Goal: Transaction & Acquisition: Purchase product/service

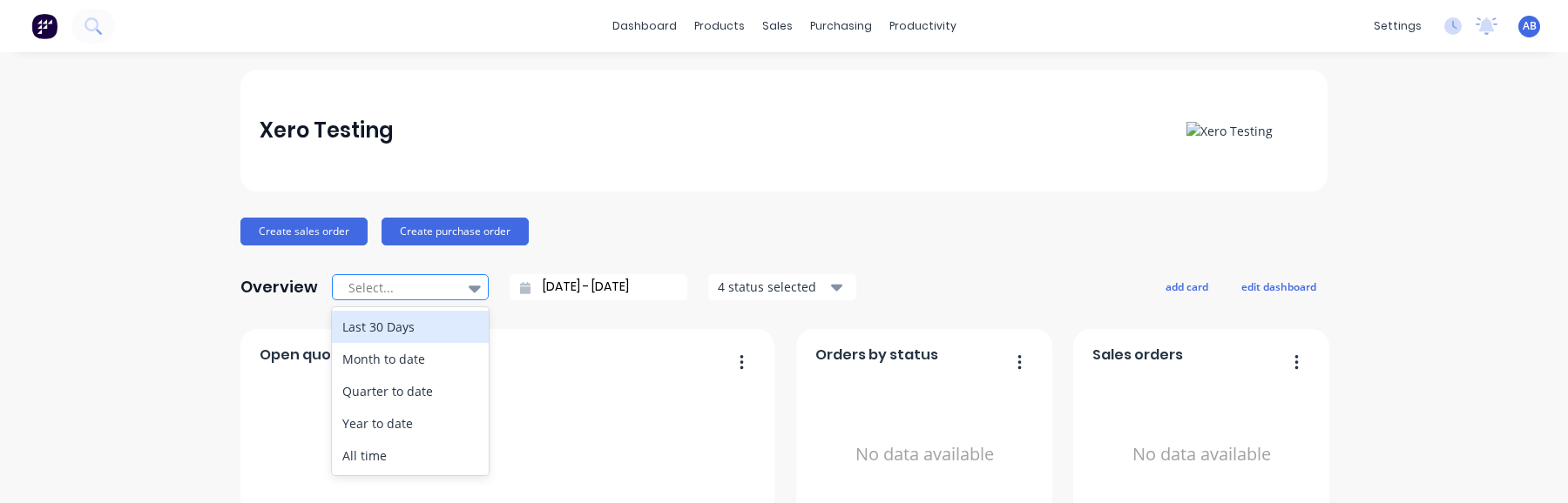
click at [411, 283] on div at bounding box center [401, 288] width 110 height 22
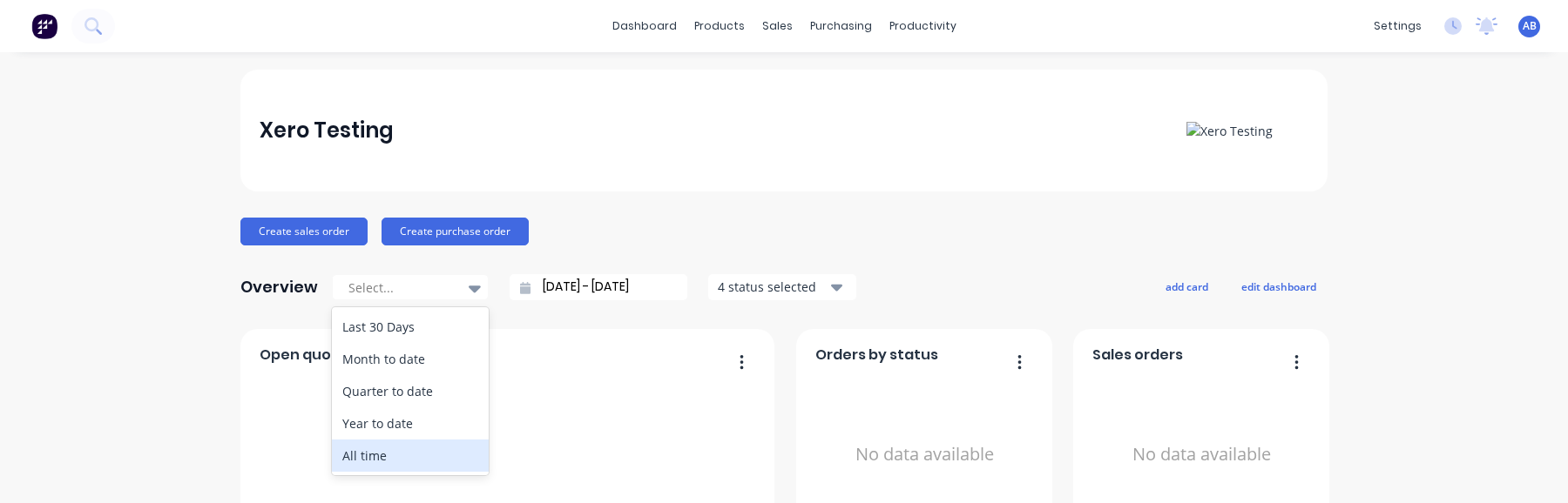
click at [397, 452] on div "All time" at bounding box center [410, 456] width 157 height 32
type input "17/08/22 - 02/09/25"
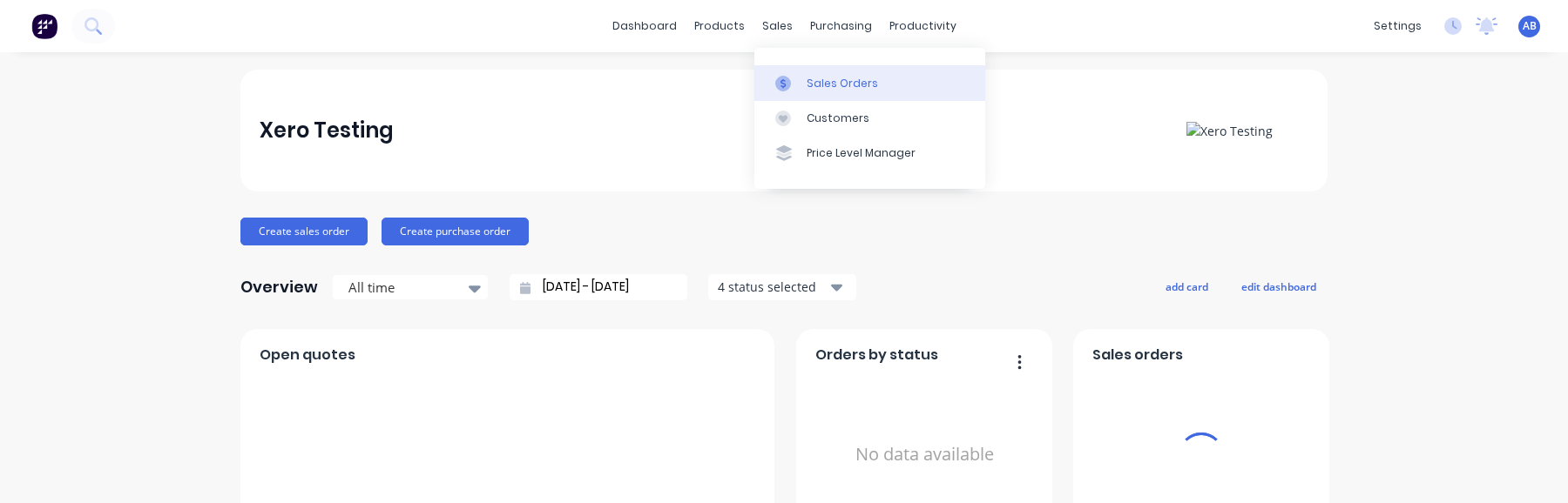
click at [827, 82] on div "Sales Orders" at bounding box center [842, 83] width 71 height 15
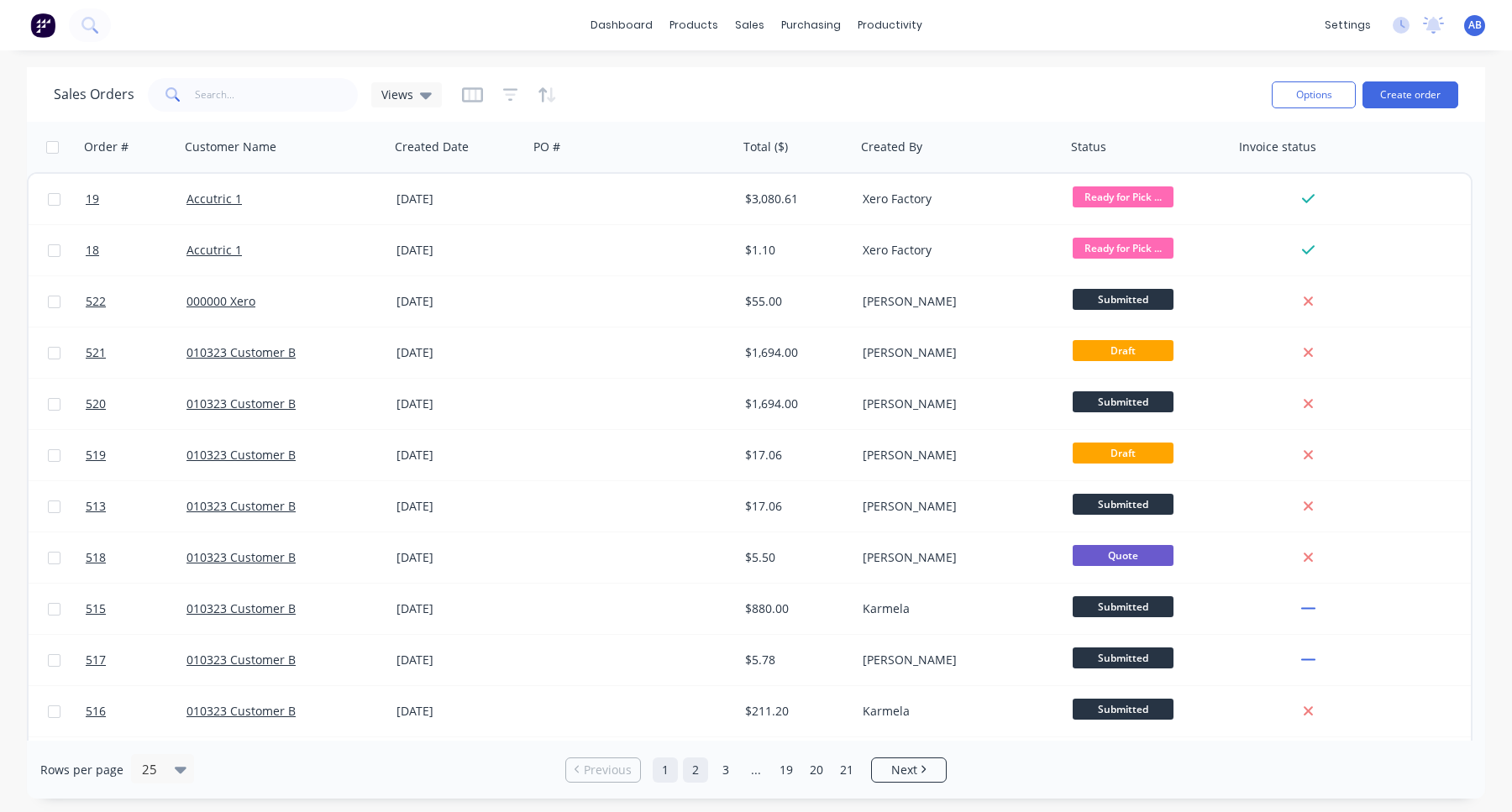
click at [700, 772] on link "2" at bounding box center [695, 769] width 25 height 25
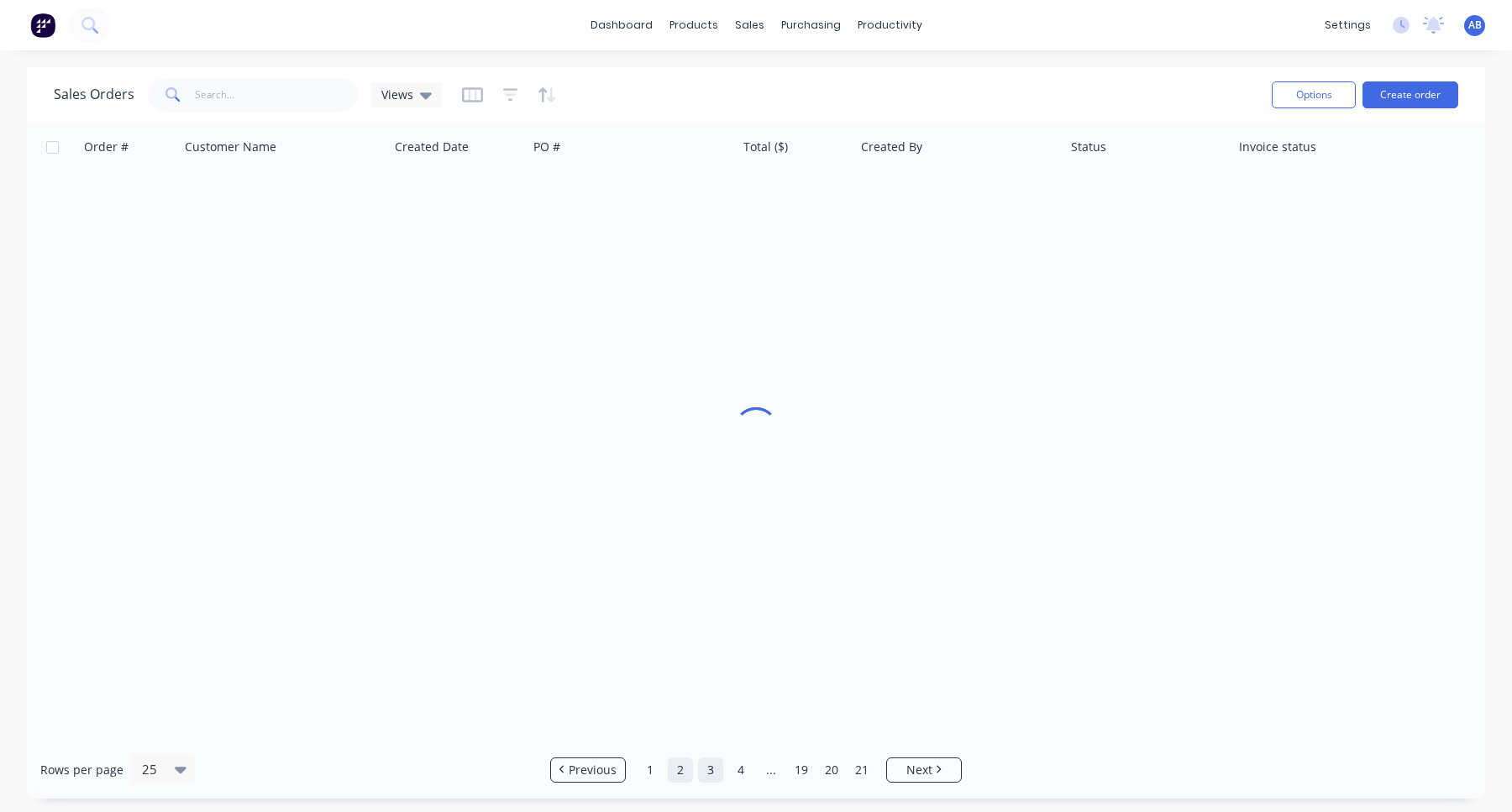
click at [713, 771] on link "3" at bounding box center [710, 769] width 25 height 25
click at [648, 775] on link "1" at bounding box center [650, 769] width 25 height 25
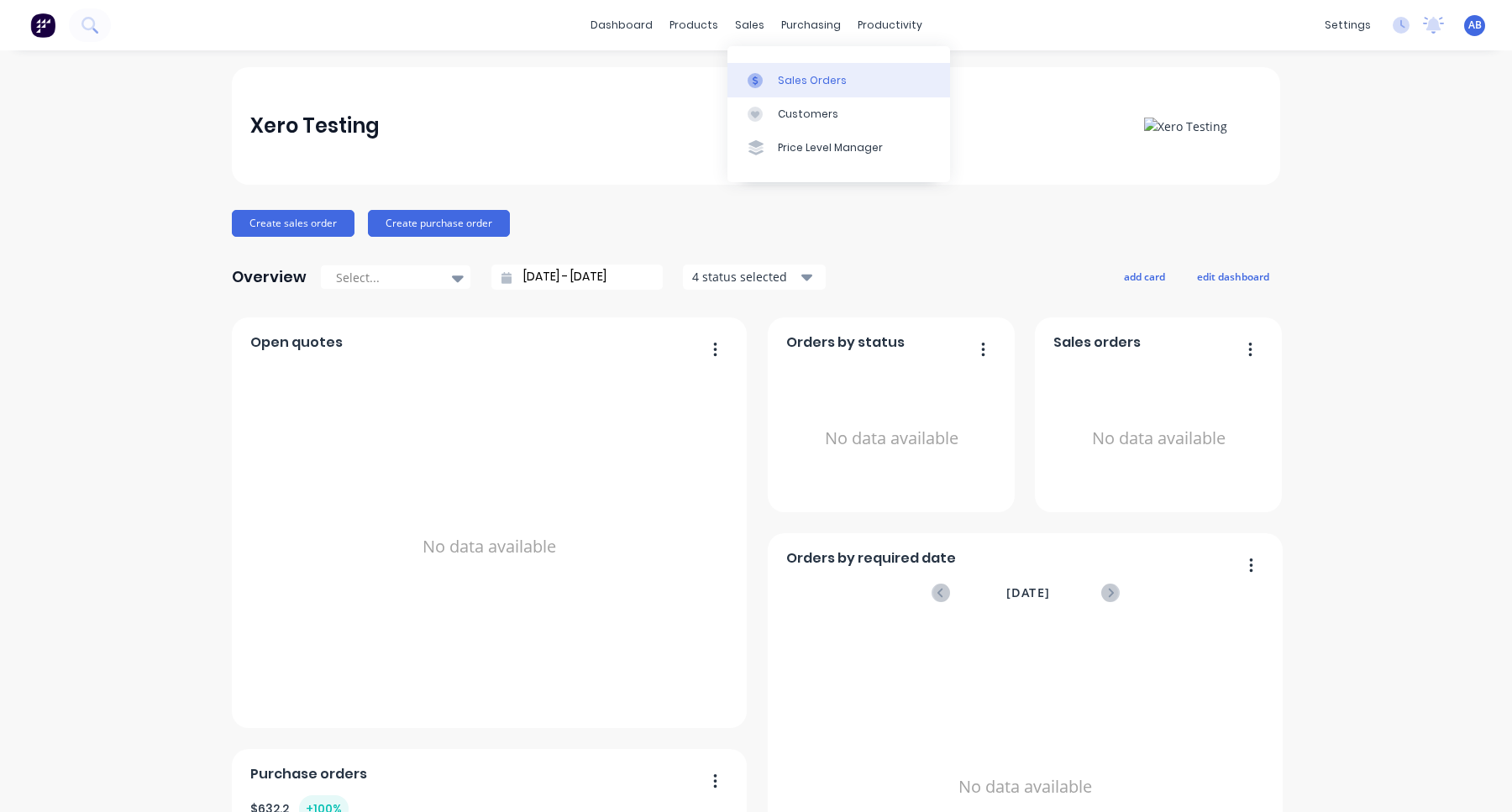
click at [772, 72] on link "Sales Orders" at bounding box center [838, 80] width 222 height 34
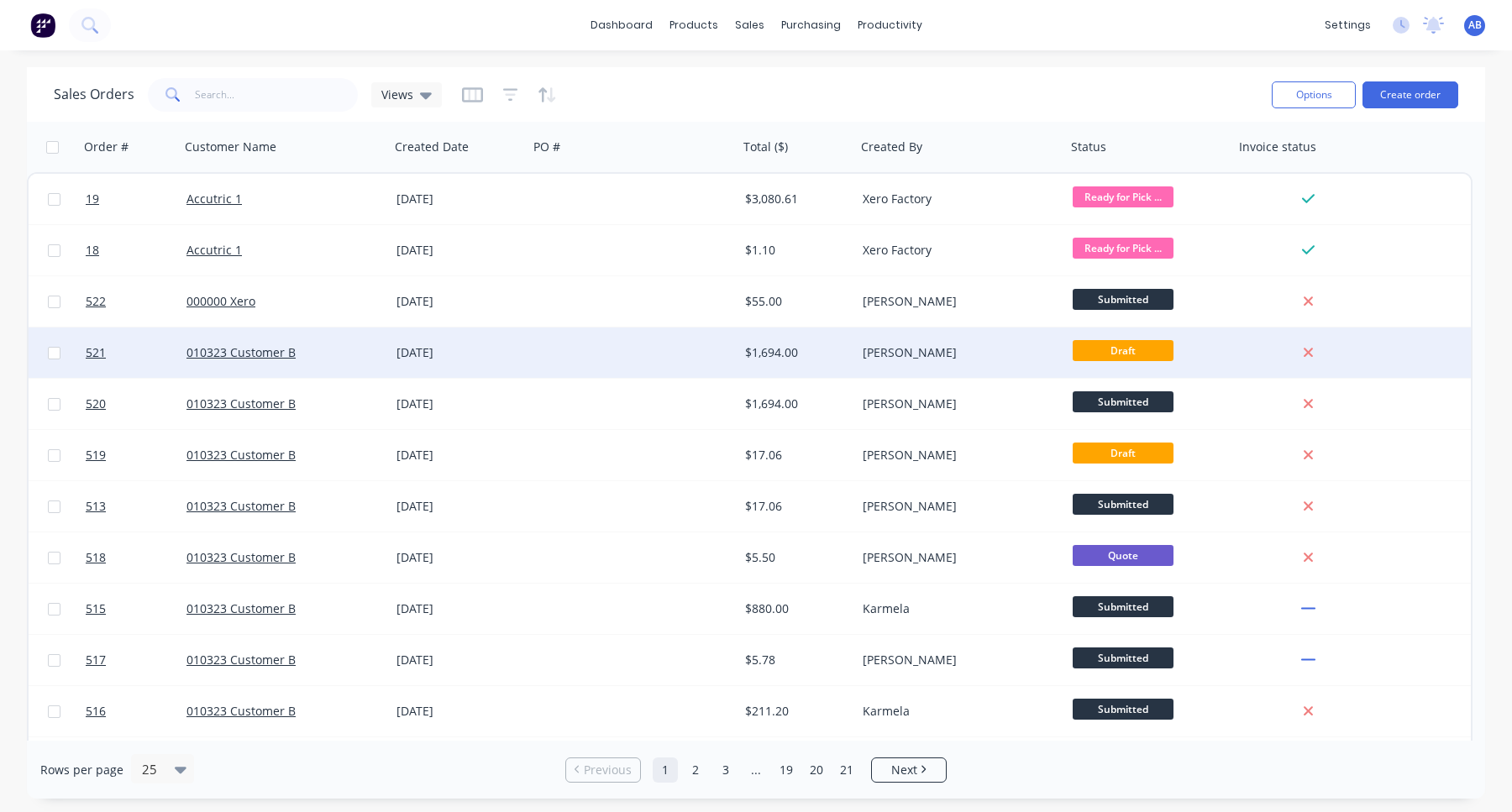
click at [501, 350] on div "[DATE]" at bounding box center [459, 352] width 125 height 16
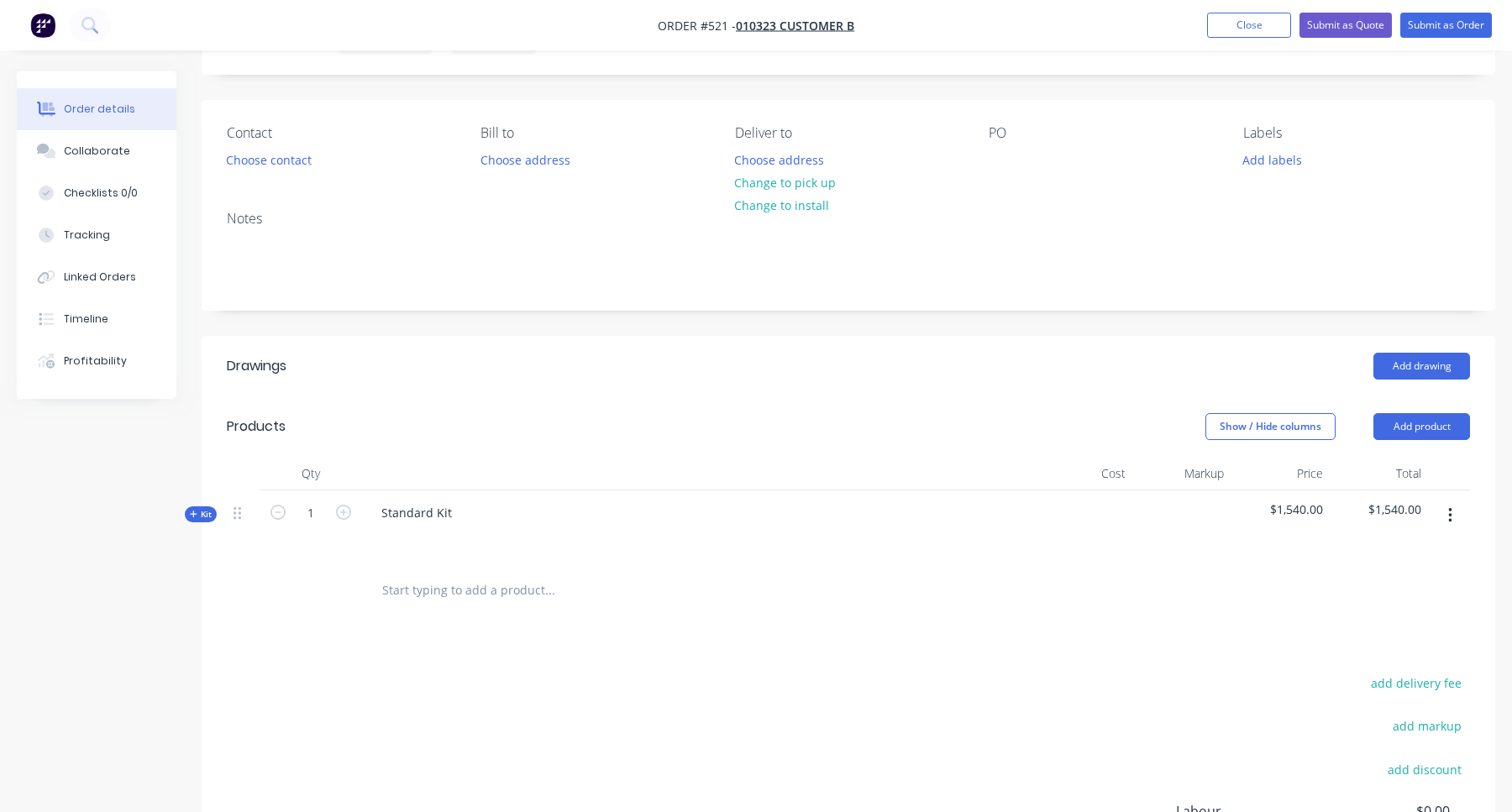
scroll to position [321, 0]
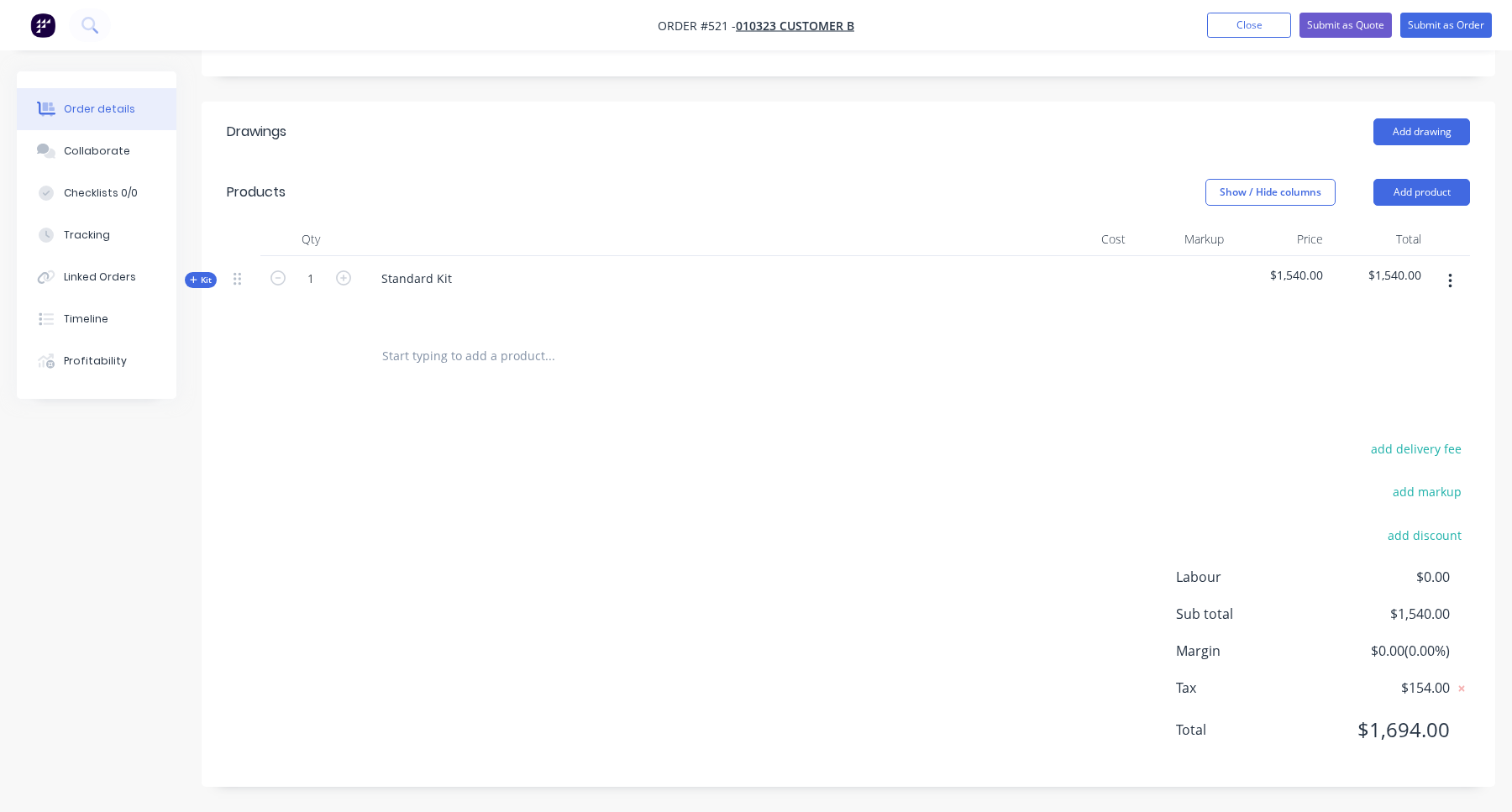
click at [449, 357] on input "text" at bounding box center [549, 356] width 336 height 34
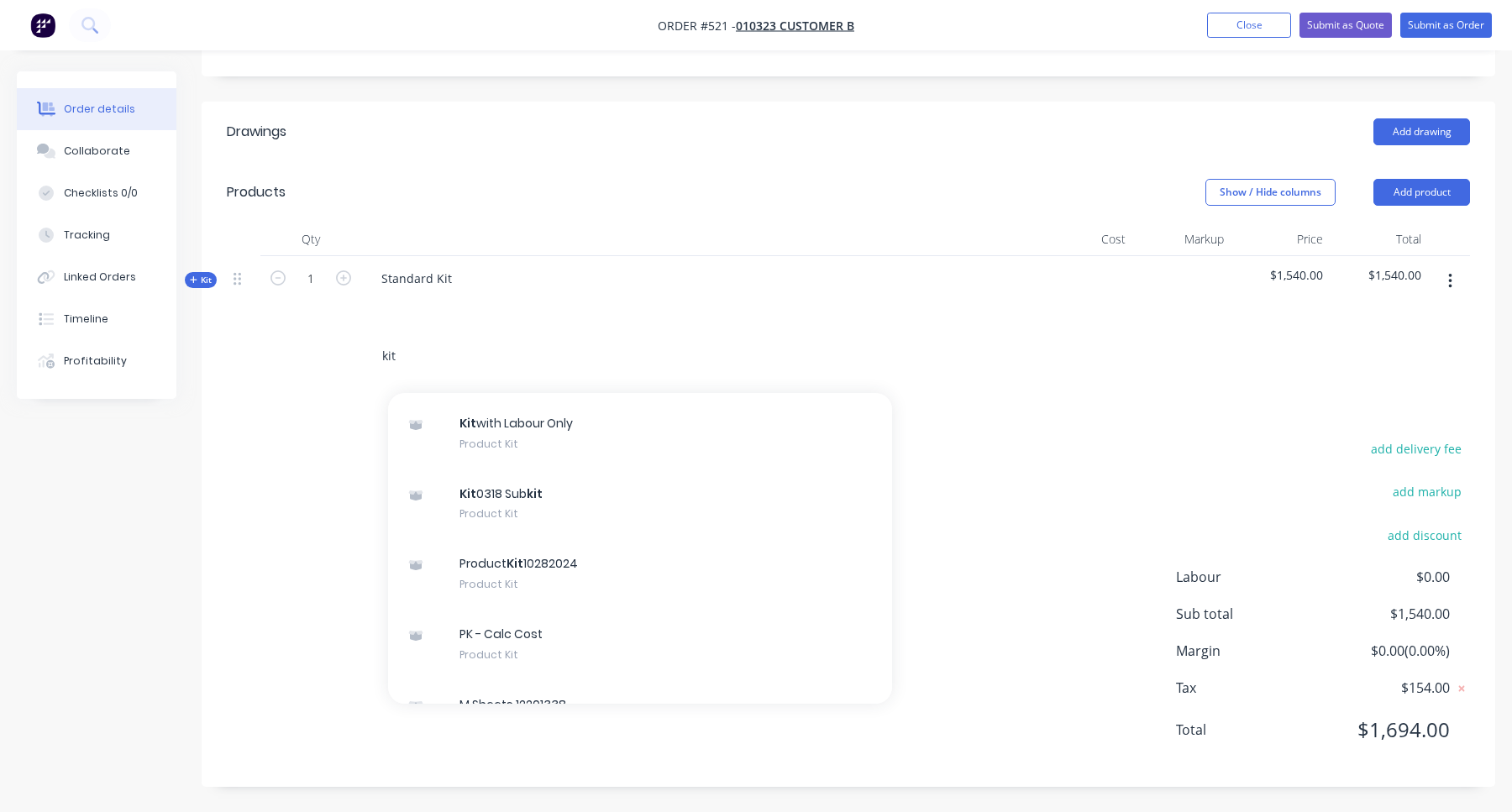
scroll to position [1712, 0]
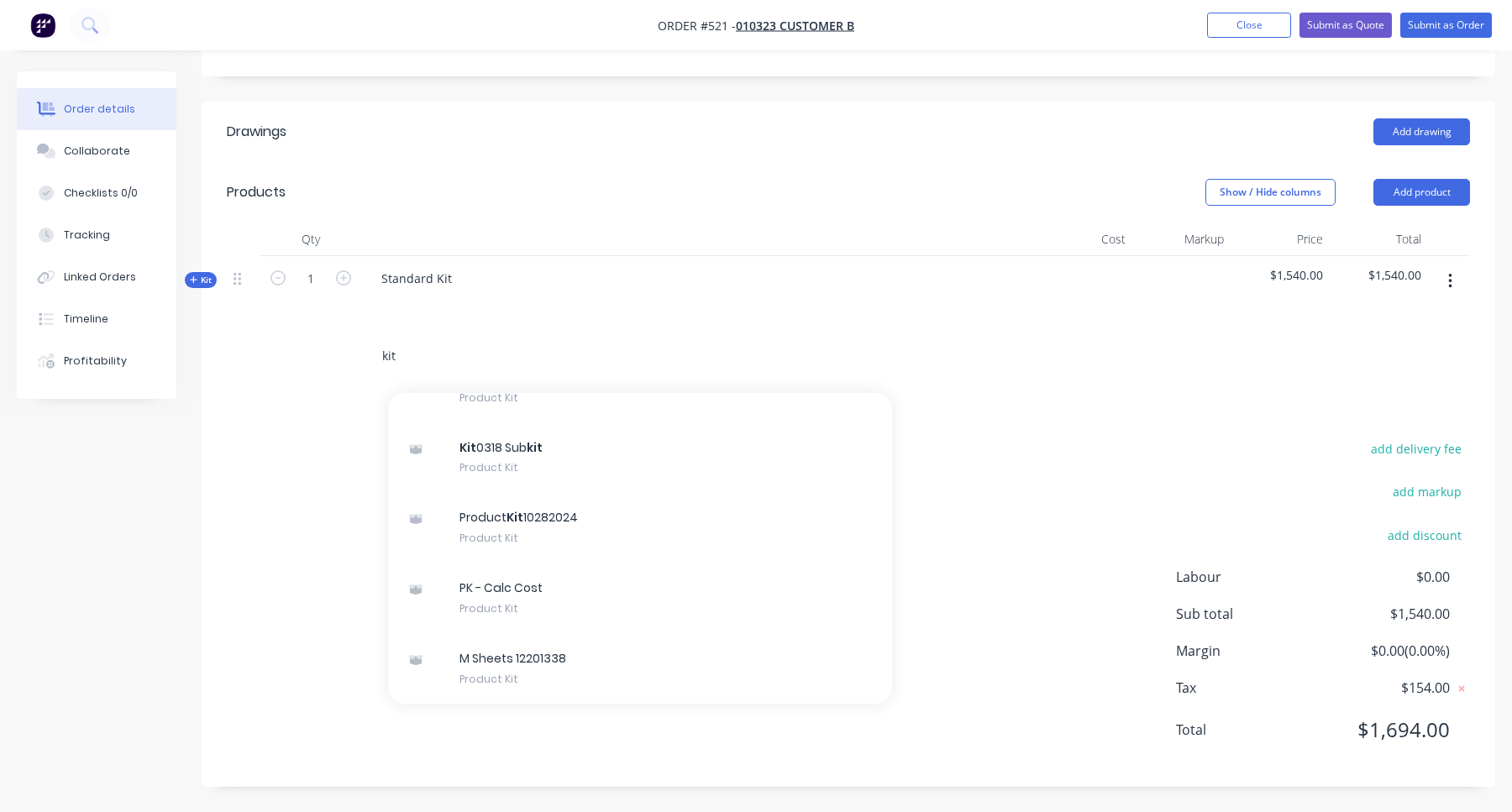
type input "kit"
click at [1236, 503] on div "add delivery fee add markup add discount Labour $0.00 Sub total $1,540.00 Margi…" at bounding box center [848, 599] width 1243 height 324
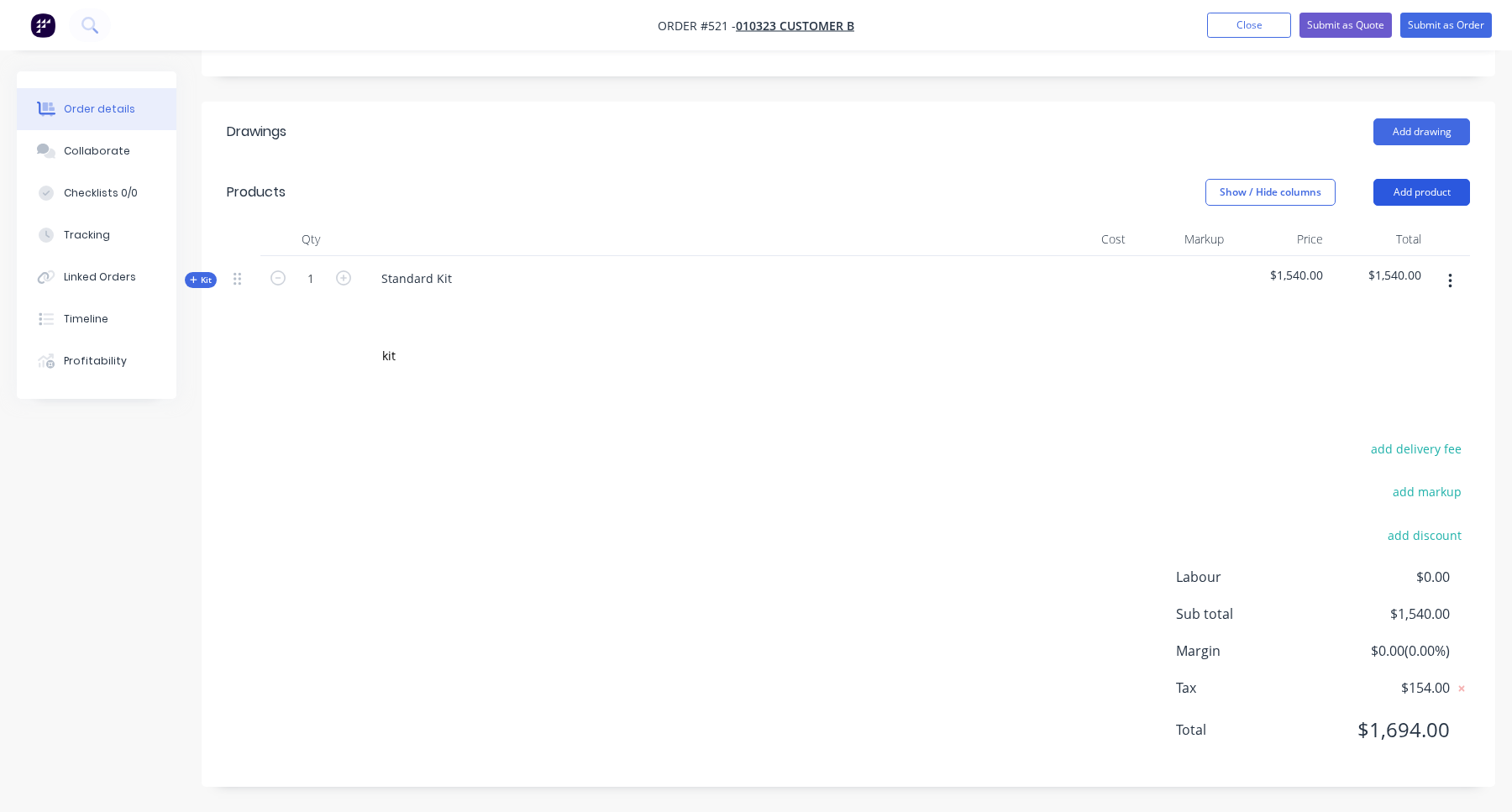
click at [1431, 193] on button "Add product" at bounding box center [1421, 192] width 96 height 27
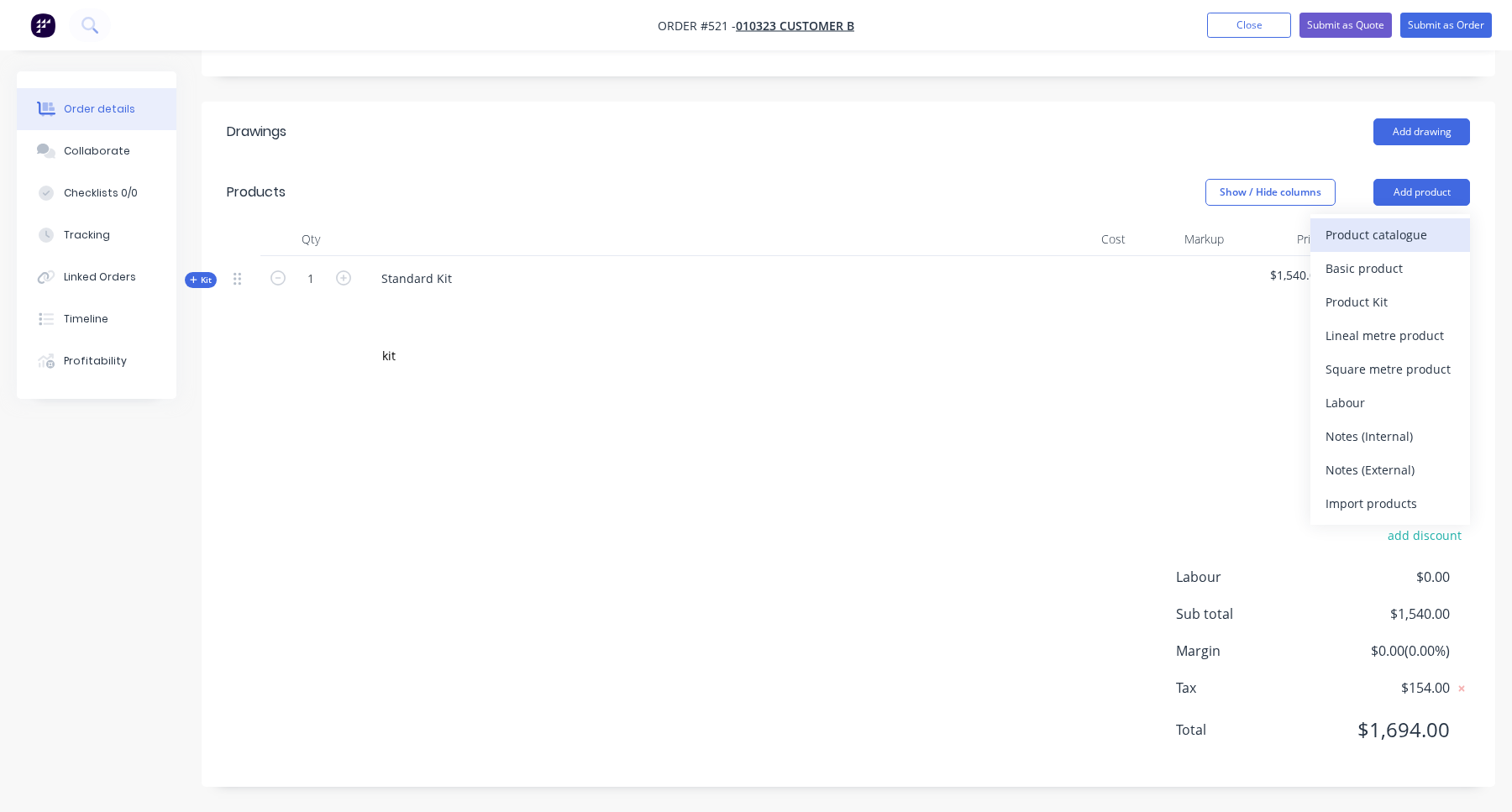
click at [1397, 230] on div "Product catalogue" at bounding box center [1390, 234] width 129 height 24
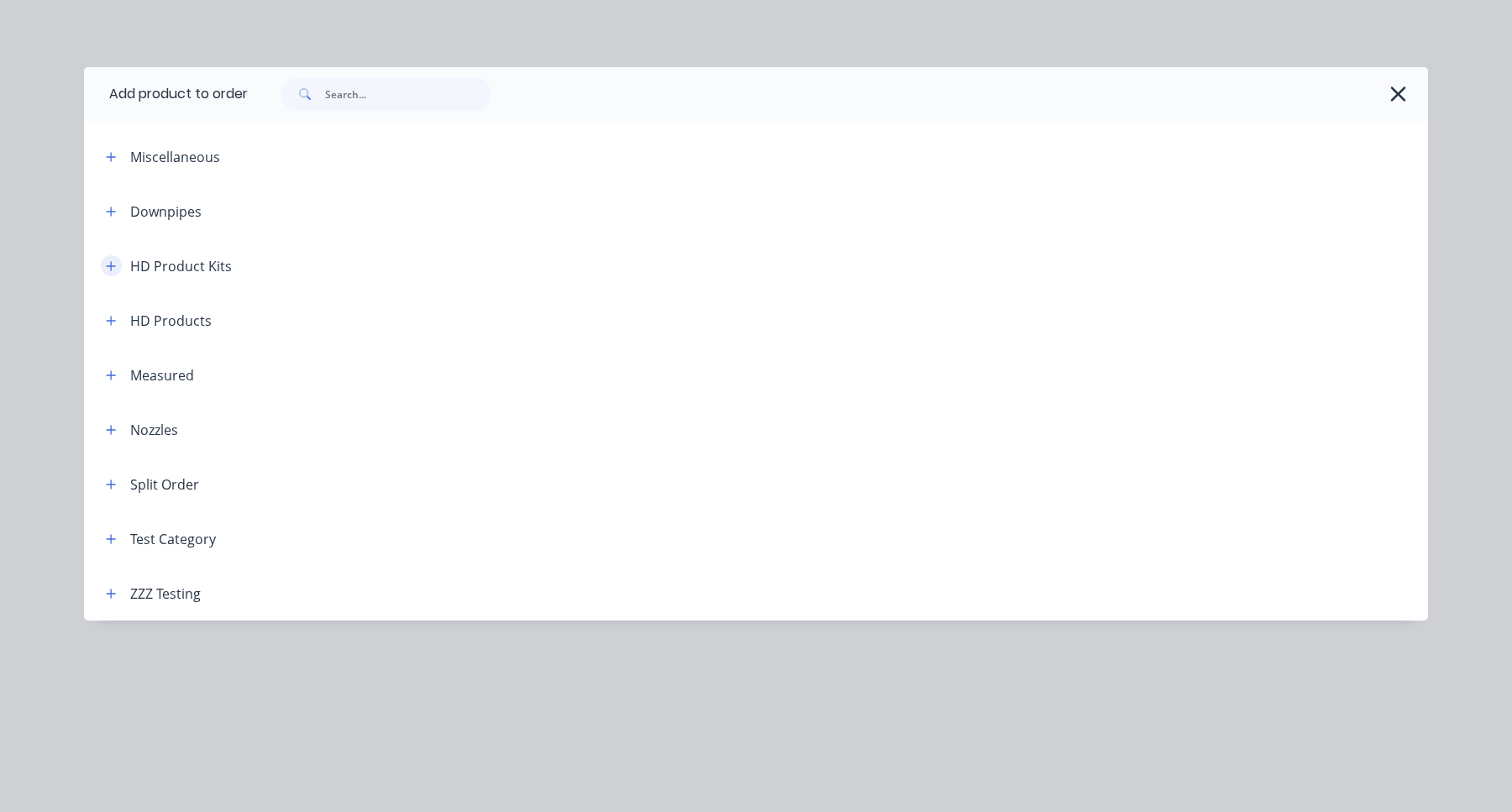
click at [111, 267] on icon "button" at bounding box center [111, 265] width 10 height 10
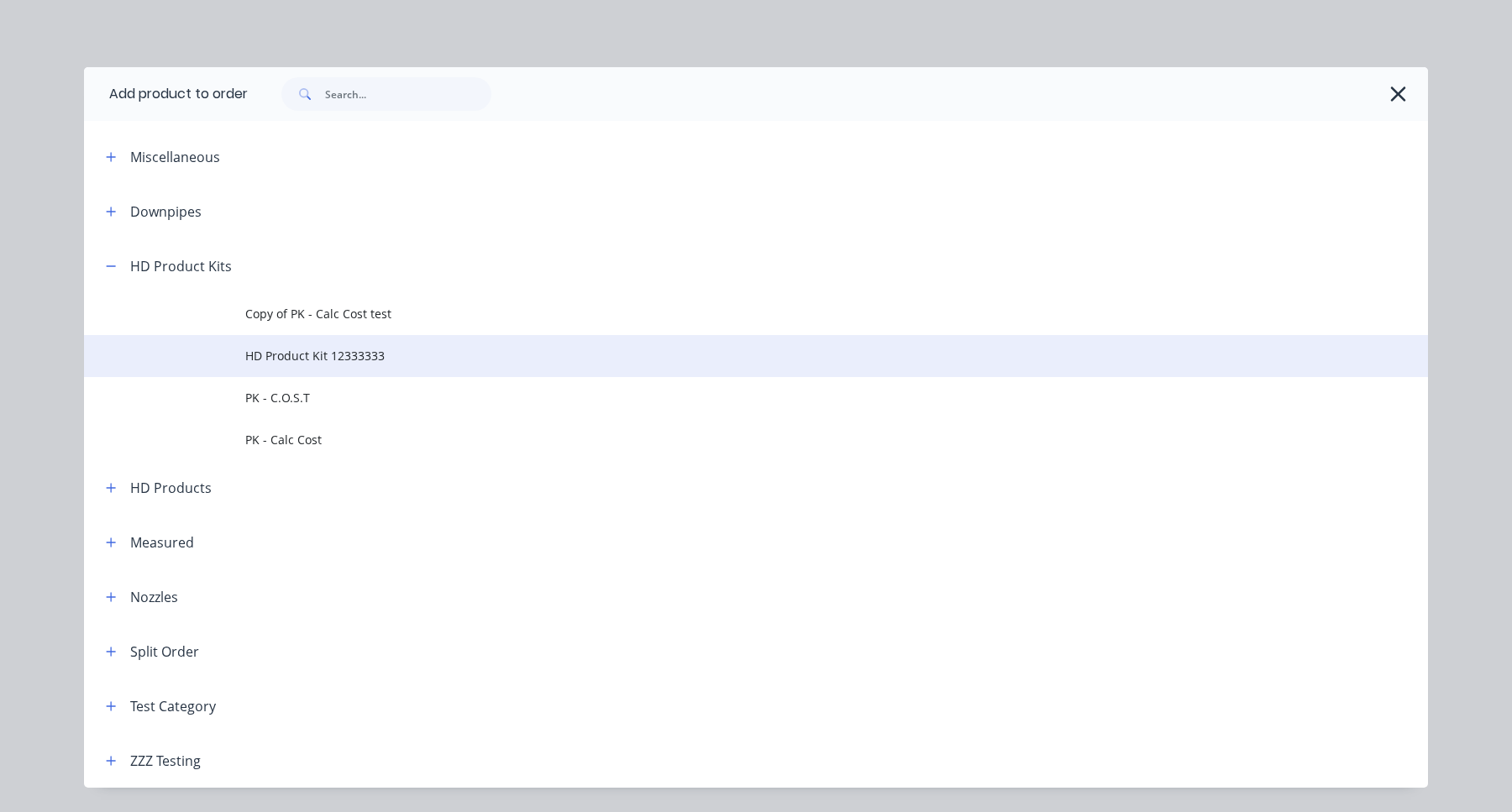
click at [391, 353] on span "HD Product Kit 12333333" at bounding box center [719, 356] width 946 height 17
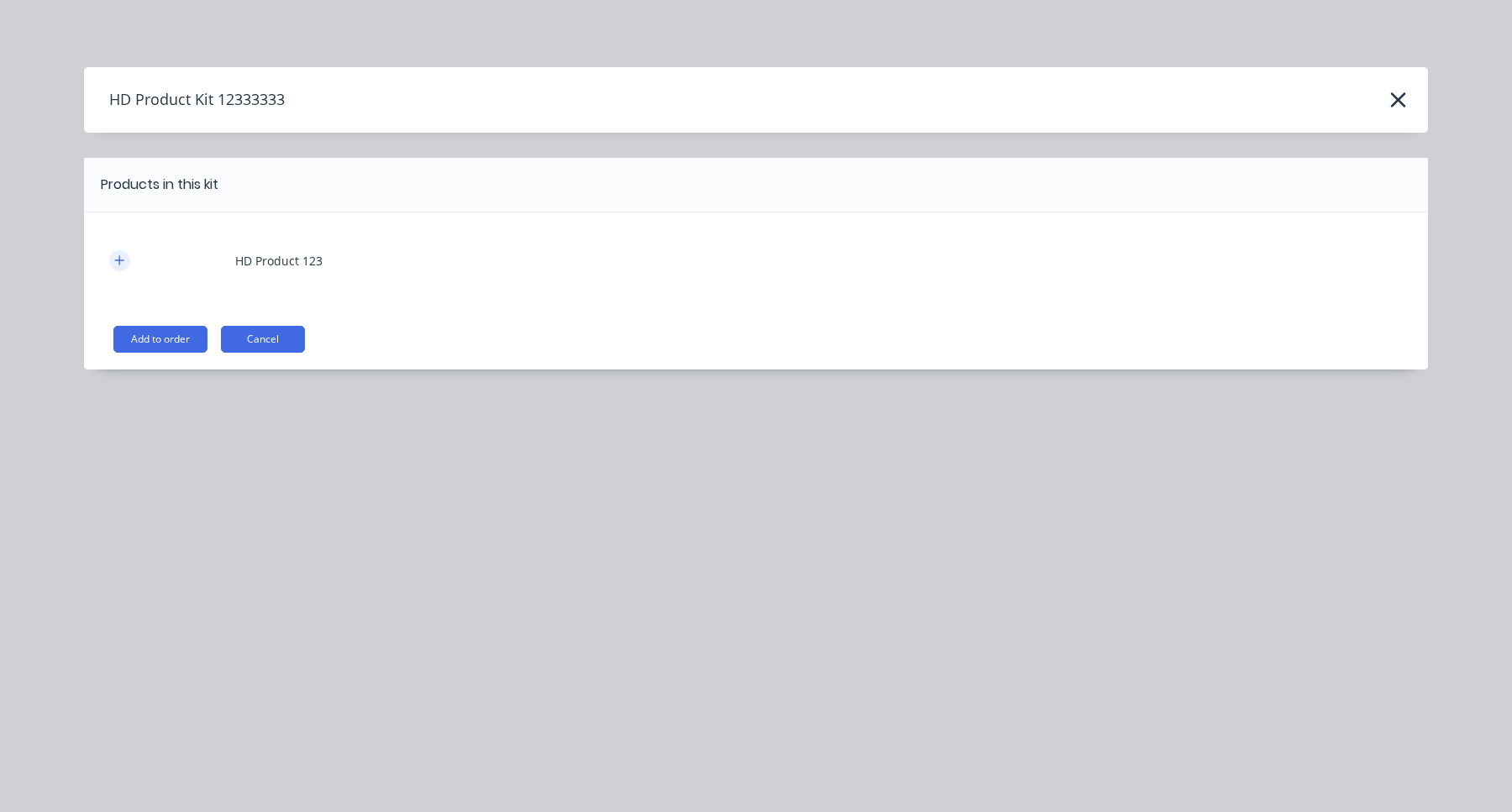
click at [116, 256] on icon "button" at bounding box center [120, 260] width 10 height 12
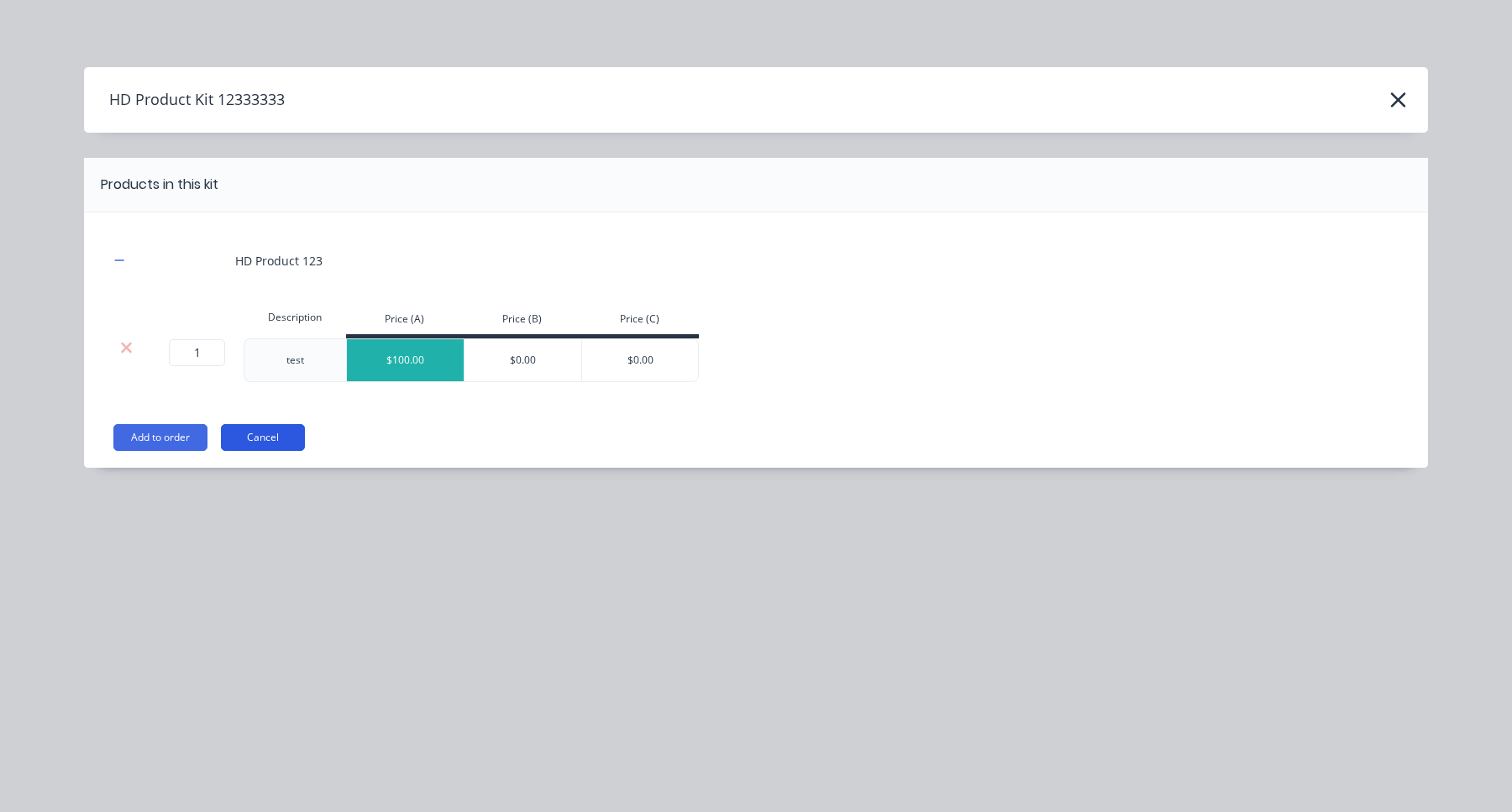
click at [279, 436] on button "Cancel" at bounding box center [263, 437] width 84 height 27
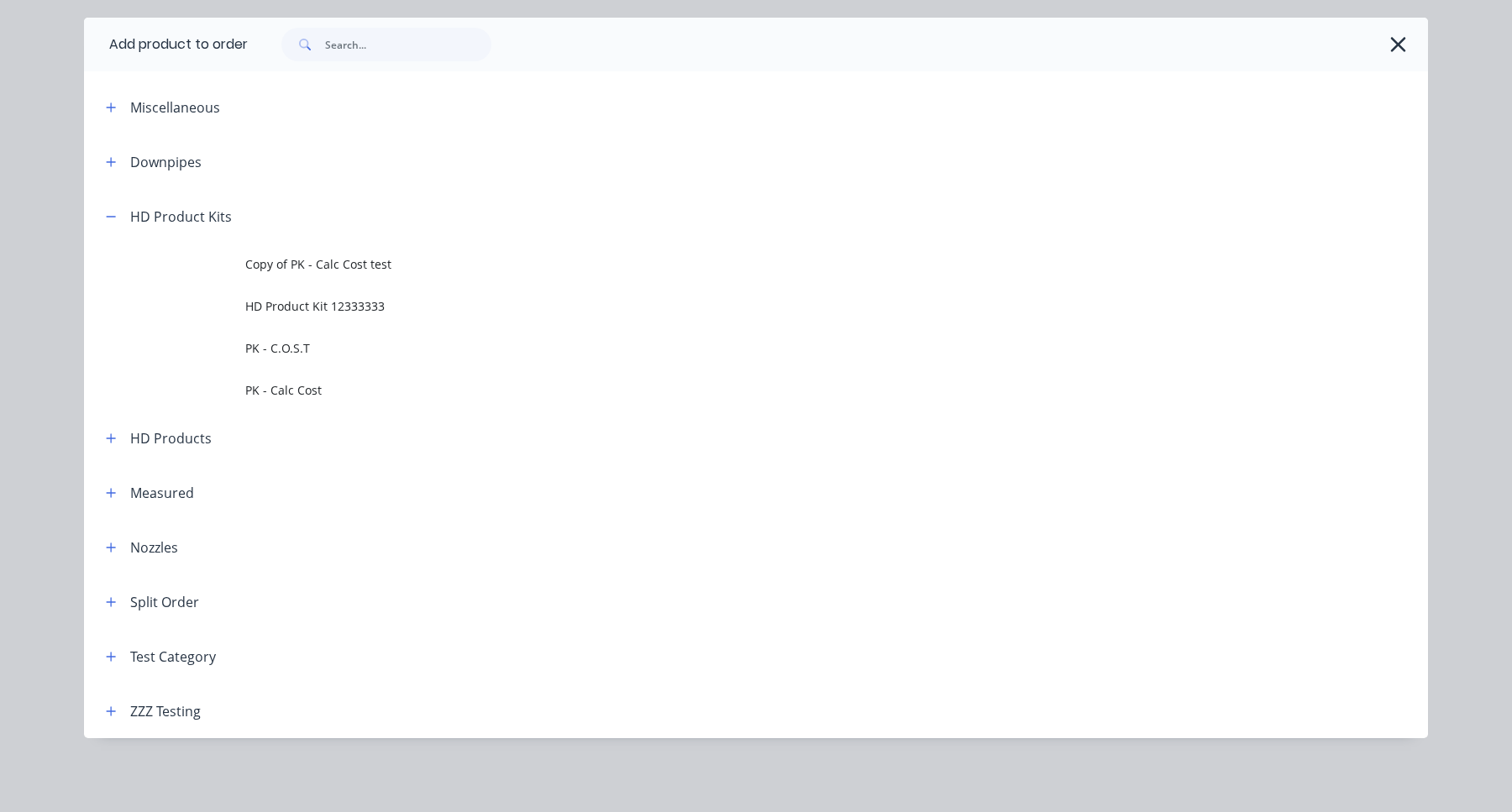
scroll to position [0, 0]
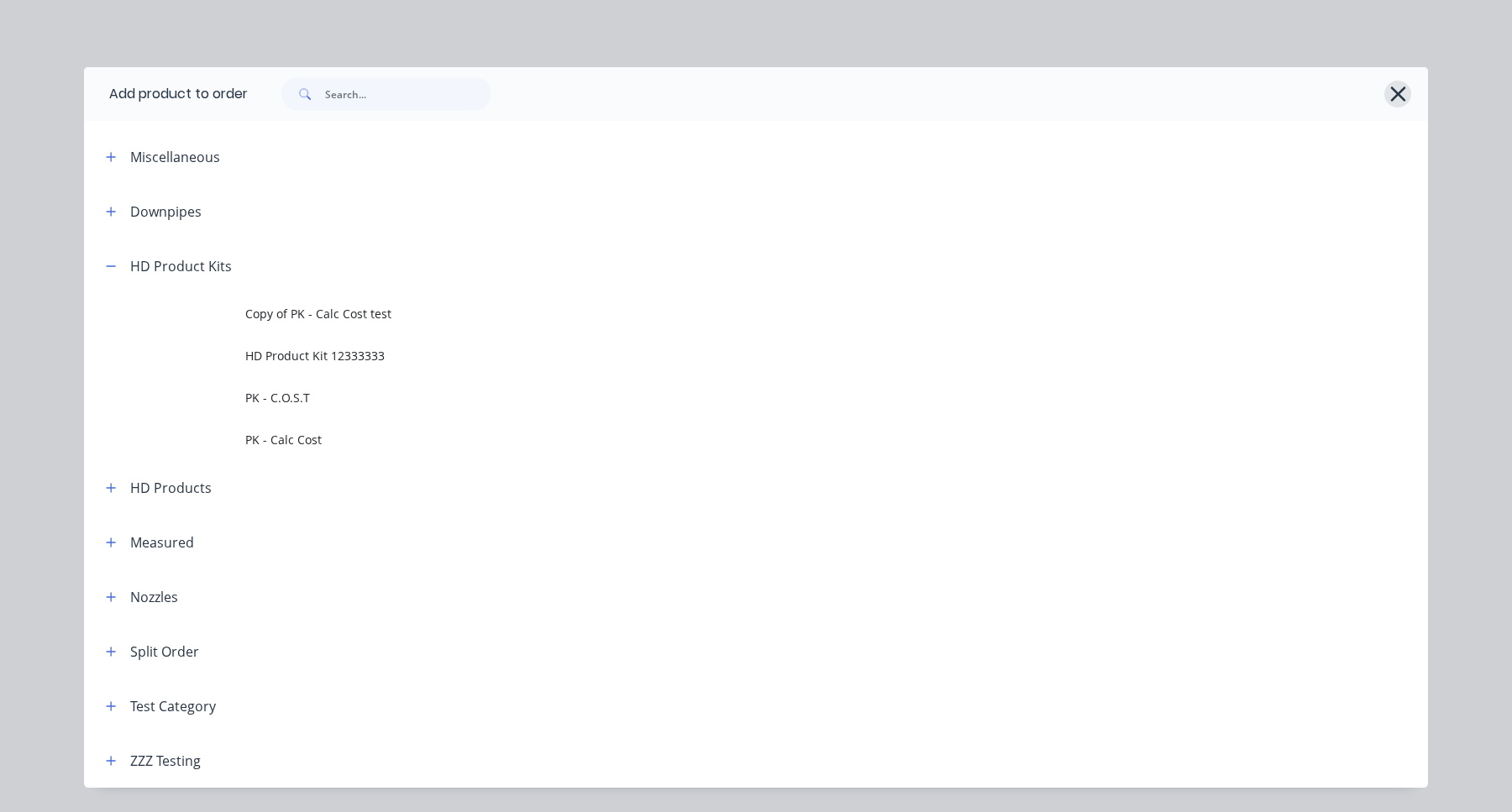
click at [1396, 94] on icon "button" at bounding box center [1397, 94] width 15 height 15
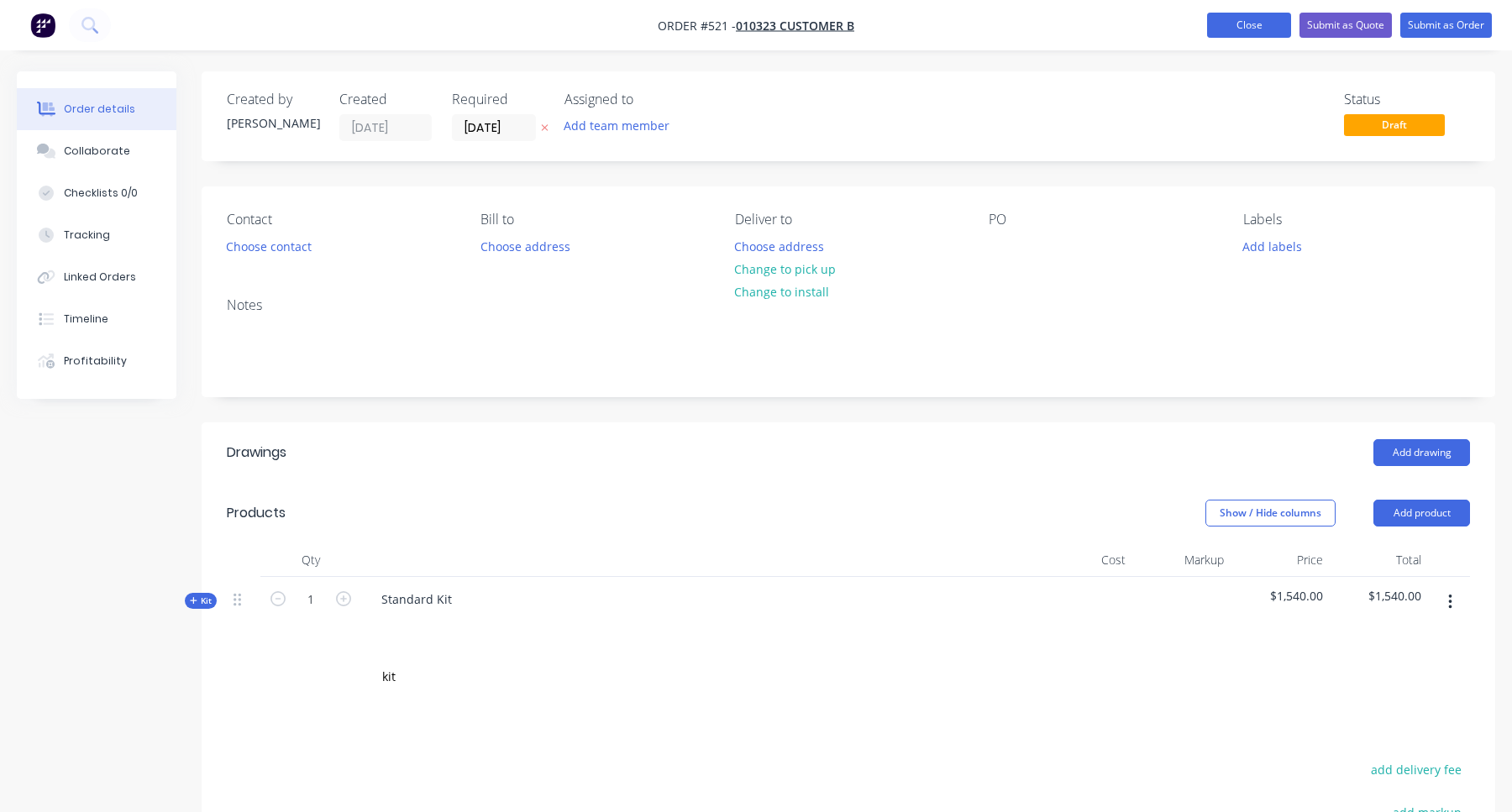
click at [1271, 17] on button "Close" at bounding box center [1249, 25] width 84 height 25
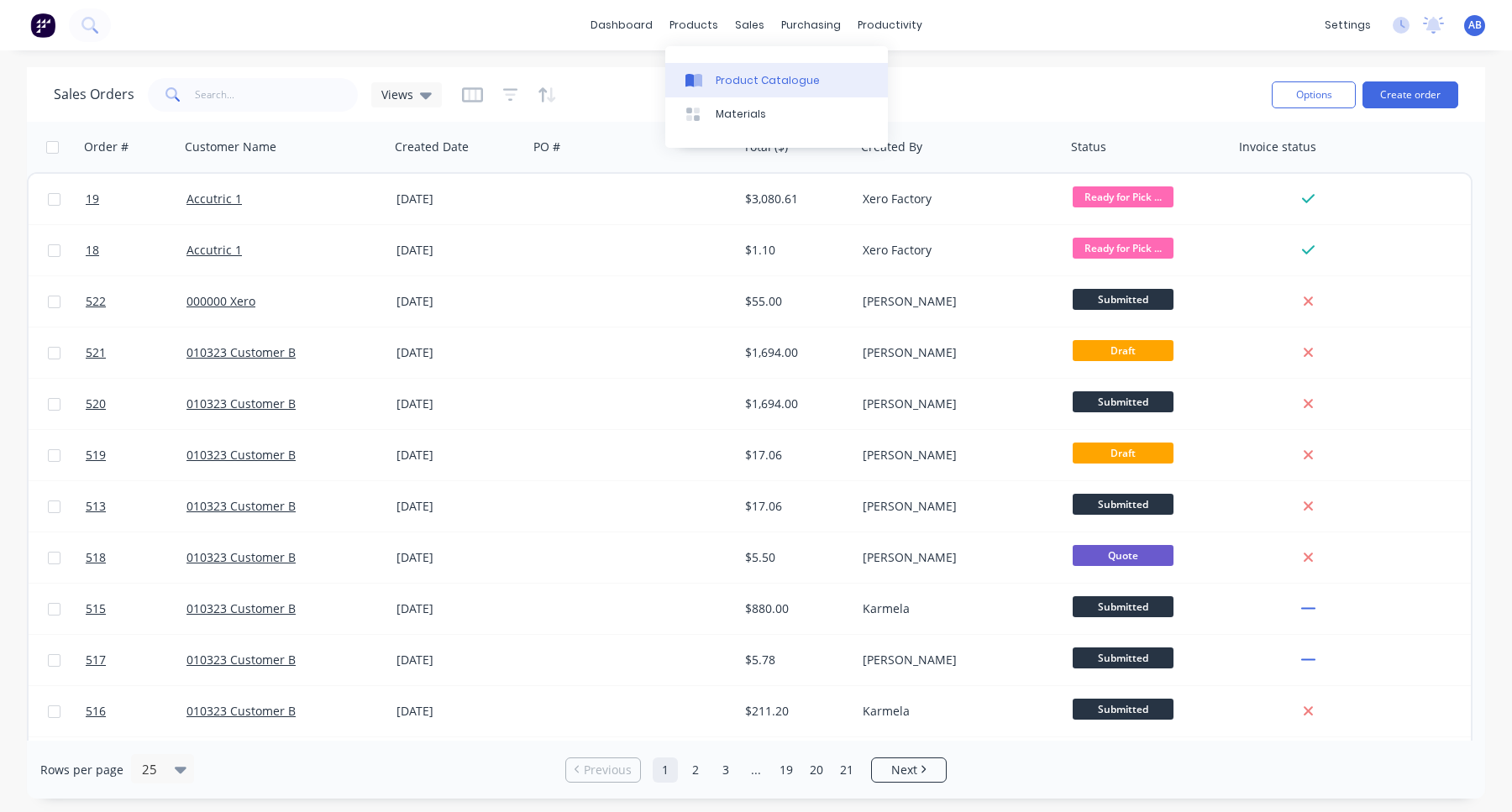
click at [740, 85] on div "Product Catalogue" at bounding box center [768, 80] width 104 height 15
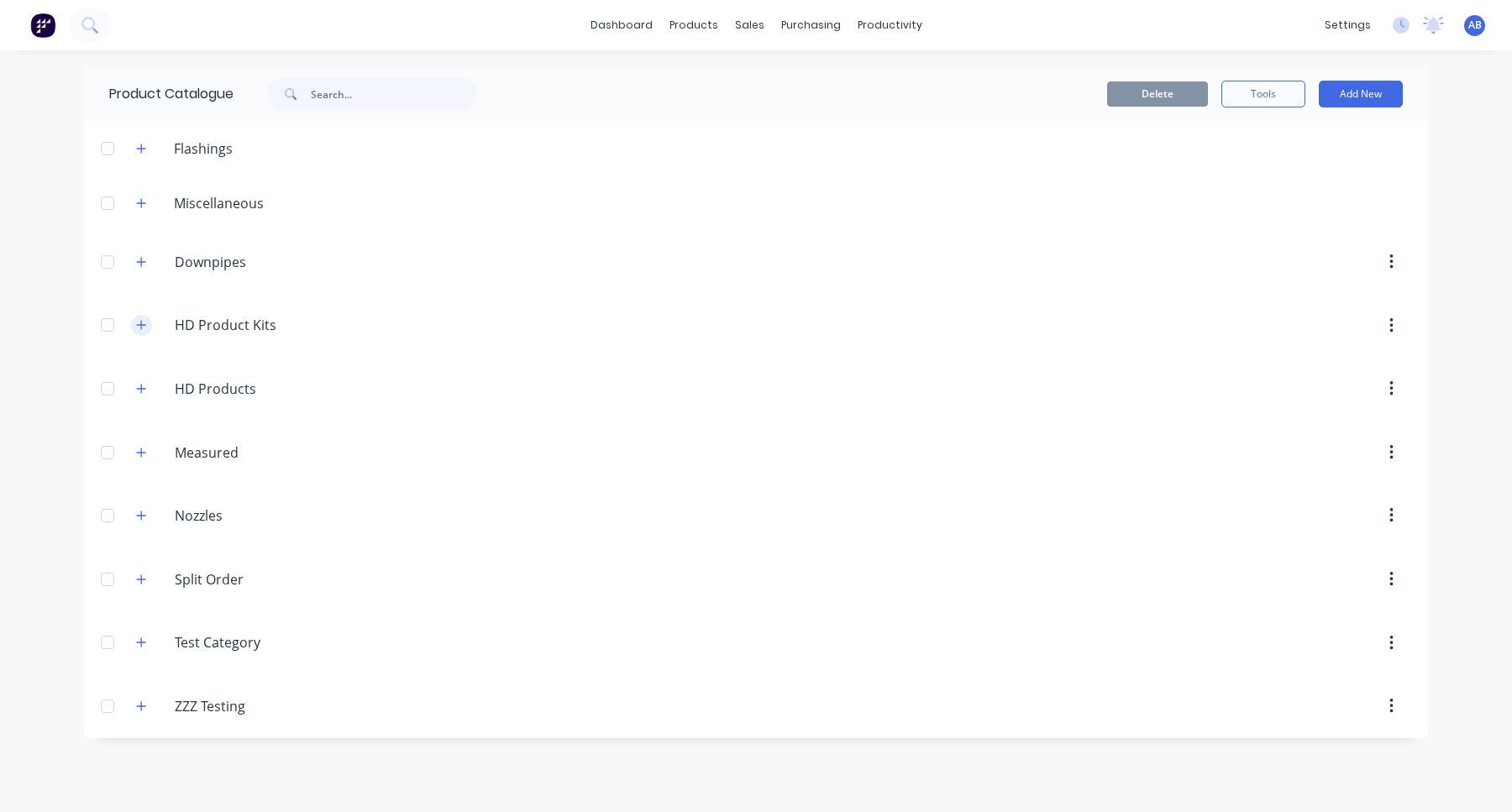
click at [140, 327] on icon "button" at bounding box center [141, 325] width 10 height 12
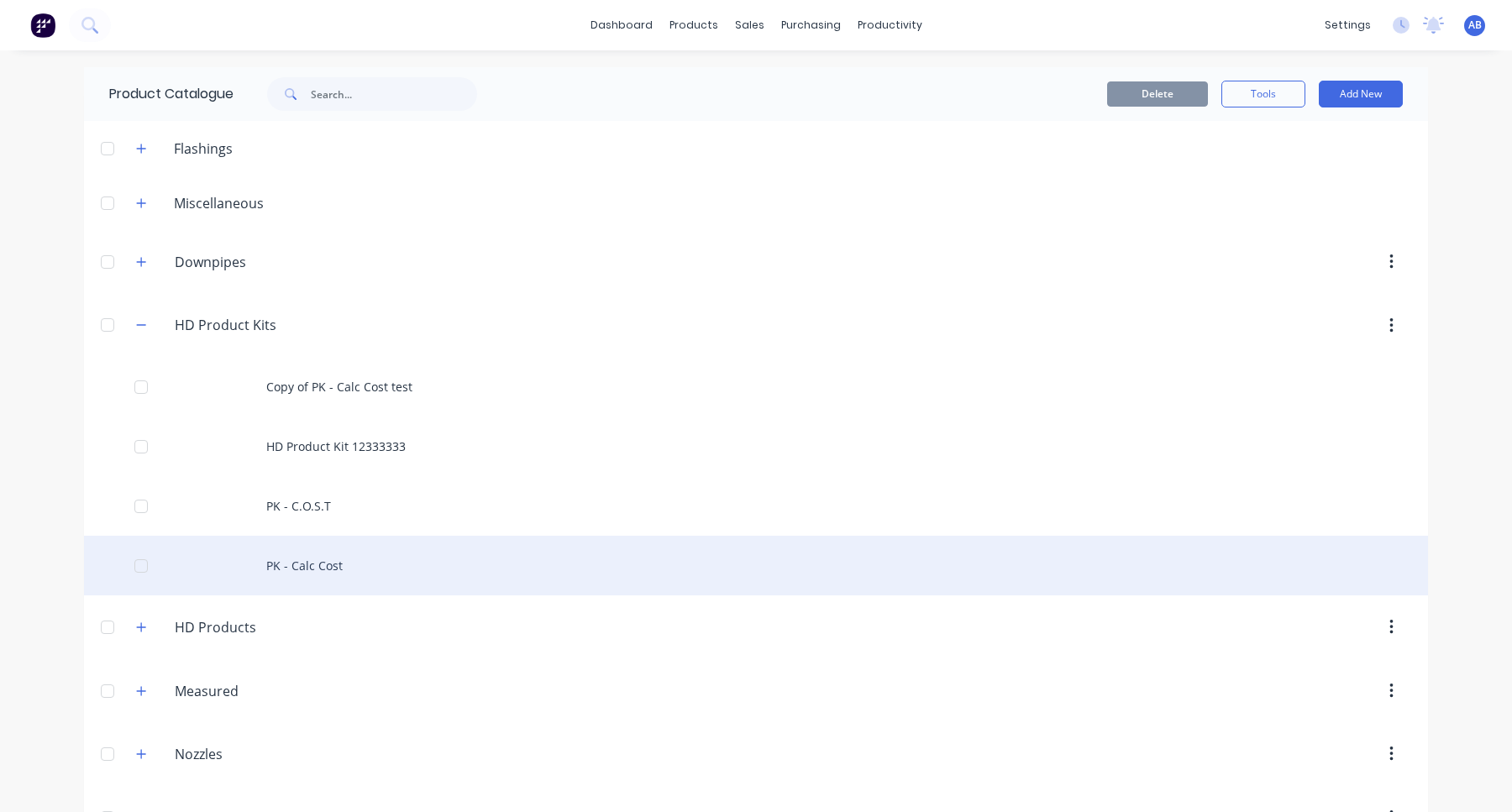
click at [375, 553] on div "PK - Calc Cost" at bounding box center [756, 566] width 1344 height 60
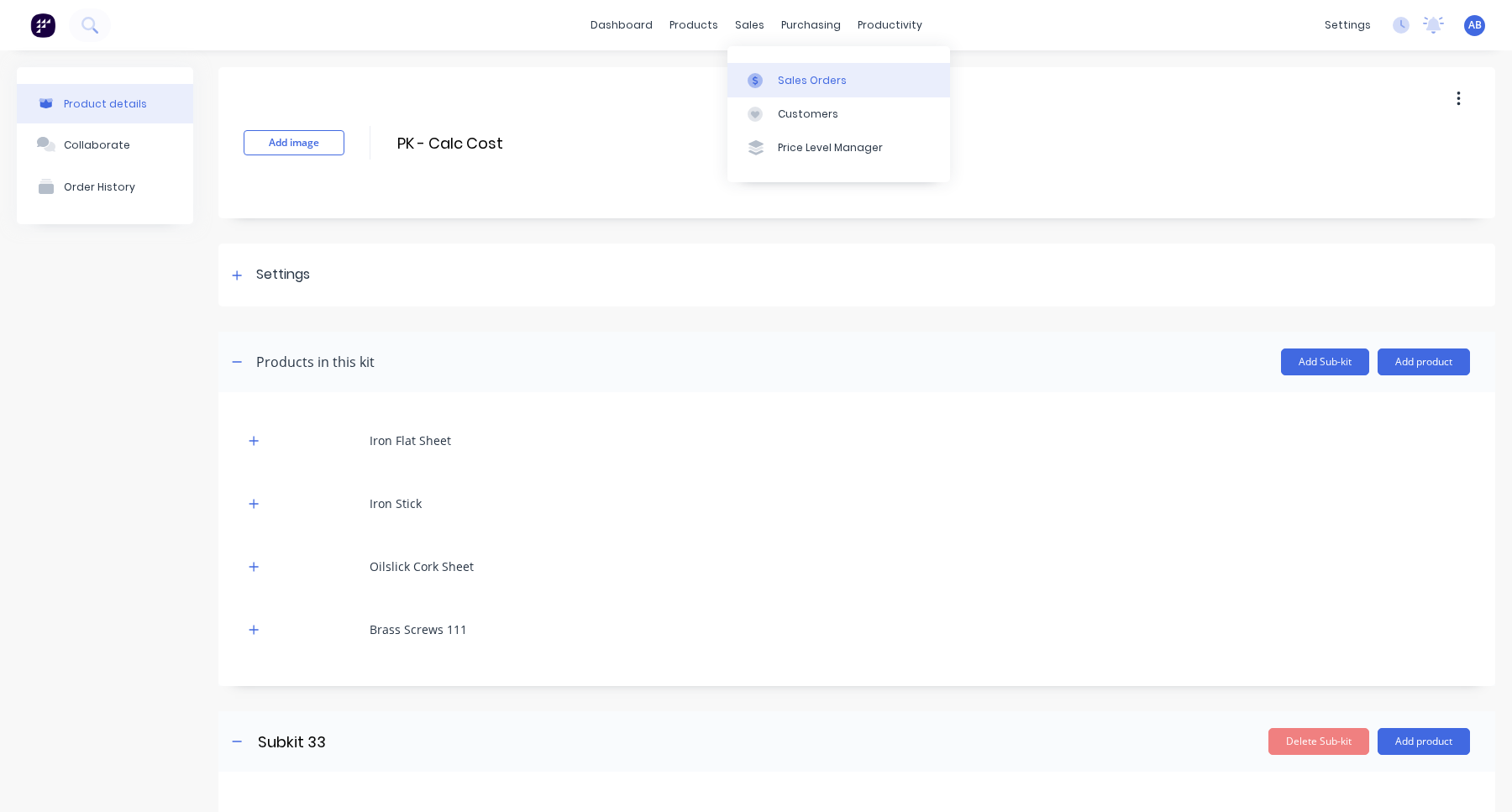
click at [793, 73] on div "Sales Orders" at bounding box center [812, 80] width 69 height 15
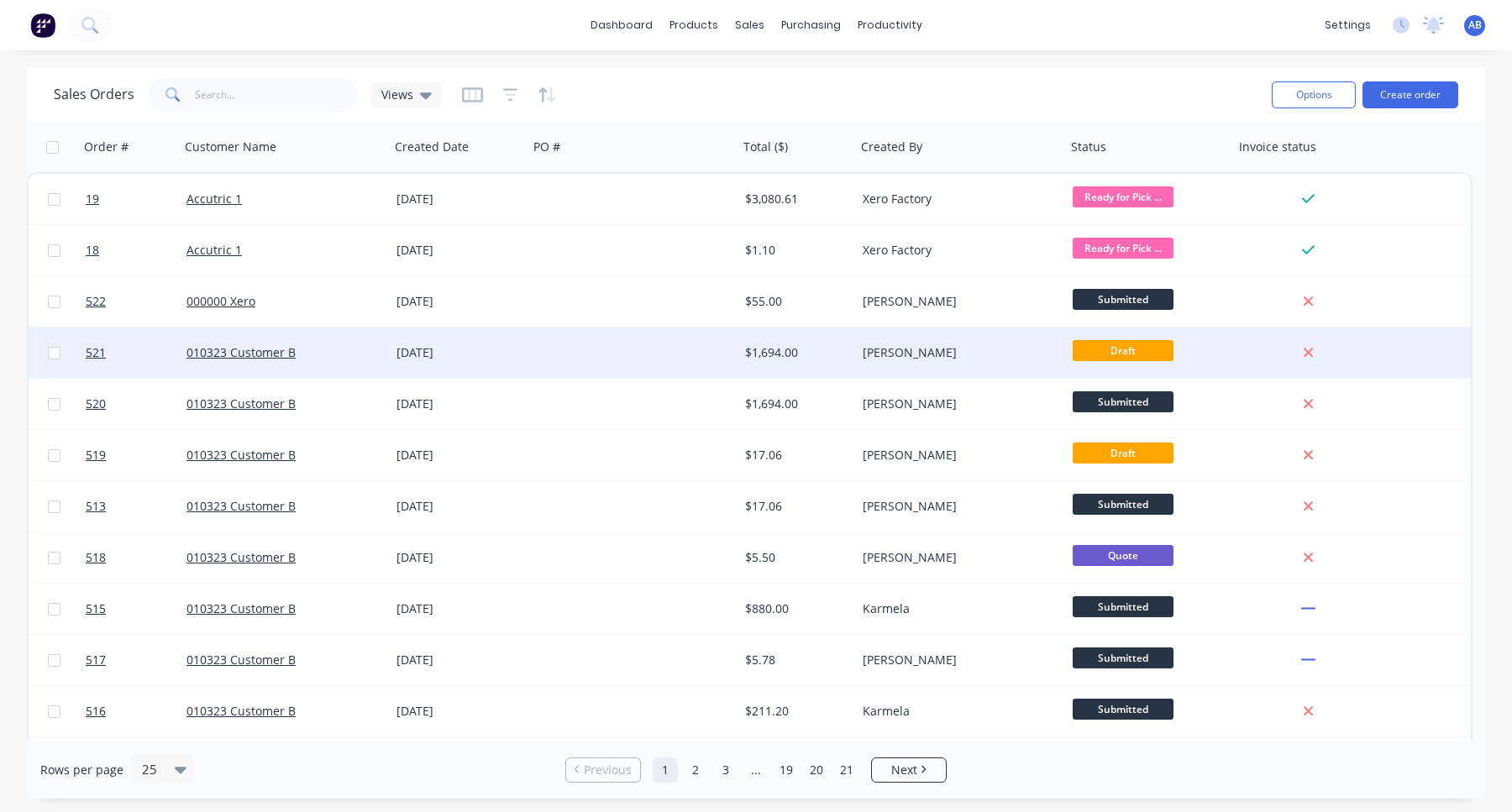
click at [945, 352] on div "[PERSON_NAME]" at bounding box center [956, 352] width 187 height 16
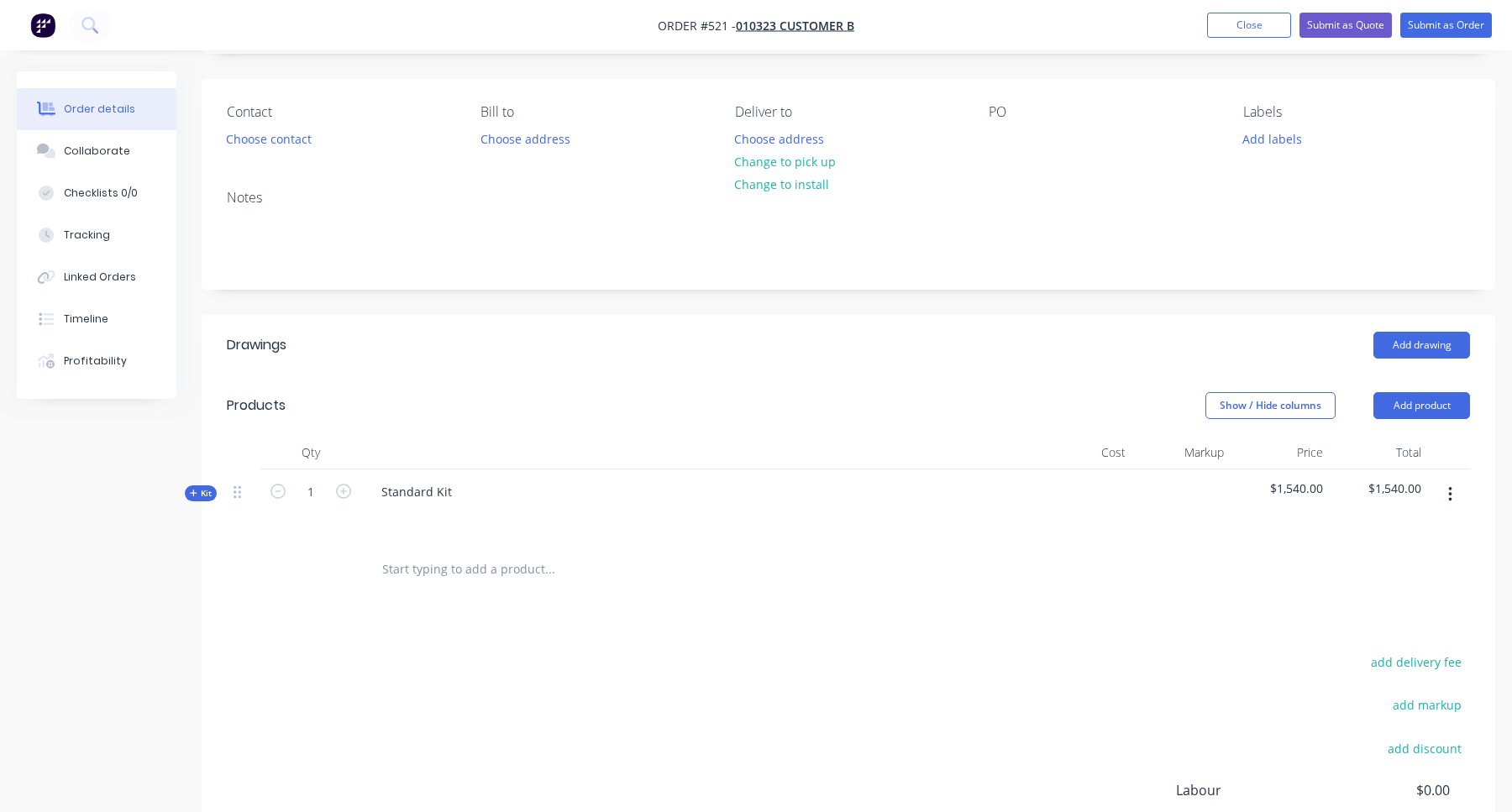
scroll to position [321, 0]
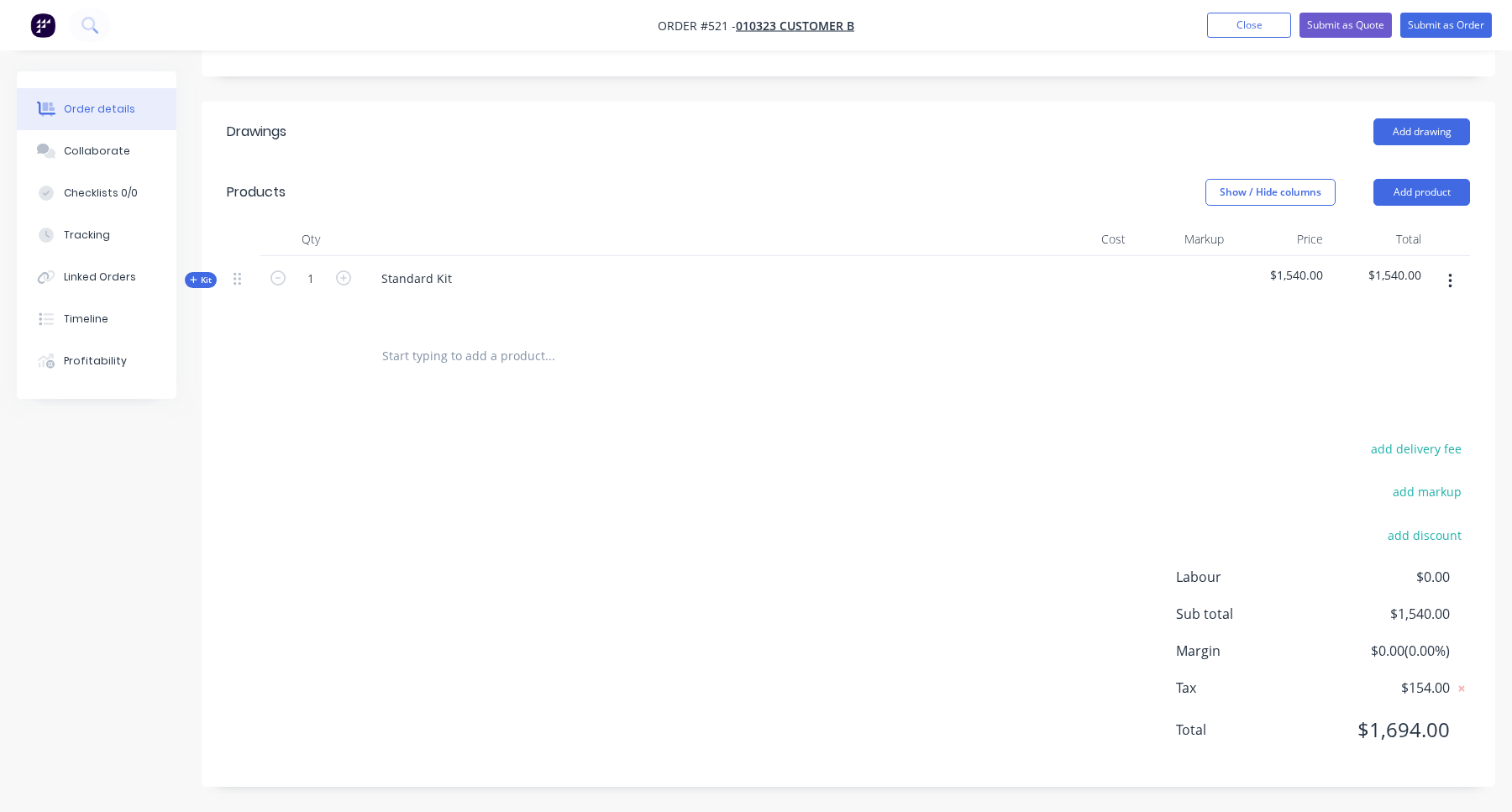
click at [460, 332] on div at bounding box center [663, 356] width 605 height 55
click at [460, 353] on input "text" at bounding box center [549, 356] width 336 height 34
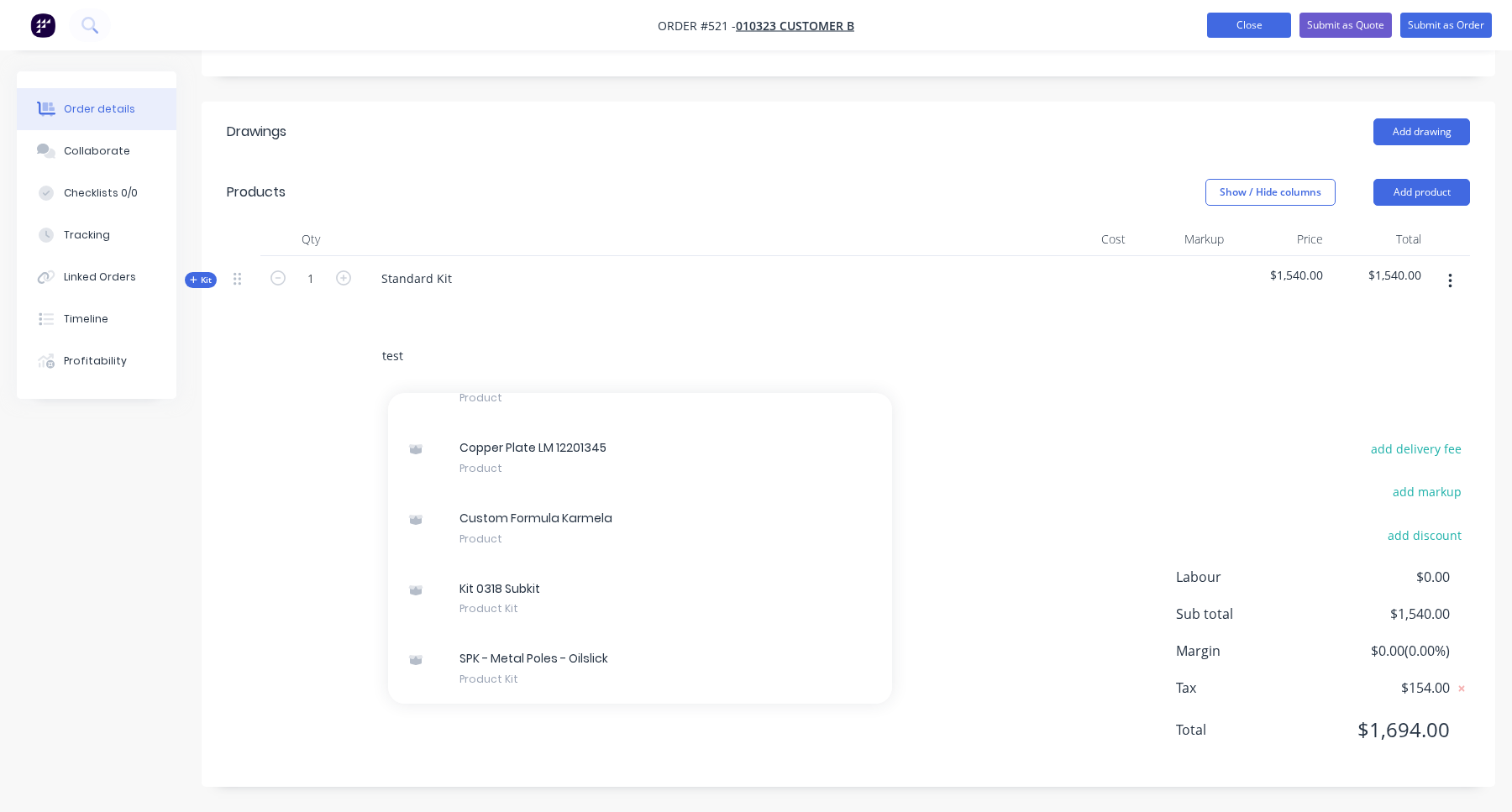
type input "test"
click at [1265, 33] on button "Close" at bounding box center [1249, 25] width 84 height 25
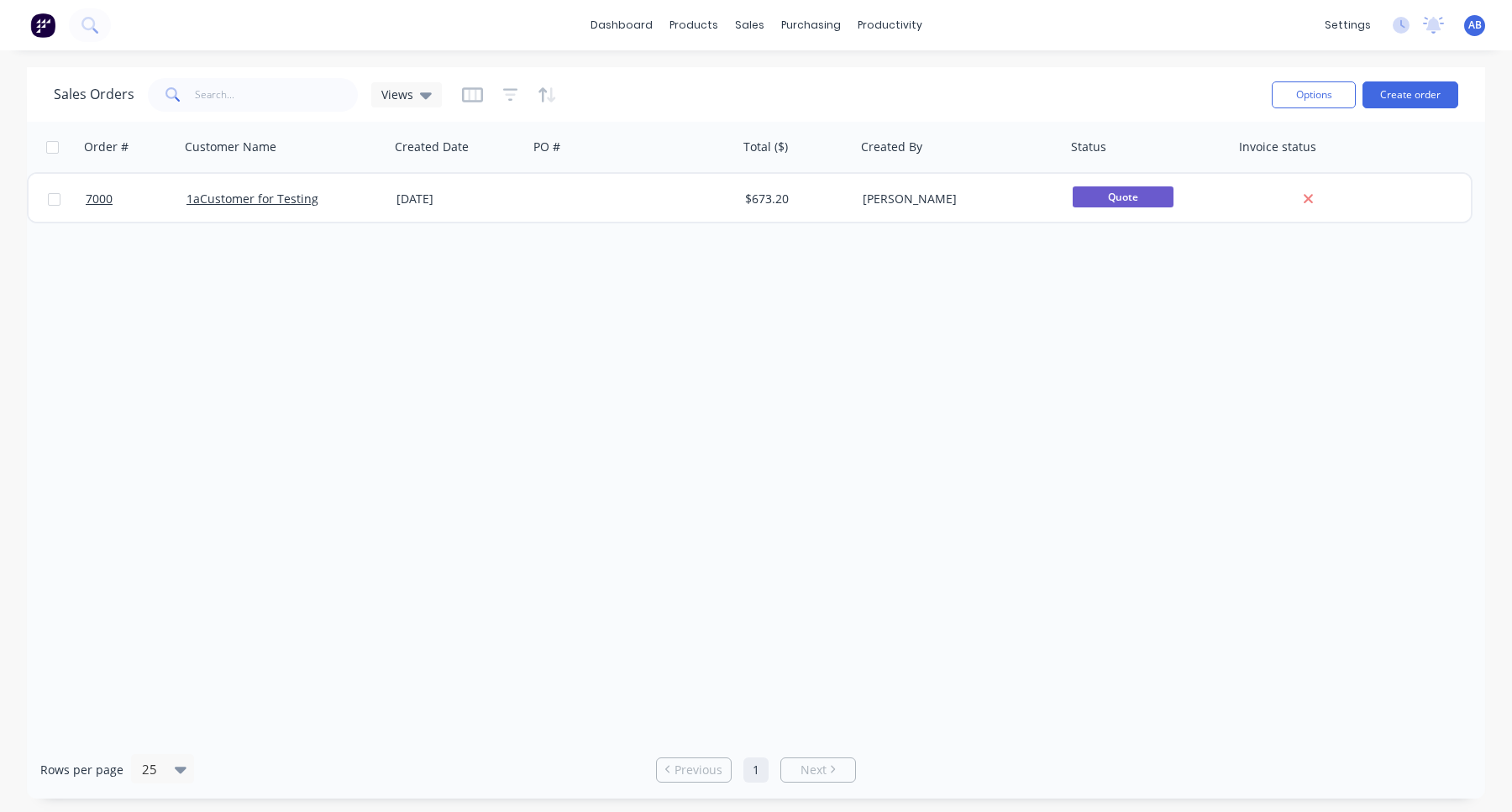
click at [1478, 21] on span "AB" at bounding box center [1475, 24] width 13 height 15
click at [1374, 219] on button "Sign out" at bounding box center [1370, 211] width 222 height 34
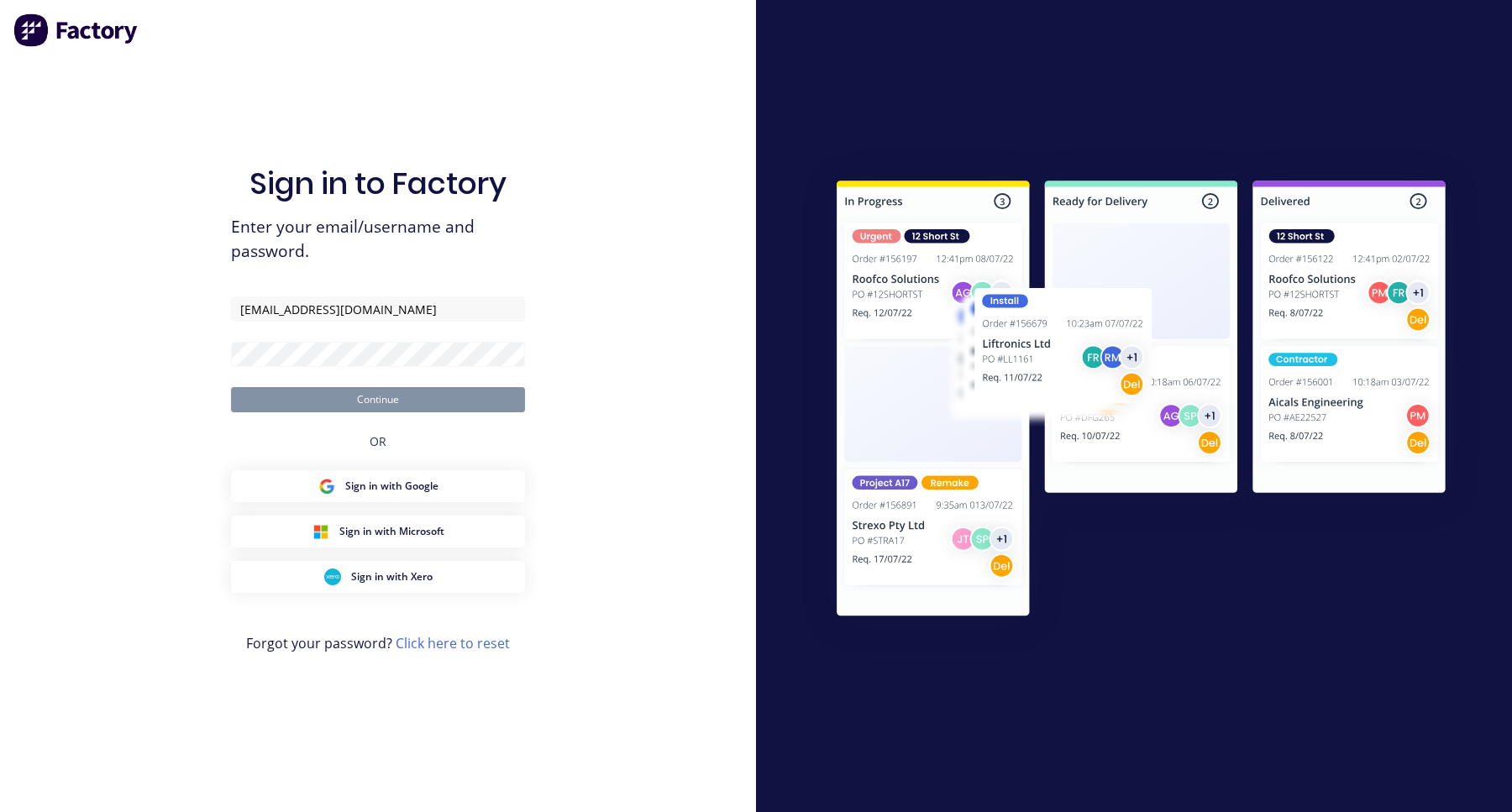
type input "[EMAIL_ADDRESS][DOMAIN_NAME]"
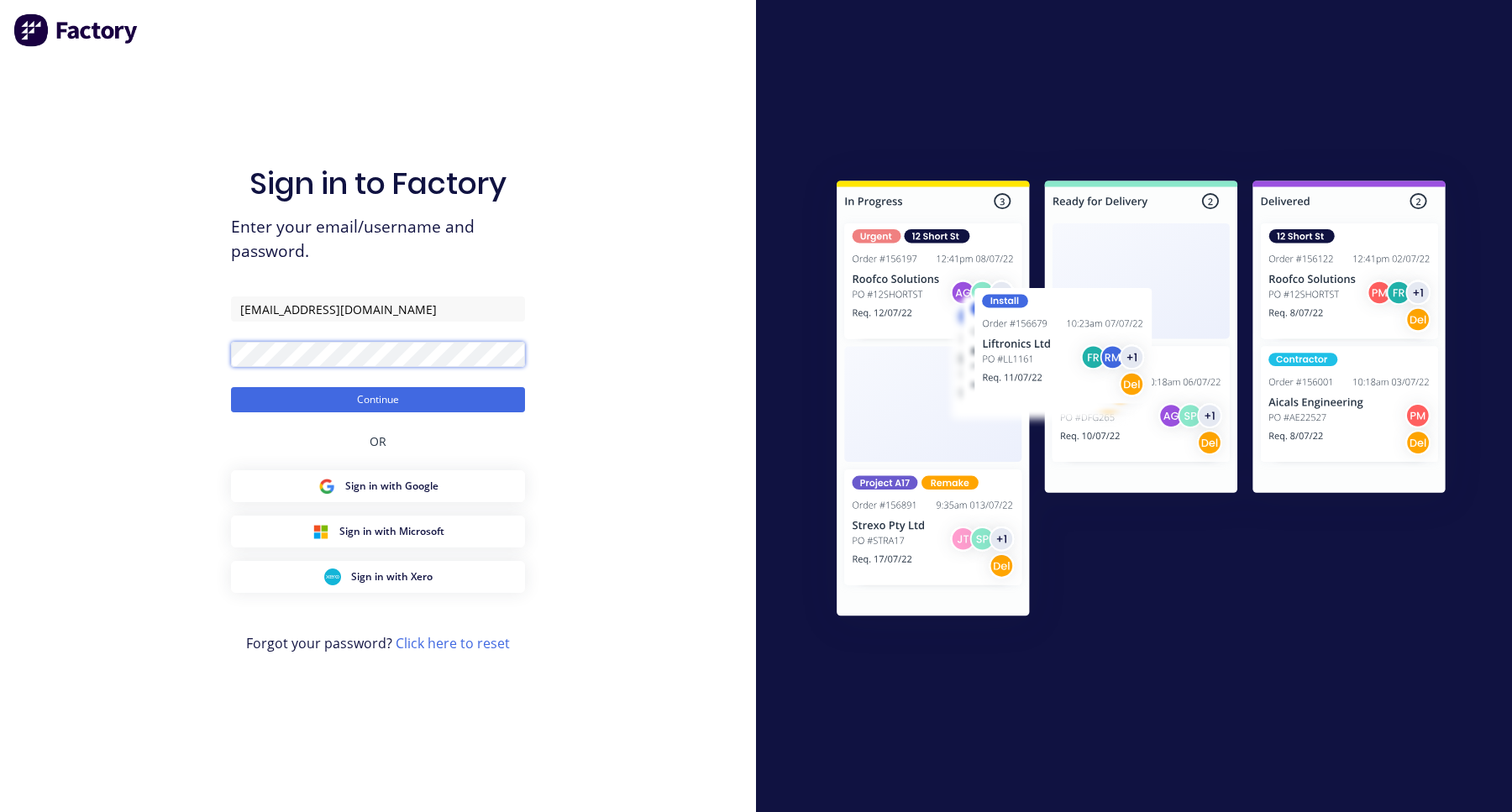
click at [231, 387] on button "Continue" at bounding box center [378, 399] width 294 height 25
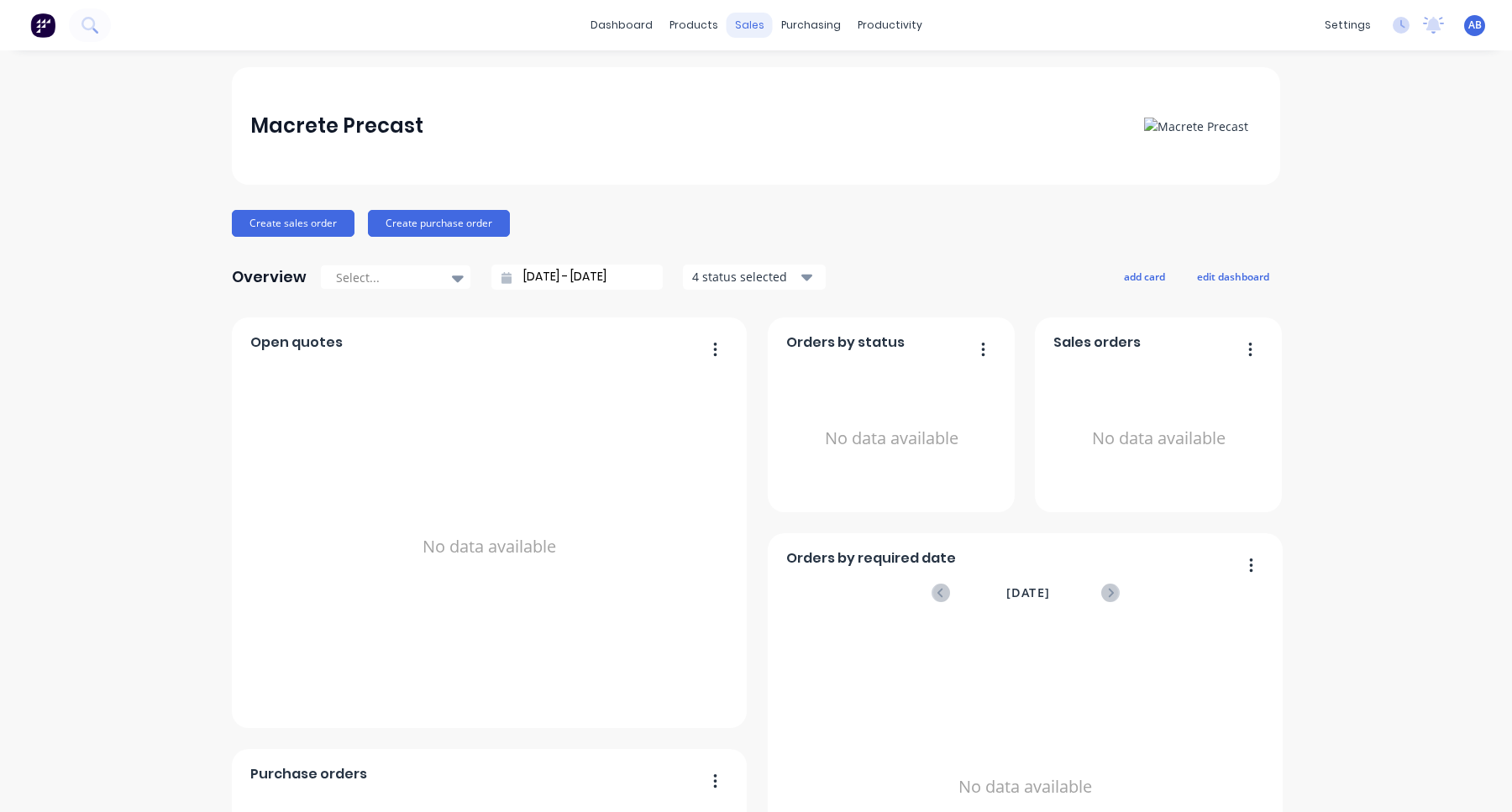
drag, startPoint x: 741, startPoint y: 65, endPoint x: 752, endPoint y: 36, distance: 31.0
click at [741, 65] on div "dashboard products sales purchasing productivity dashboard products Product Cat…" at bounding box center [756, 406] width 1512 height 812
click at [719, 69] on link "Product Catalogue" at bounding box center [777, 80] width 222 height 34
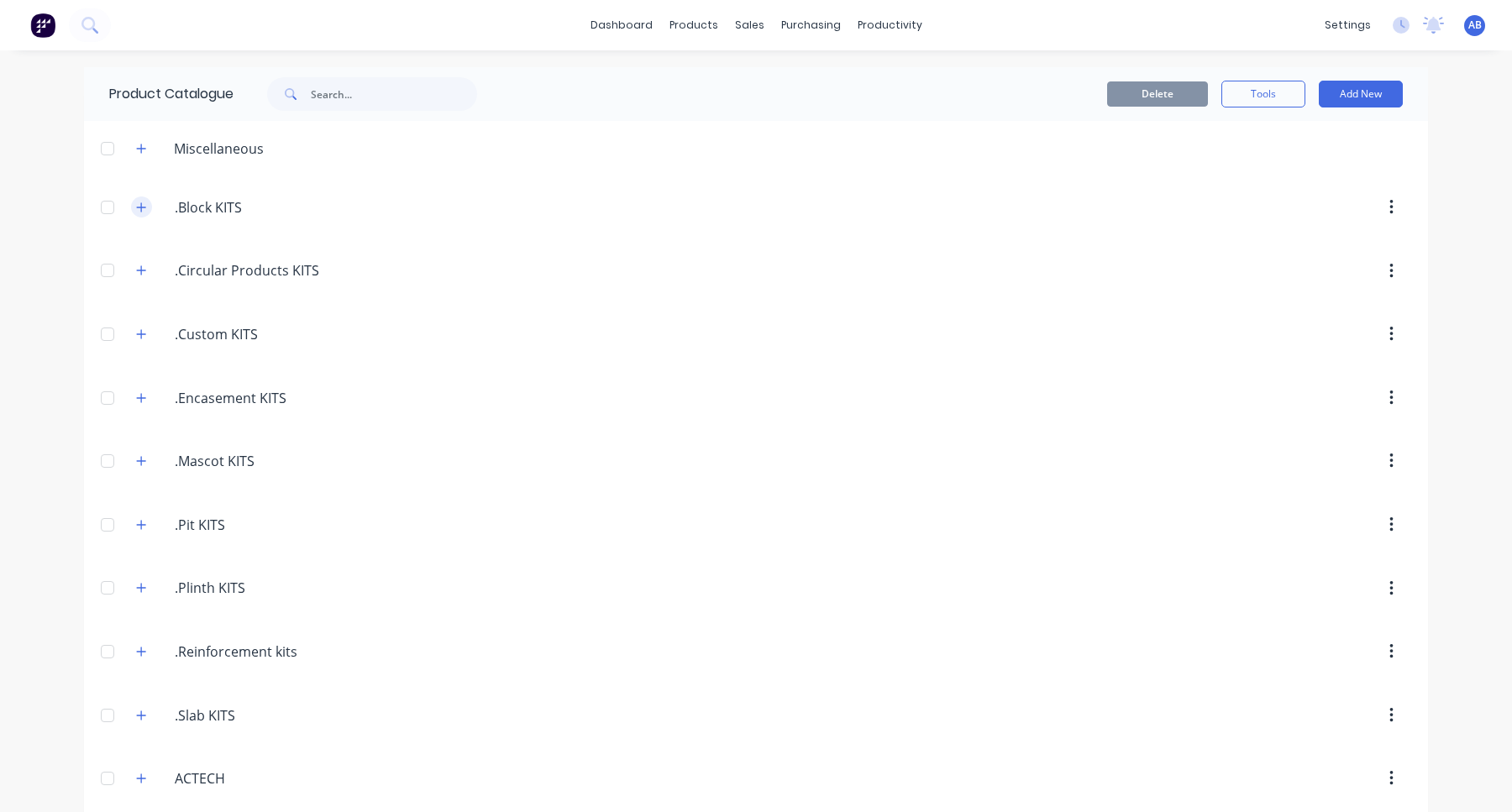
click at [142, 208] on icon "button" at bounding box center [141, 206] width 10 height 10
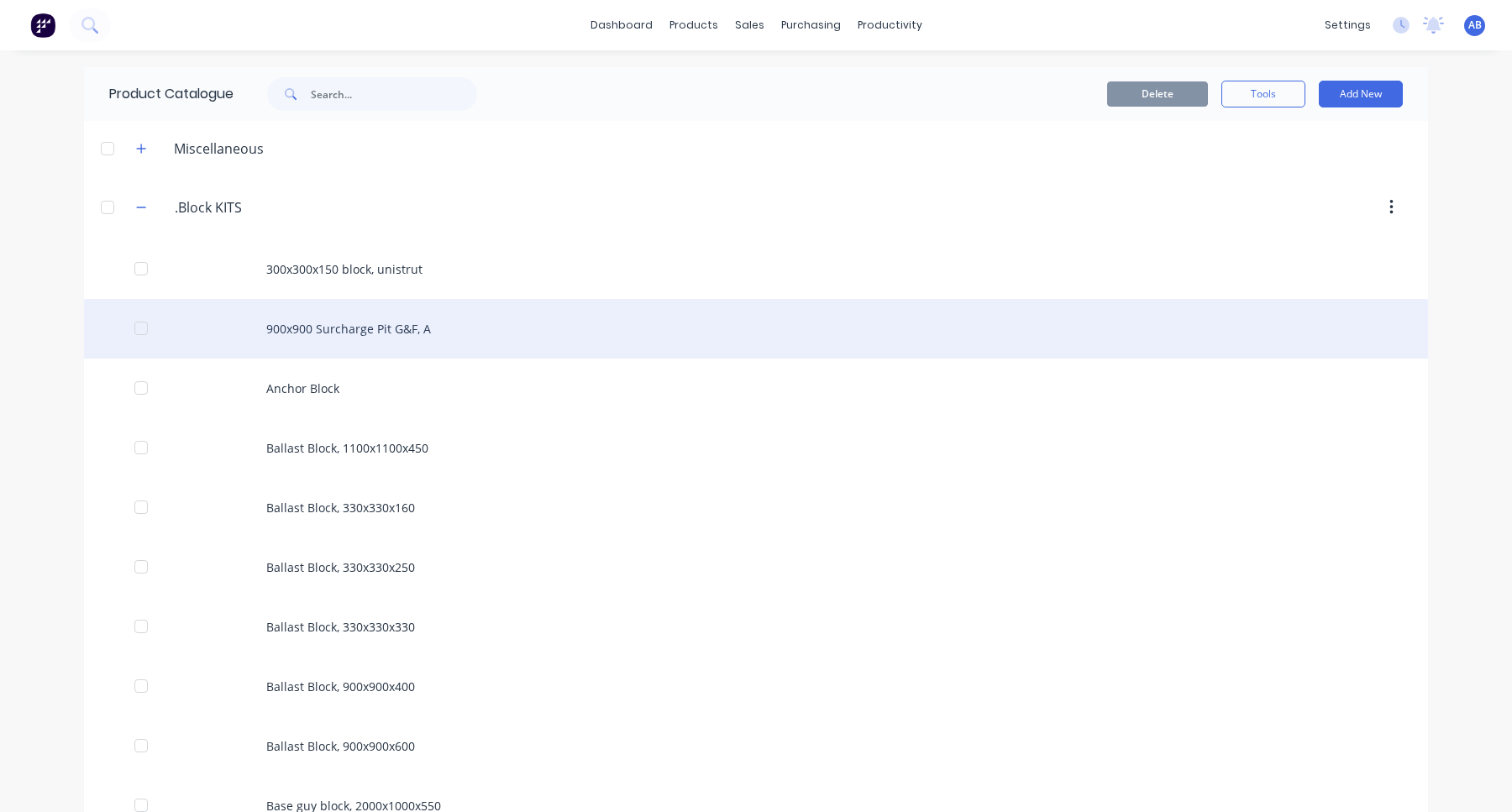
click at [363, 339] on div "900x900 Surcharge Pit G&F, A" at bounding box center [756, 329] width 1344 height 60
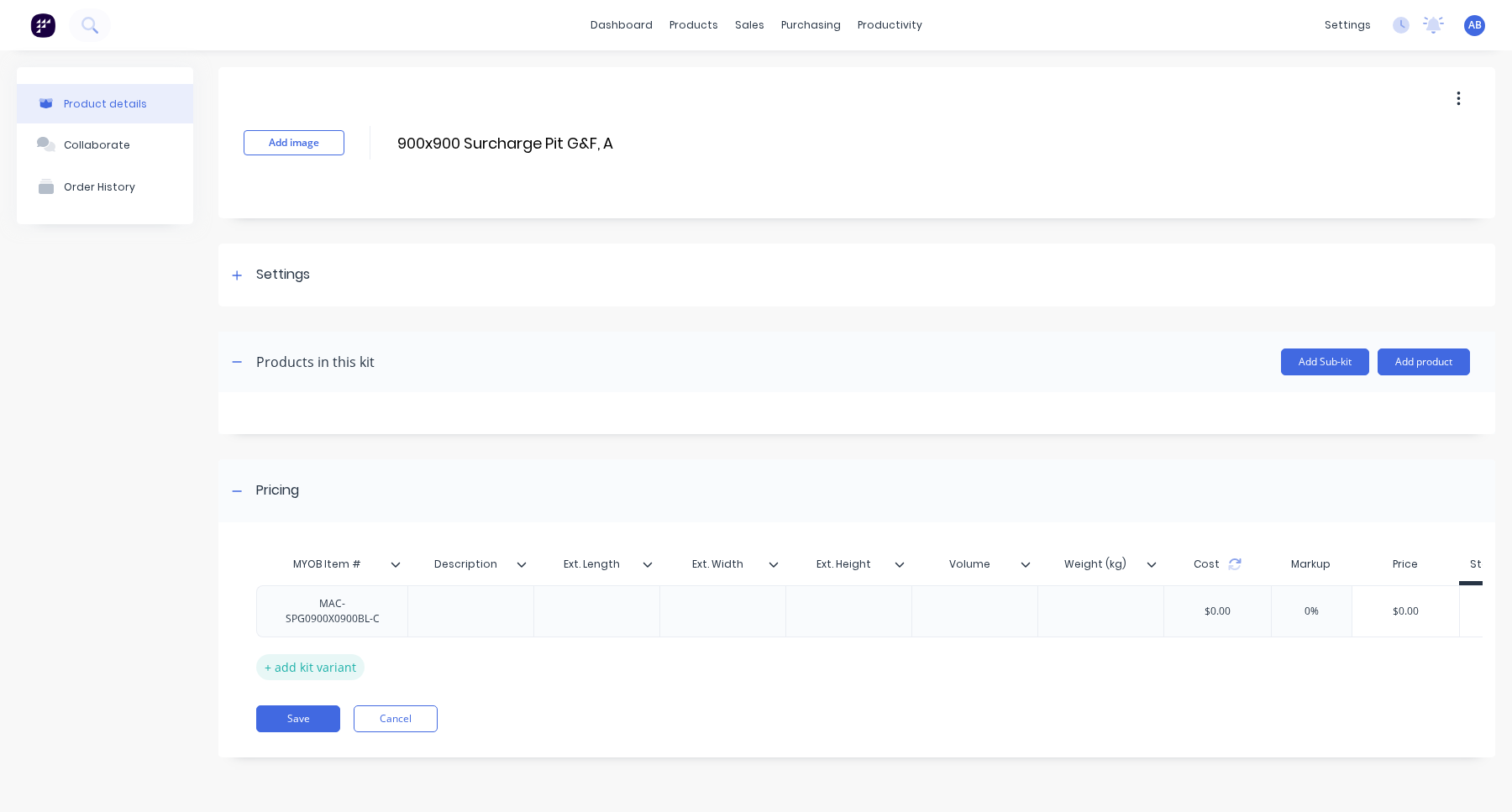
click at [329, 664] on div "+ add kit variant" at bounding box center [310, 667] width 108 height 26
click at [364, 650] on div at bounding box center [332, 658] width 84 height 22
click at [702, 707] on div "MYOB Item # Description Ext. Length Ext. Width Ext. Height Volume Weight (kg) C…" at bounding box center [851, 635] width 1189 height 175
click at [287, 774] on button "Save" at bounding box center [298, 761] width 84 height 27
click at [308, 763] on button "Save" at bounding box center [298, 761] width 84 height 27
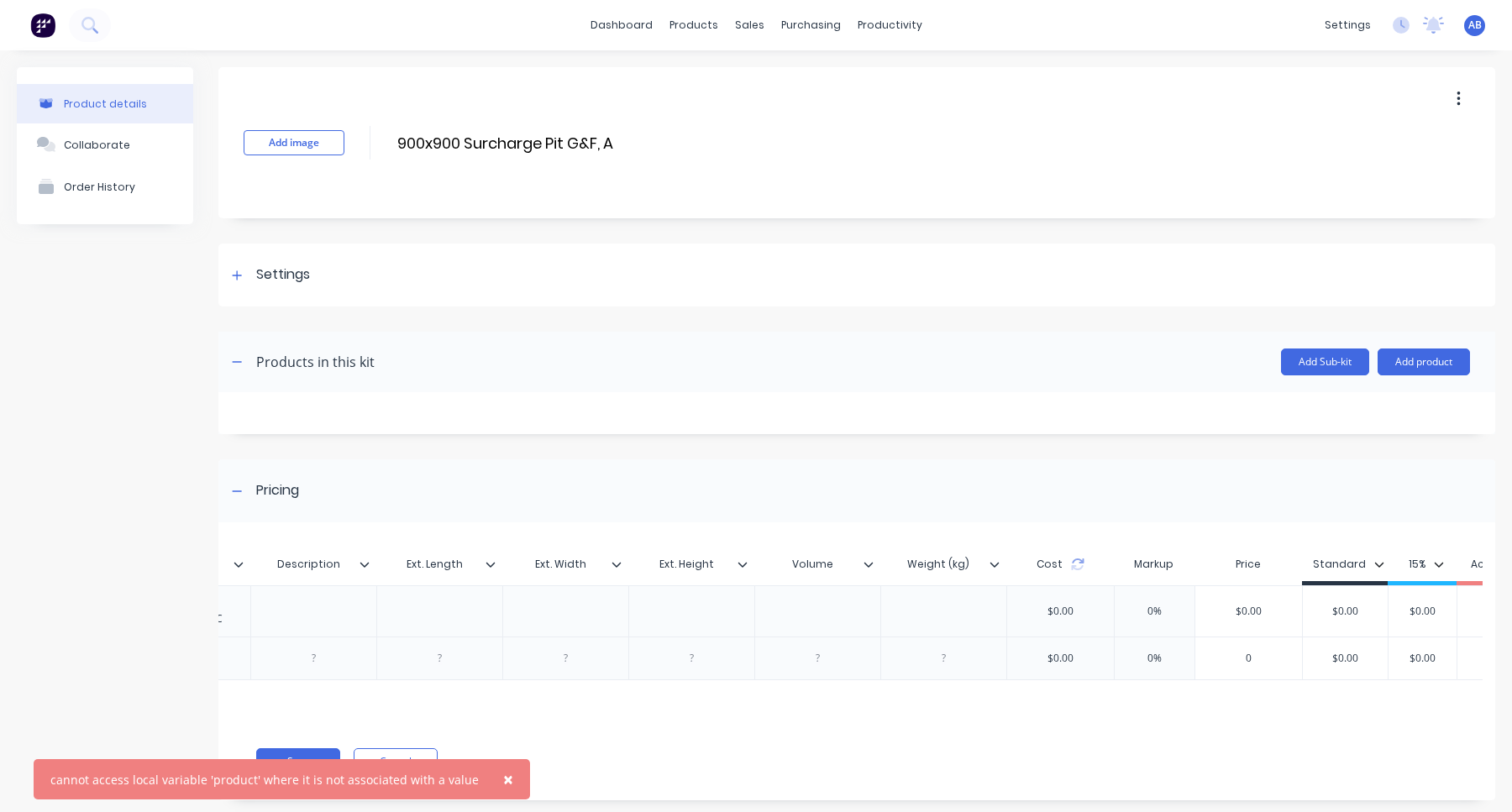
scroll to position [0, 244]
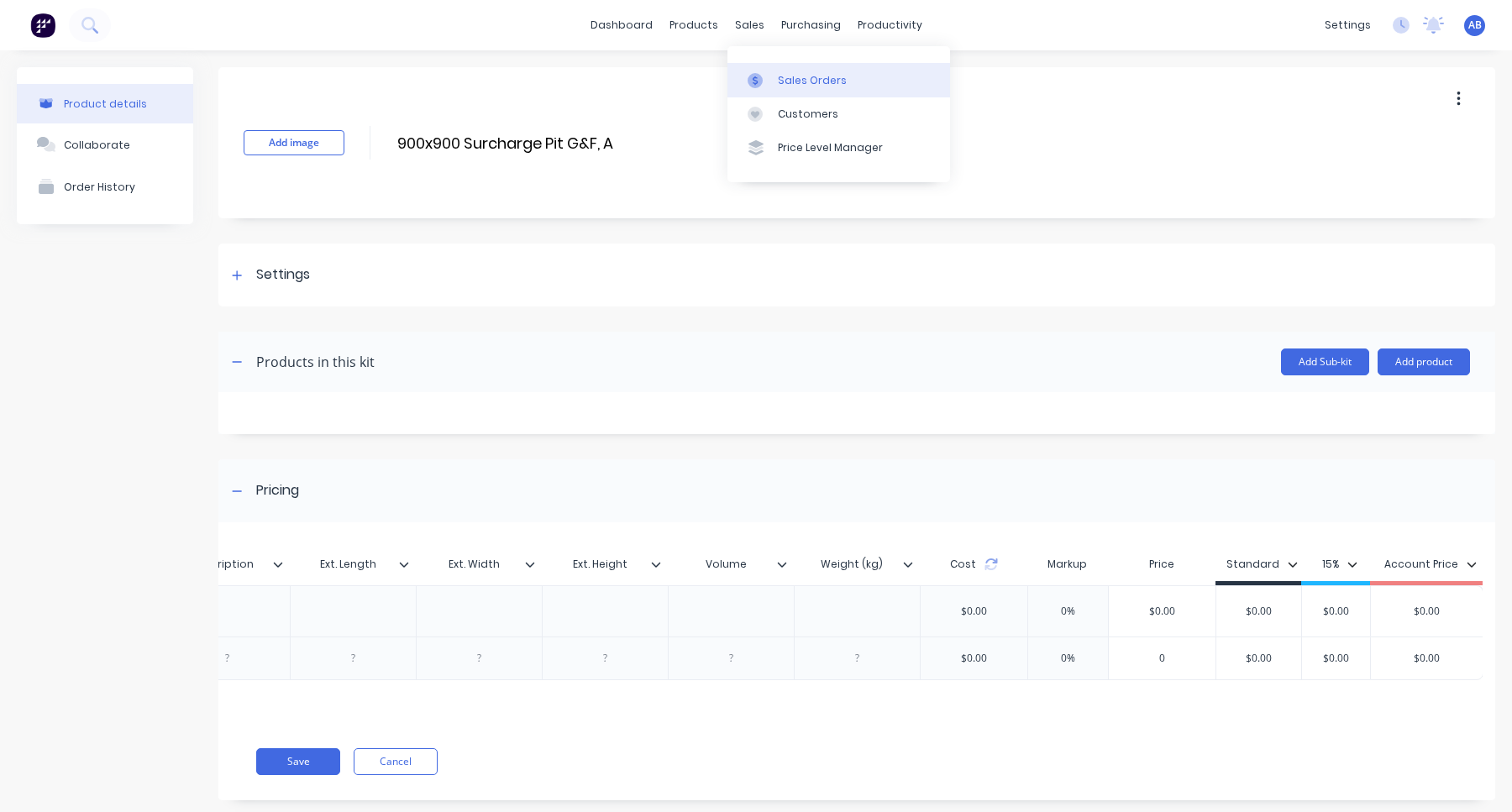
click at [790, 81] on div "Sales Orders" at bounding box center [812, 80] width 69 height 15
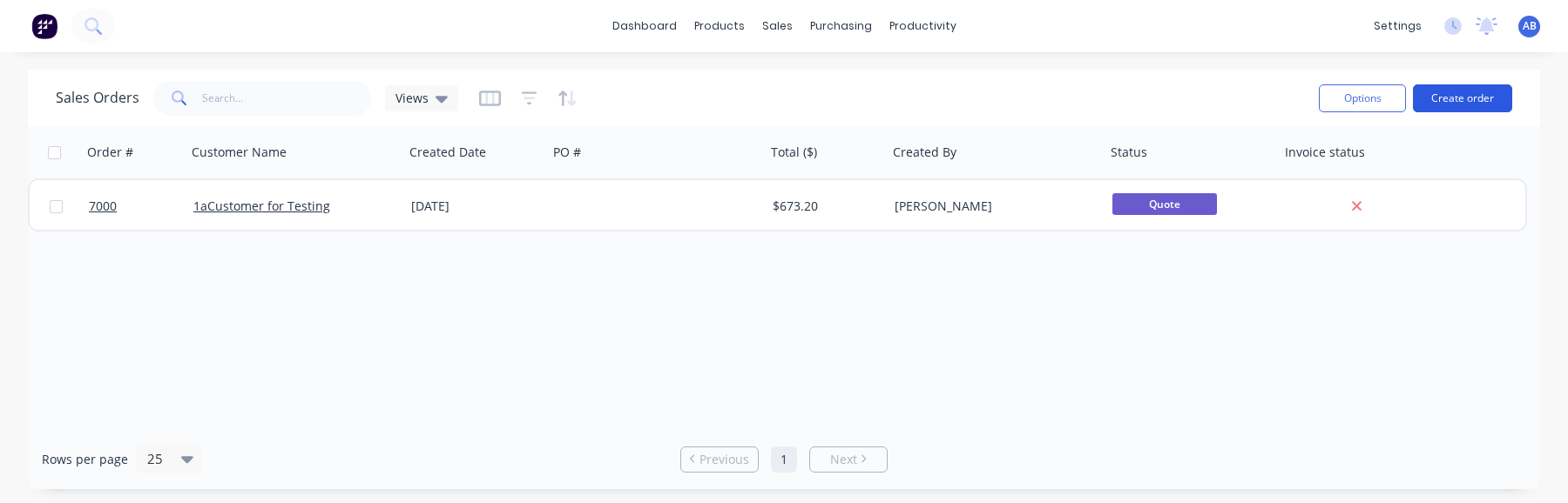
click at [1447, 100] on button "Create order" at bounding box center [1463, 98] width 99 height 28
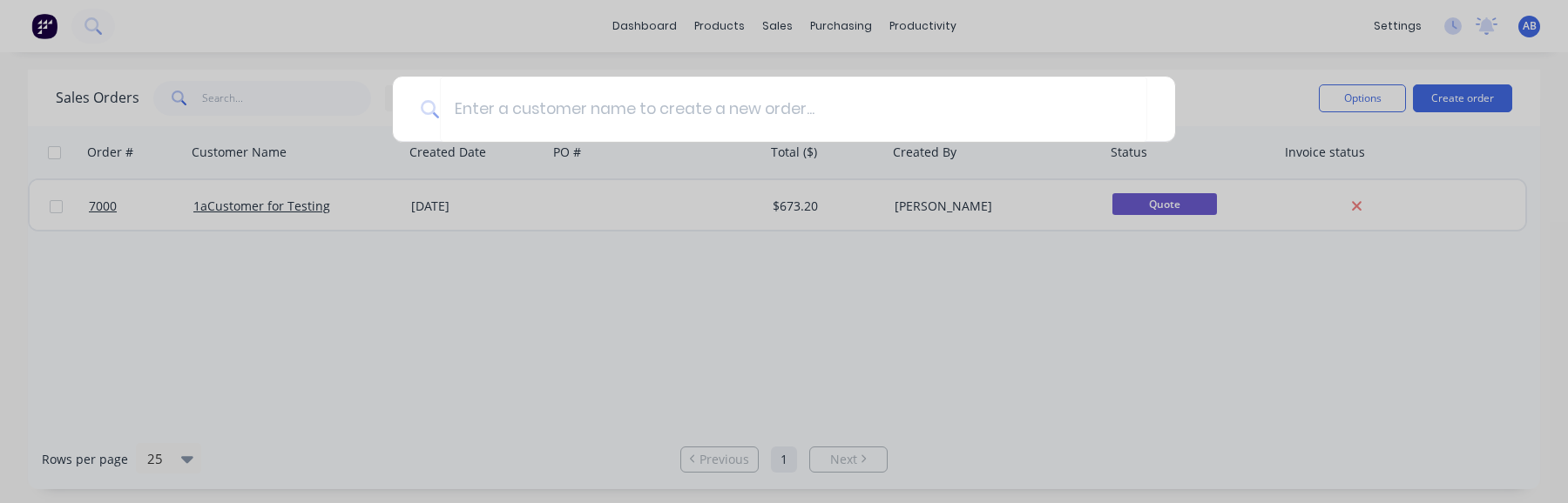
click at [679, 273] on div at bounding box center [784, 251] width 1568 height 503
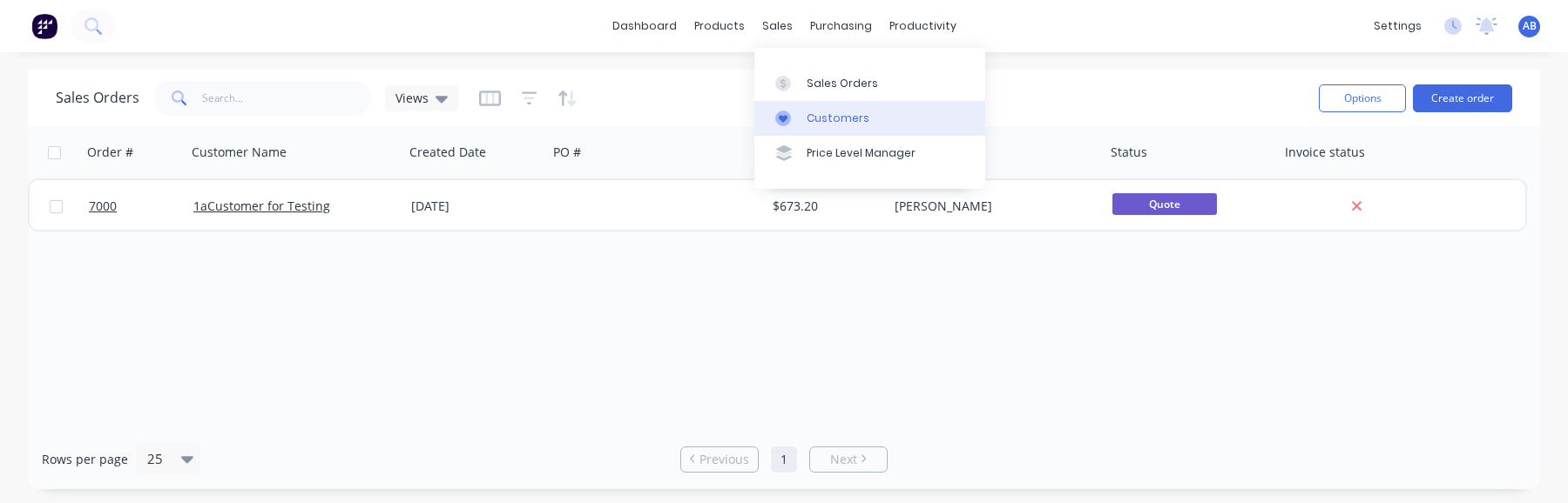
click at [848, 121] on div "Customers" at bounding box center [838, 118] width 63 height 15
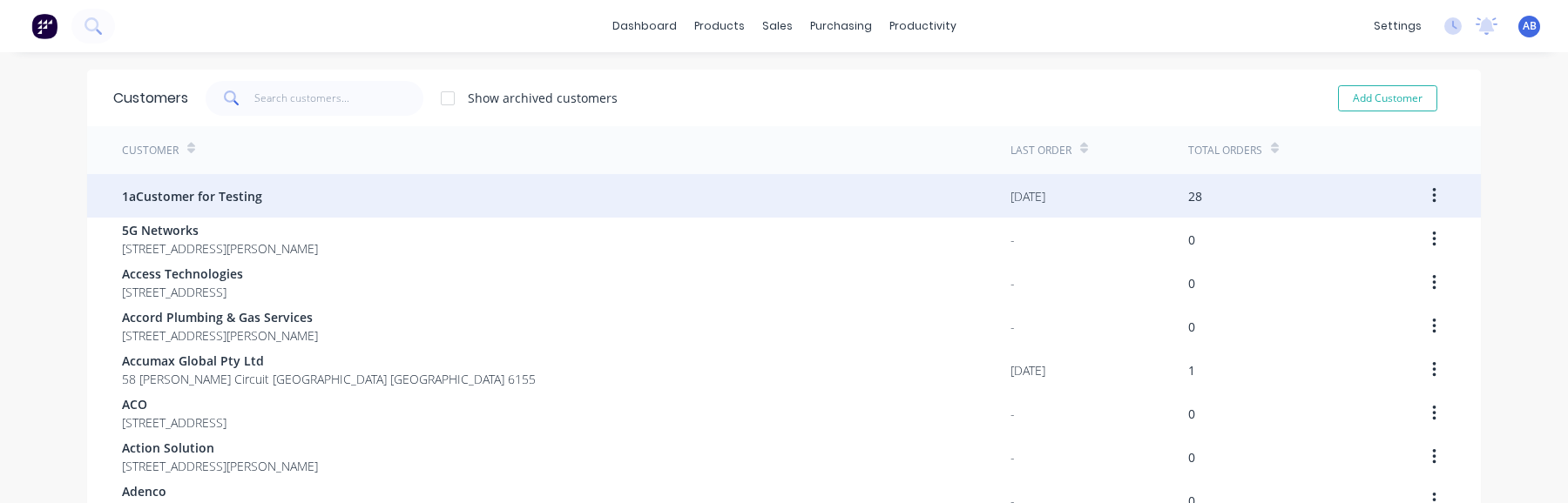
click at [559, 202] on div "1aCustomer for Testing" at bounding box center [566, 196] width 888 height 43
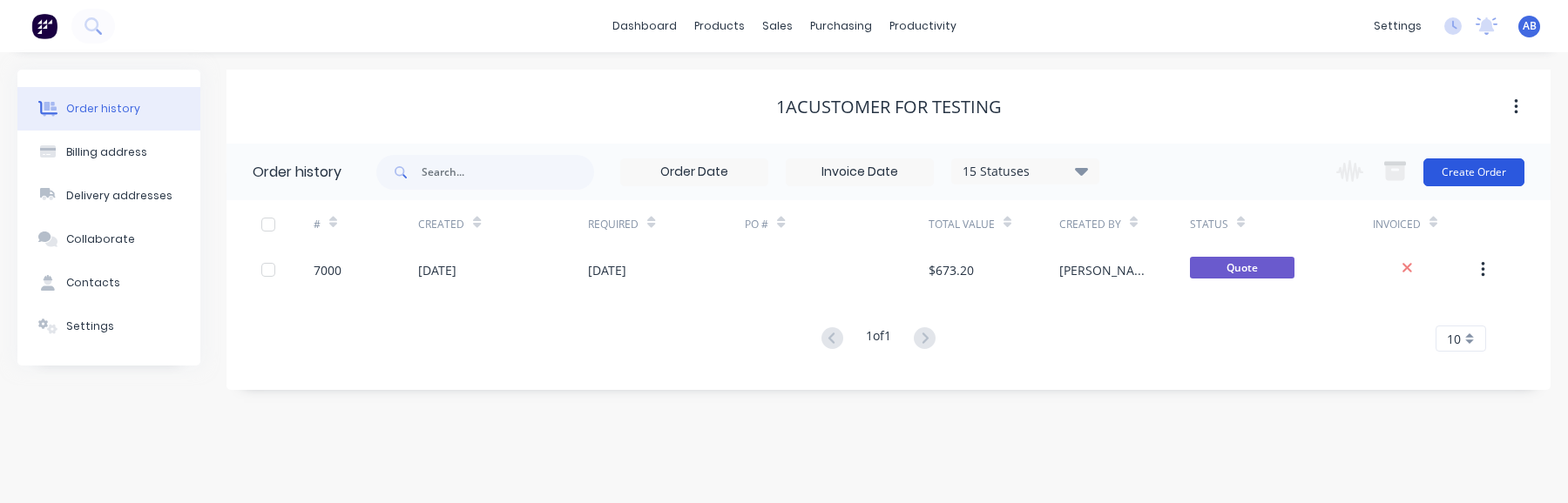
click at [1482, 175] on button "Create Order" at bounding box center [1474, 172] width 101 height 28
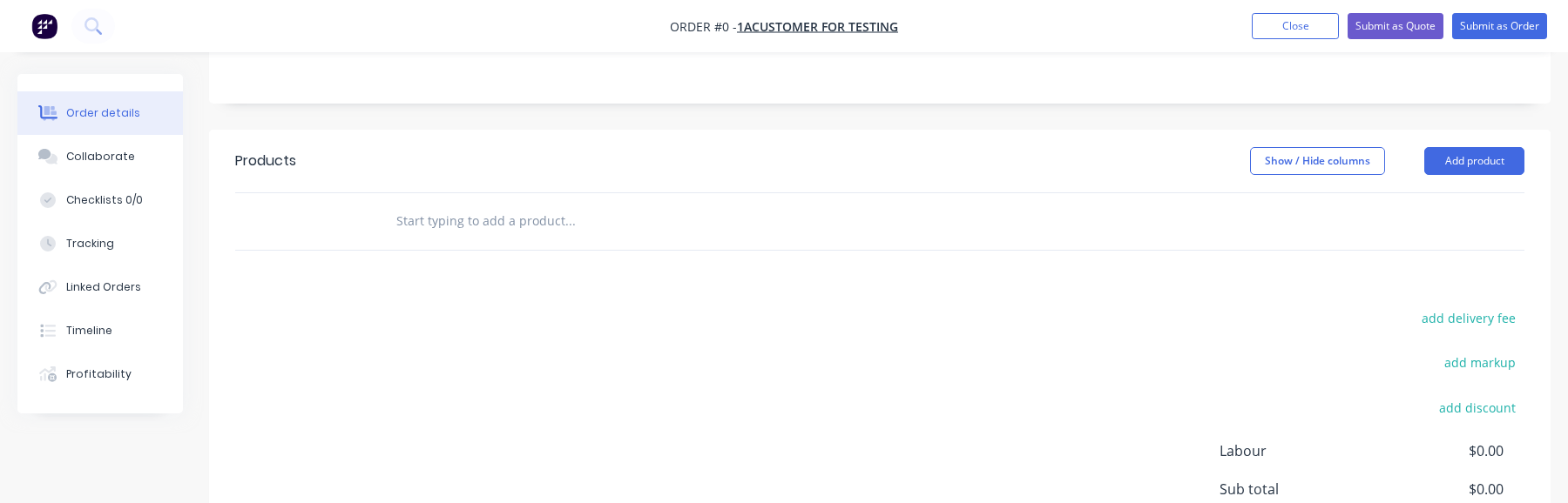
scroll to position [274, 0]
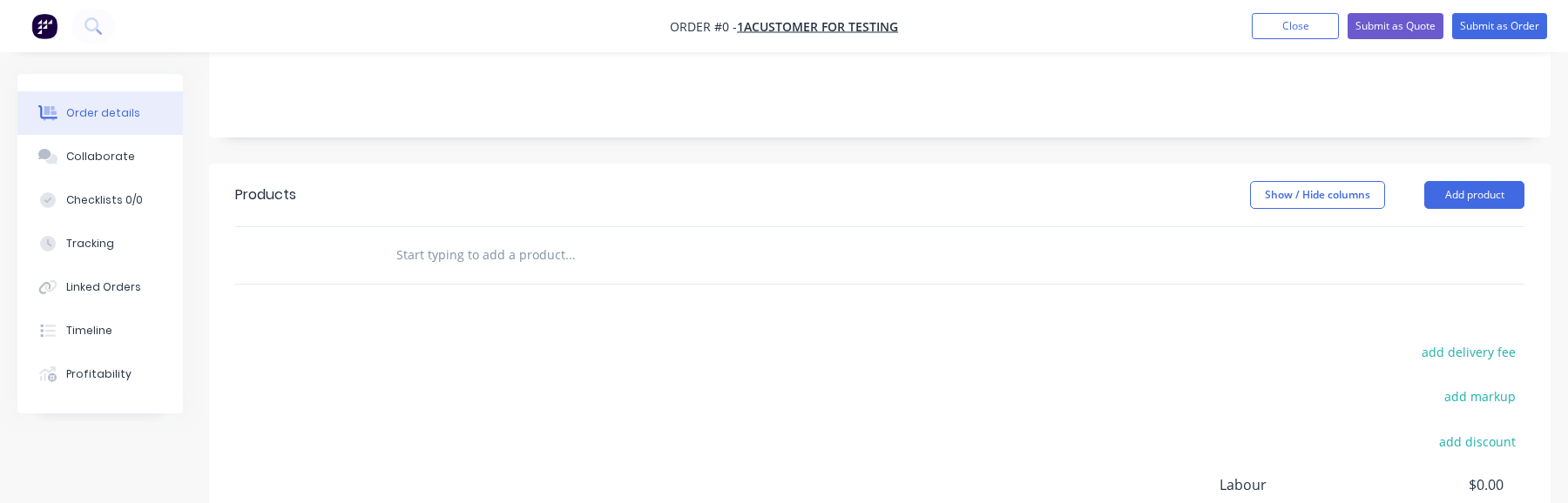
click at [576, 247] on input "text" at bounding box center [569, 255] width 348 height 35
click at [51, 30] on img "button" at bounding box center [44, 26] width 26 height 26
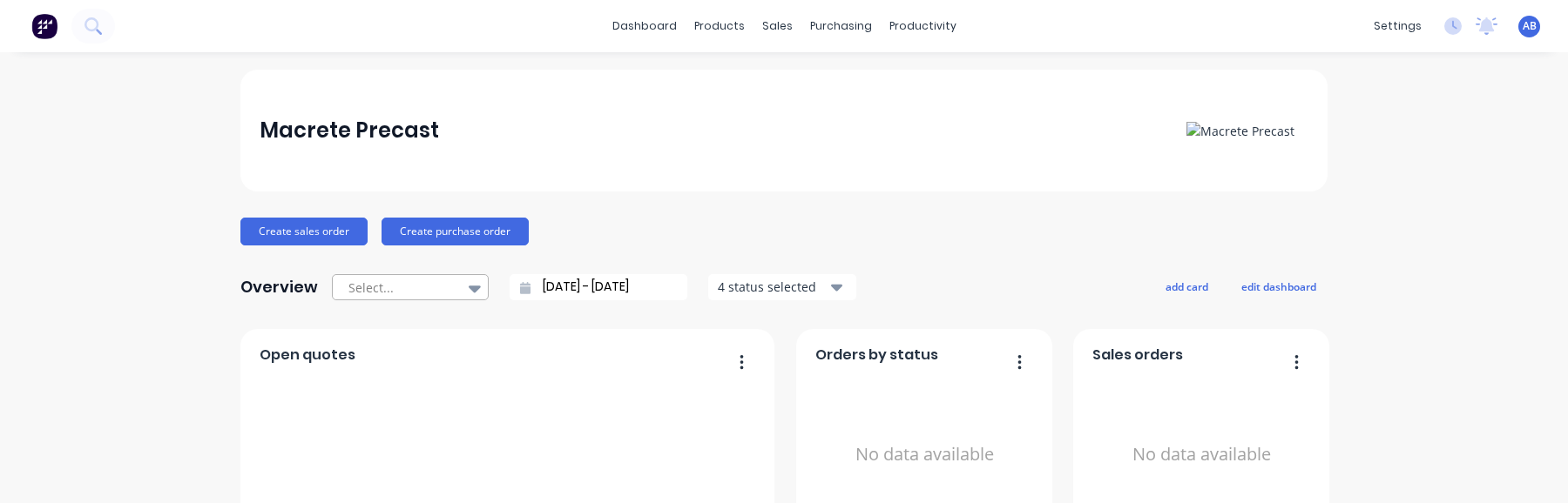
click at [420, 283] on div at bounding box center [401, 288] width 110 height 22
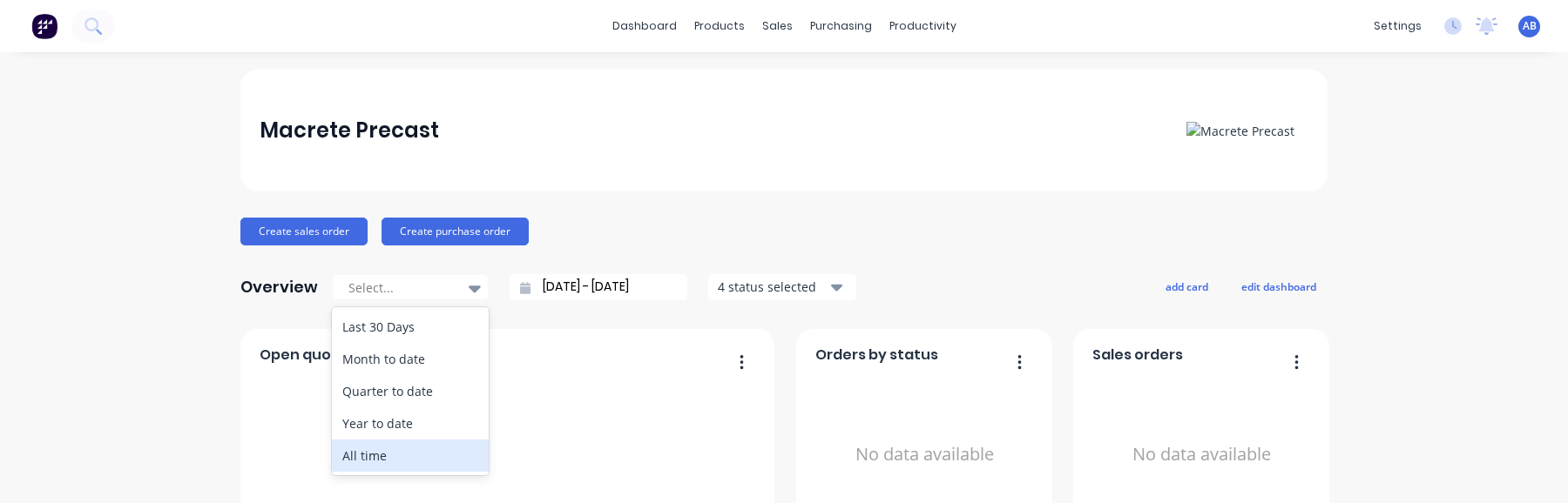
click at [422, 459] on div "All time" at bounding box center [410, 456] width 157 height 32
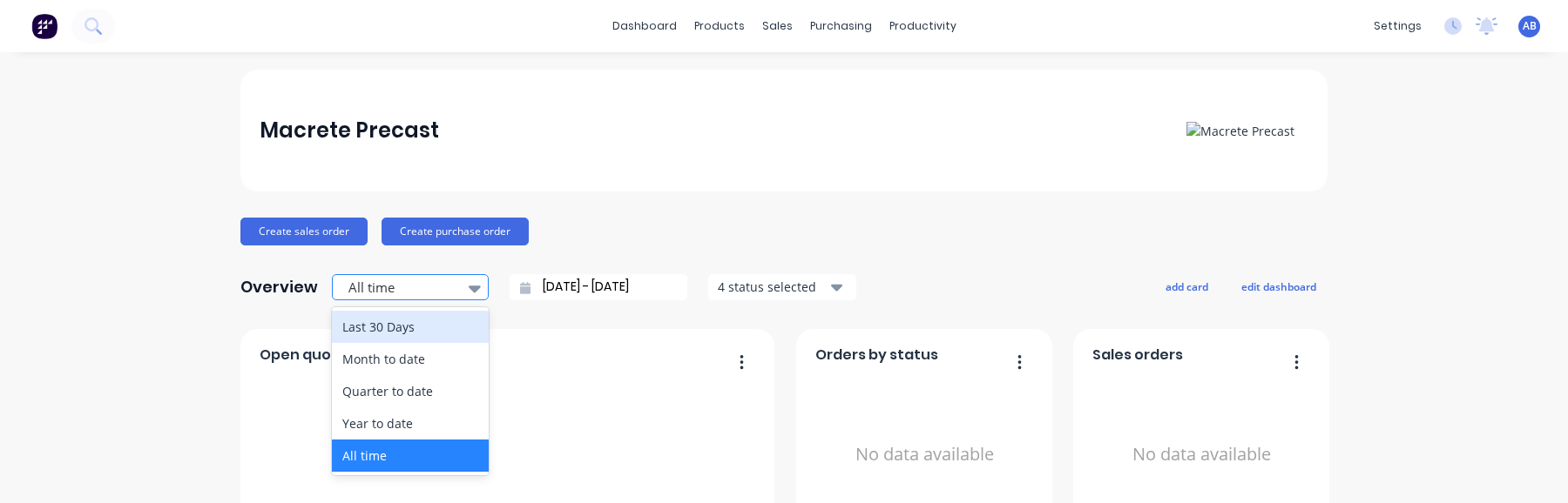
click at [432, 297] on div at bounding box center [401, 288] width 110 height 22
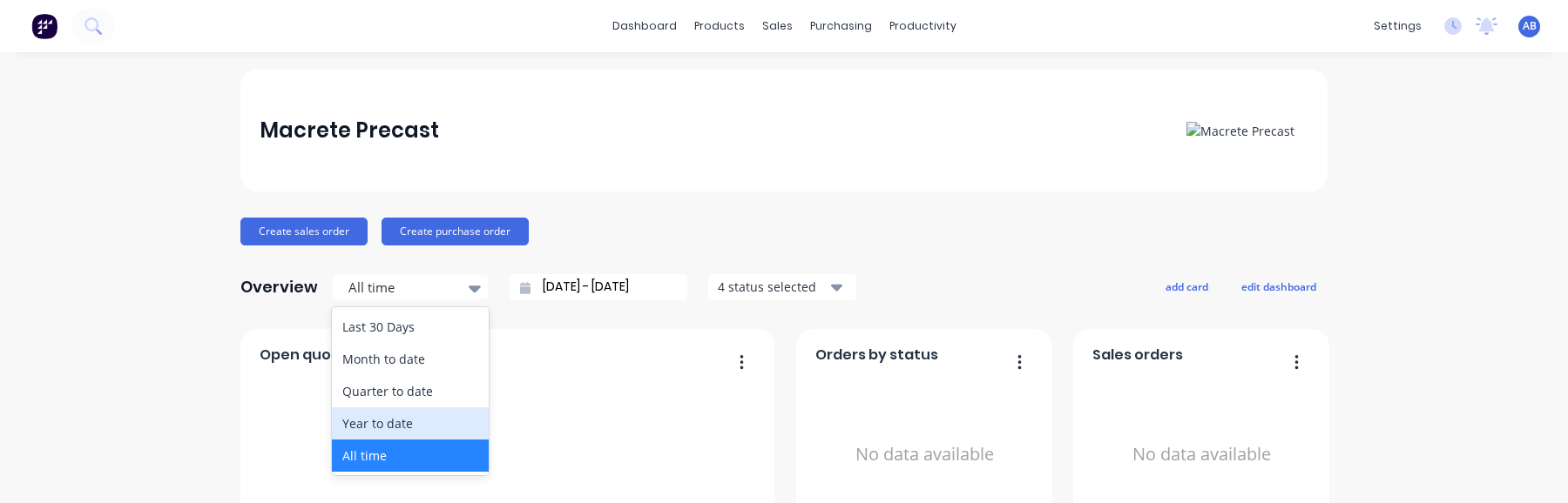
click at [433, 431] on div "Year to date" at bounding box center [410, 424] width 157 height 32
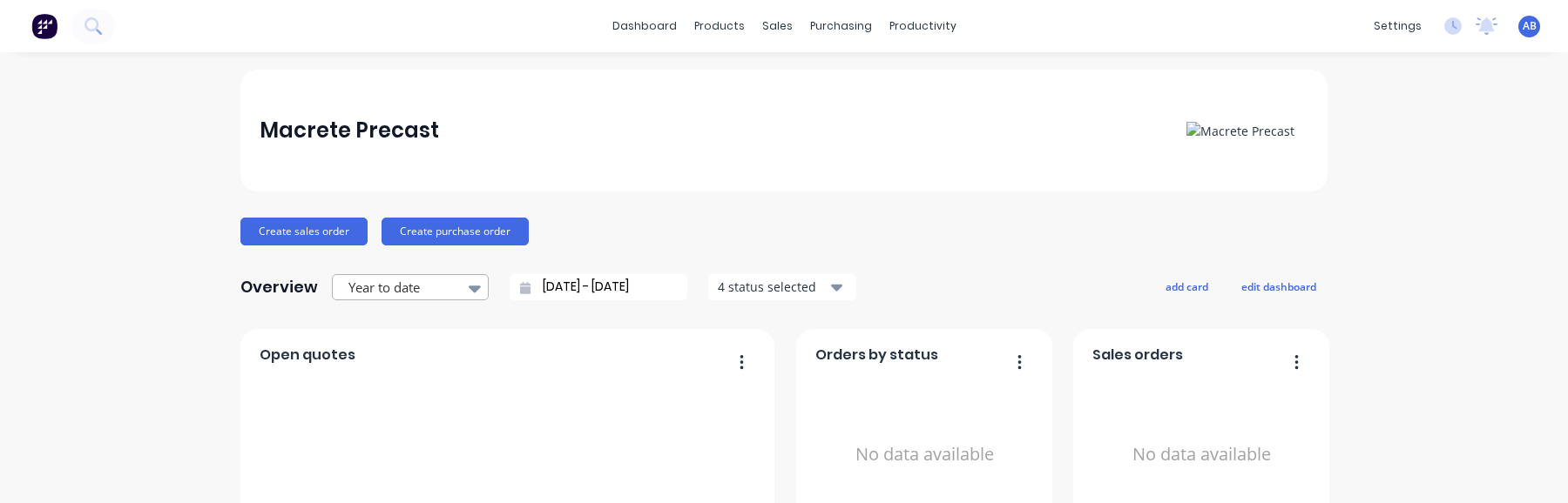
click at [457, 278] on div "Year to date" at bounding box center [401, 288] width 121 height 26
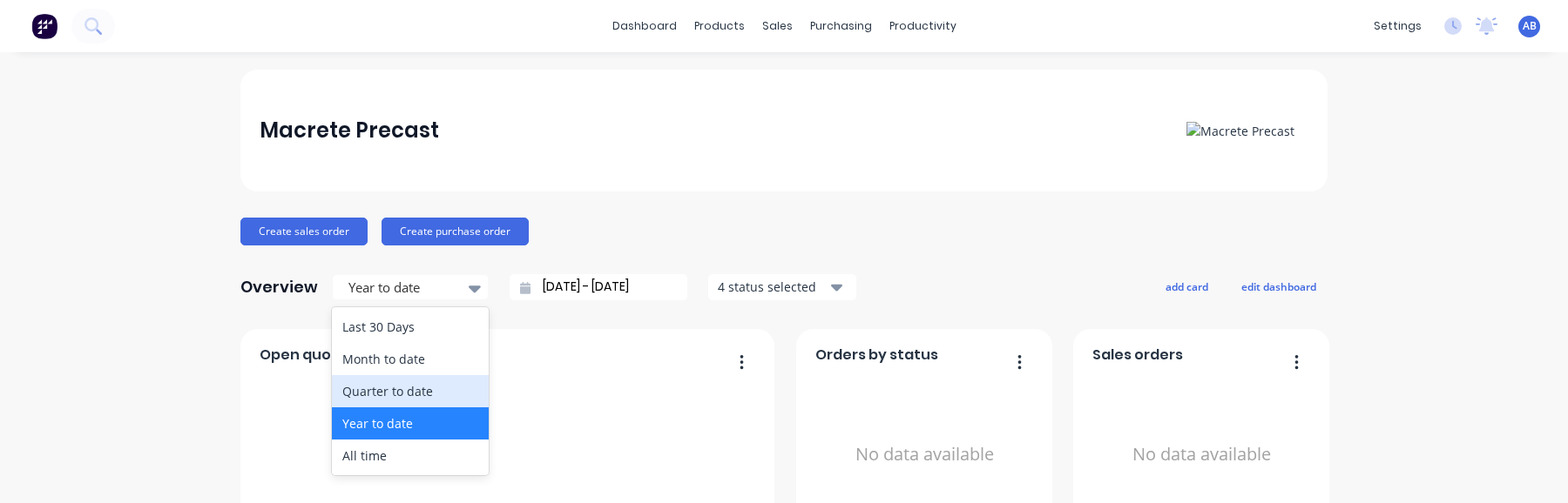
click at [415, 391] on div "Quarter to date" at bounding box center [410, 391] width 157 height 32
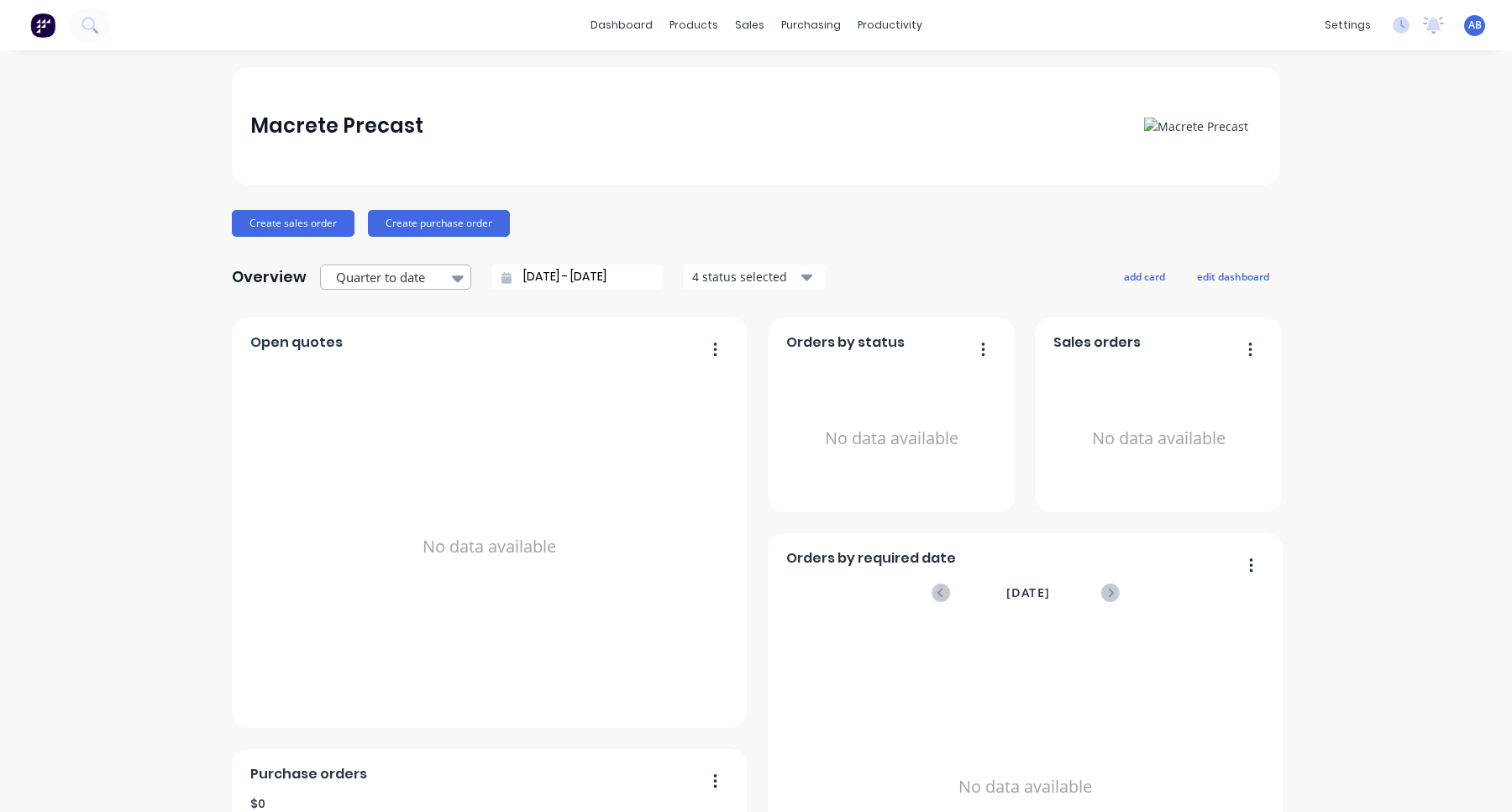
click at [431, 267] on div at bounding box center [387, 278] width 106 height 21
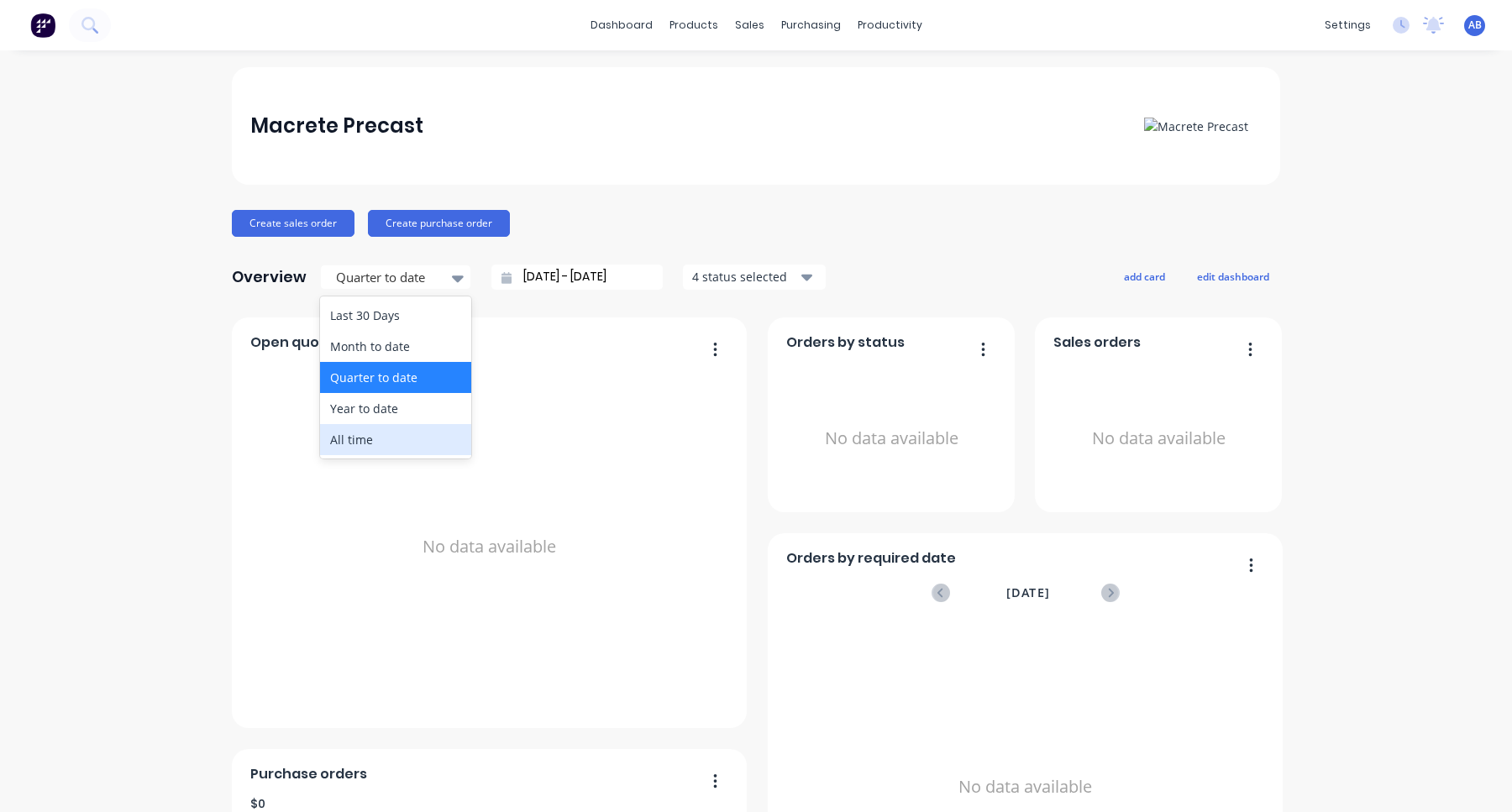
click at [371, 448] on div "All time" at bounding box center [396, 440] width 151 height 31
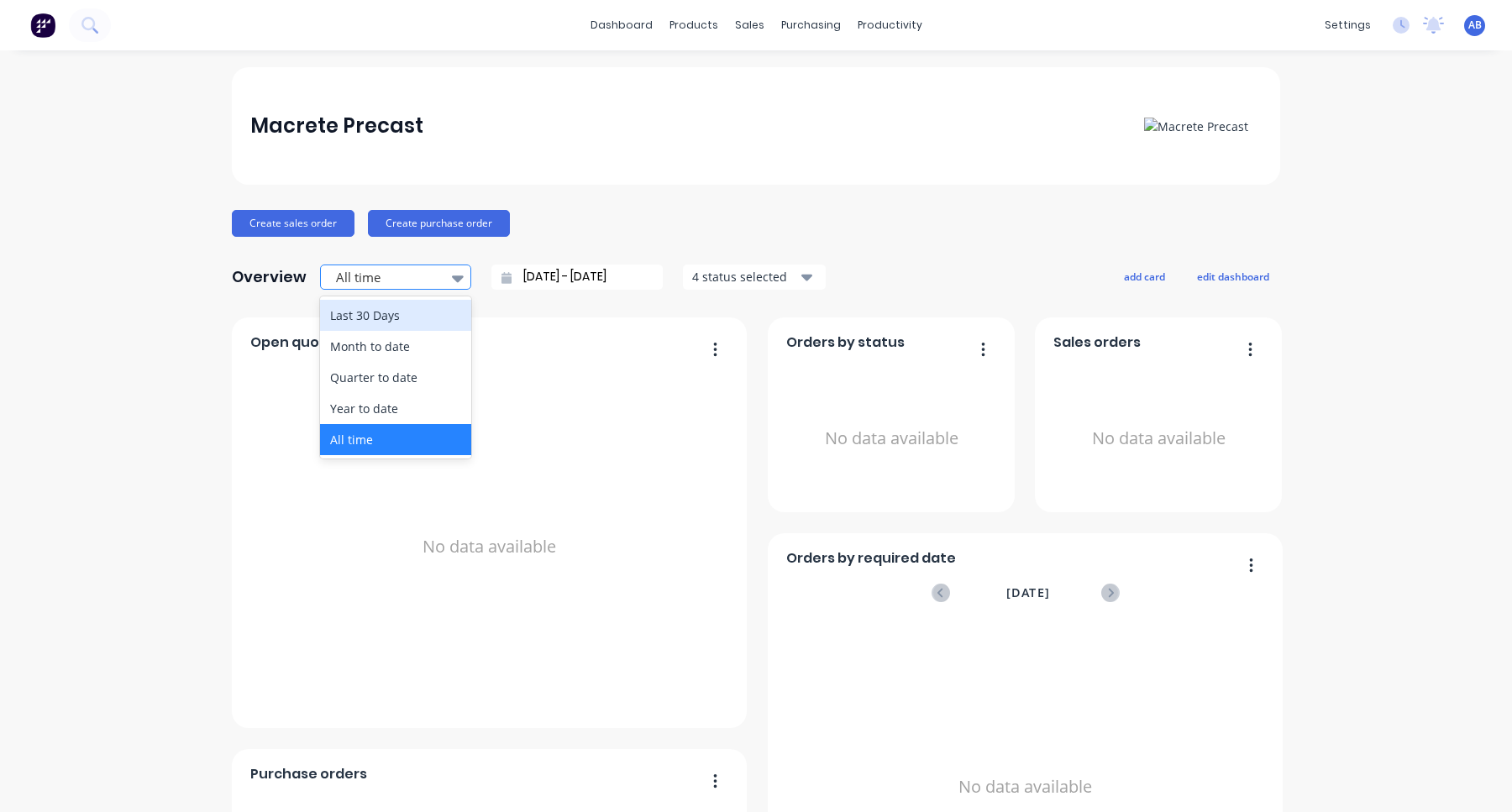
click at [427, 272] on div at bounding box center [387, 278] width 106 height 21
click at [404, 385] on div "Quarter to date" at bounding box center [396, 377] width 151 height 31
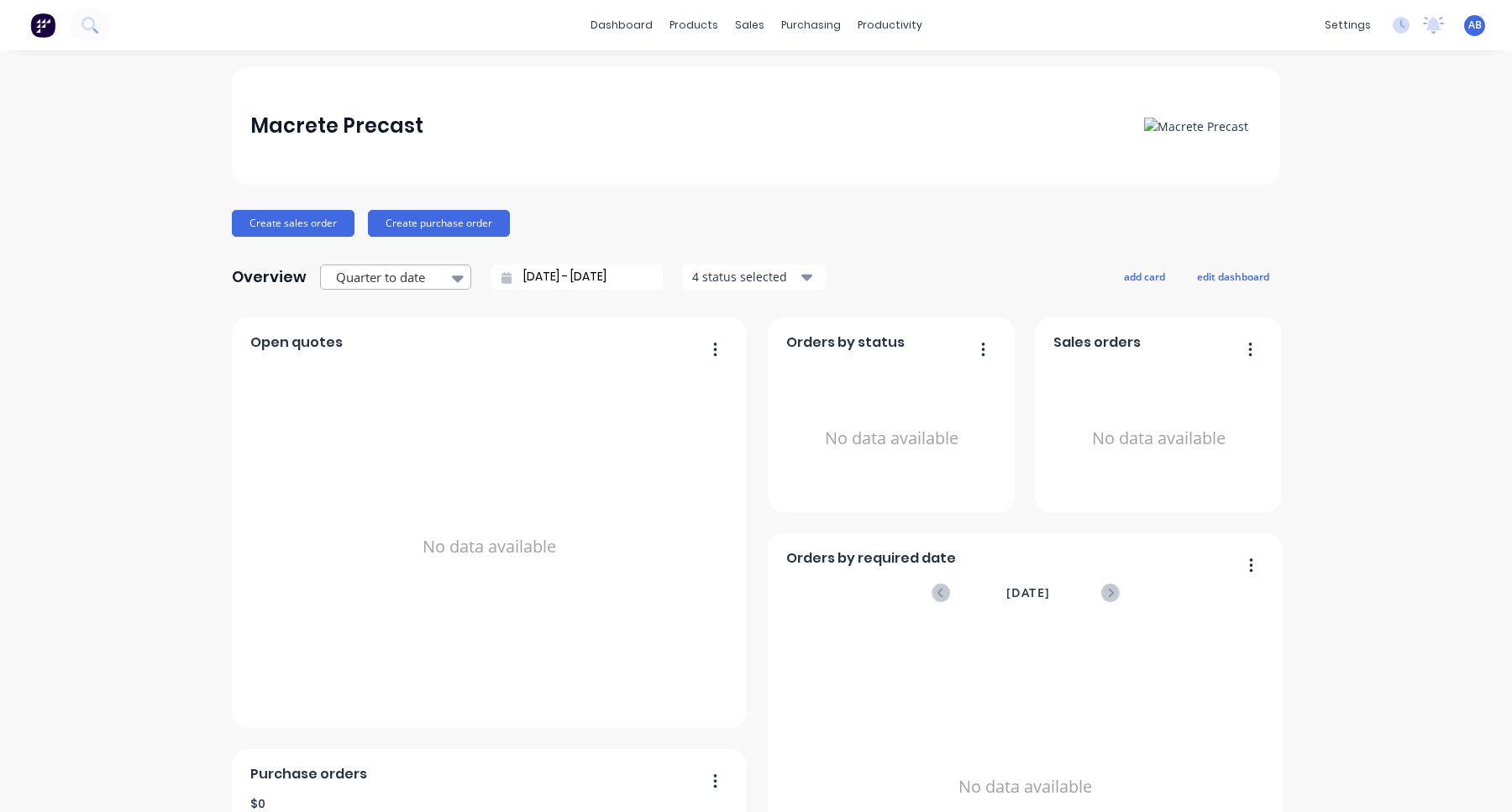
click at [429, 280] on div at bounding box center [387, 278] width 106 height 21
click at [417, 337] on div "Month to date" at bounding box center [396, 346] width 151 height 31
click at [428, 267] on div at bounding box center [387, 278] width 106 height 21
click at [409, 310] on div "Last 30 Days" at bounding box center [396, 316] width 151 height 31
type input "03/08/25 - 02/09/25"
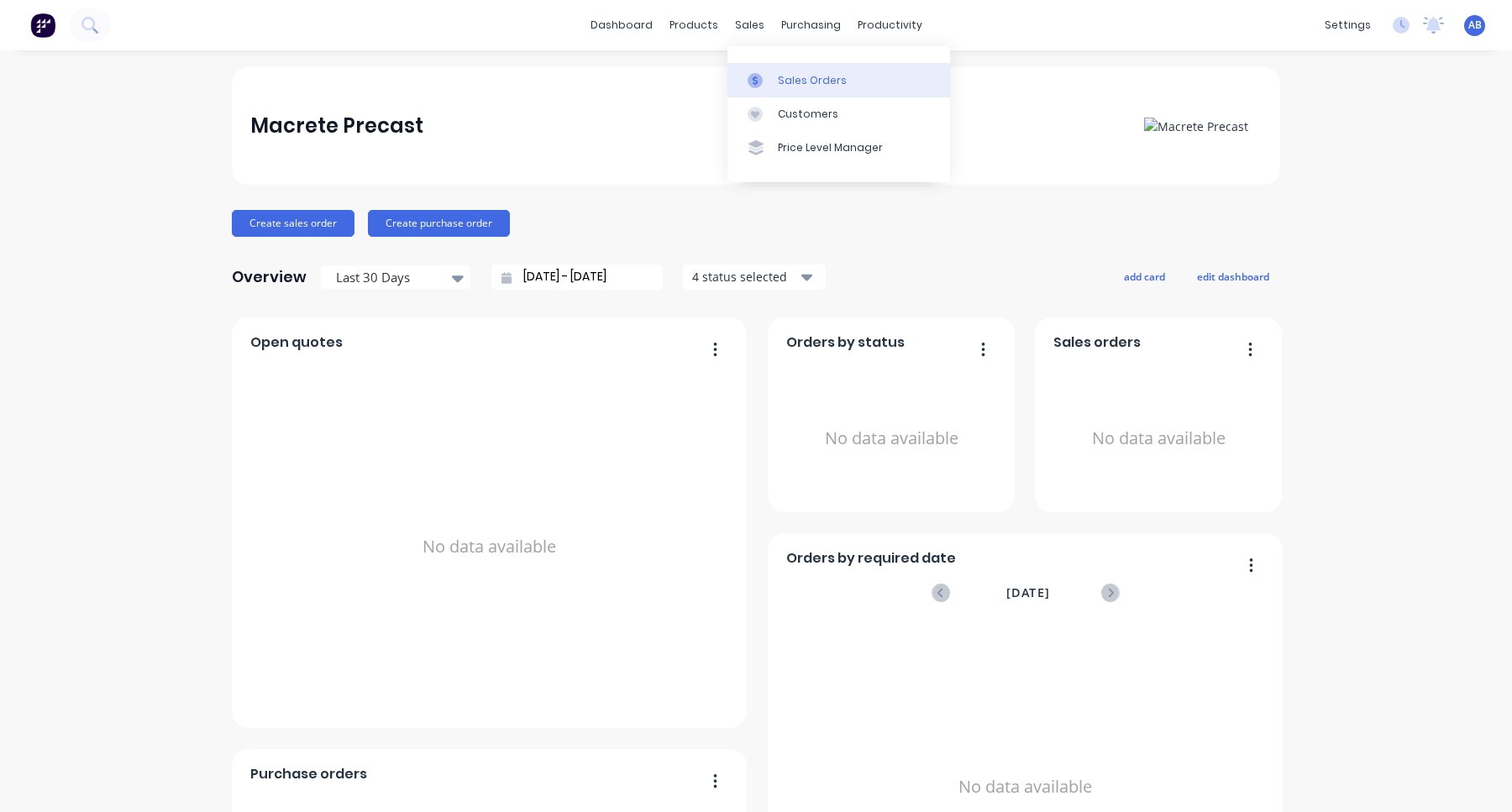
click at [802, 78] on div "Sales Orders" at bounding box center [812, 80] width 69 height 15
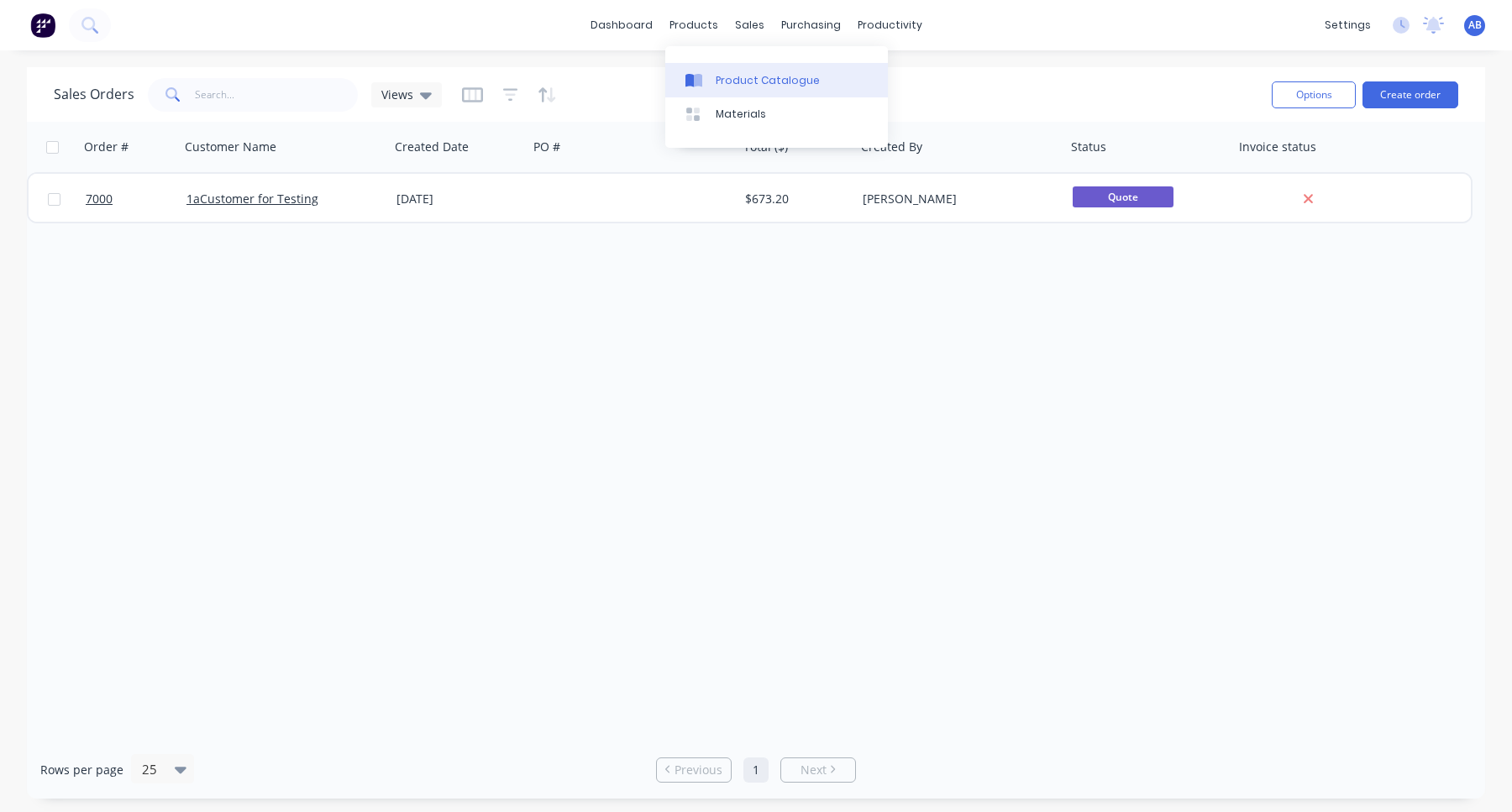
click at [728, 83] on div "Product Catalogue" at bounding box center [768, 80] width 104 height 15
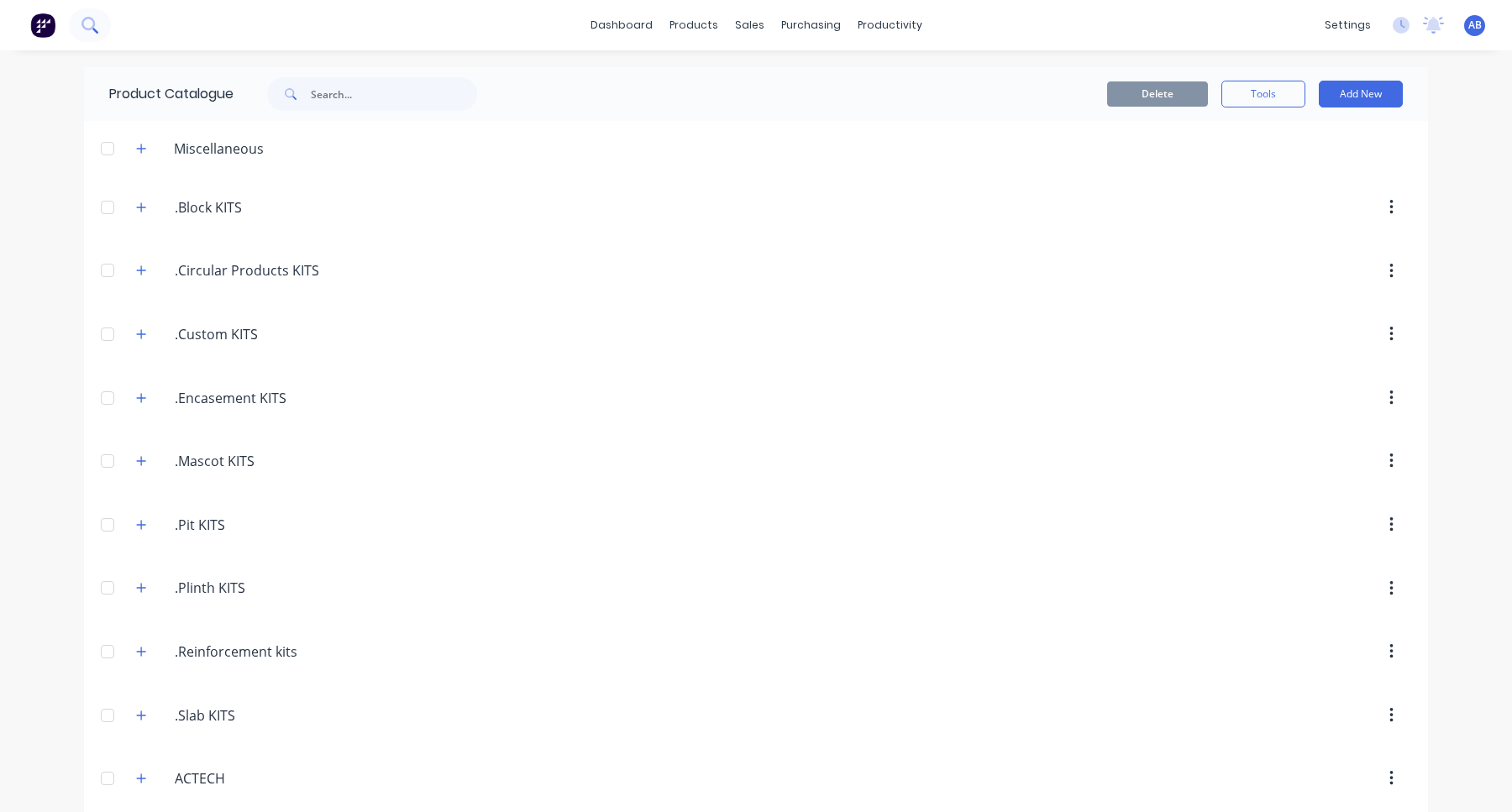
click at [104, 33] on button at bounding box center [89, 25] width 42 height 34
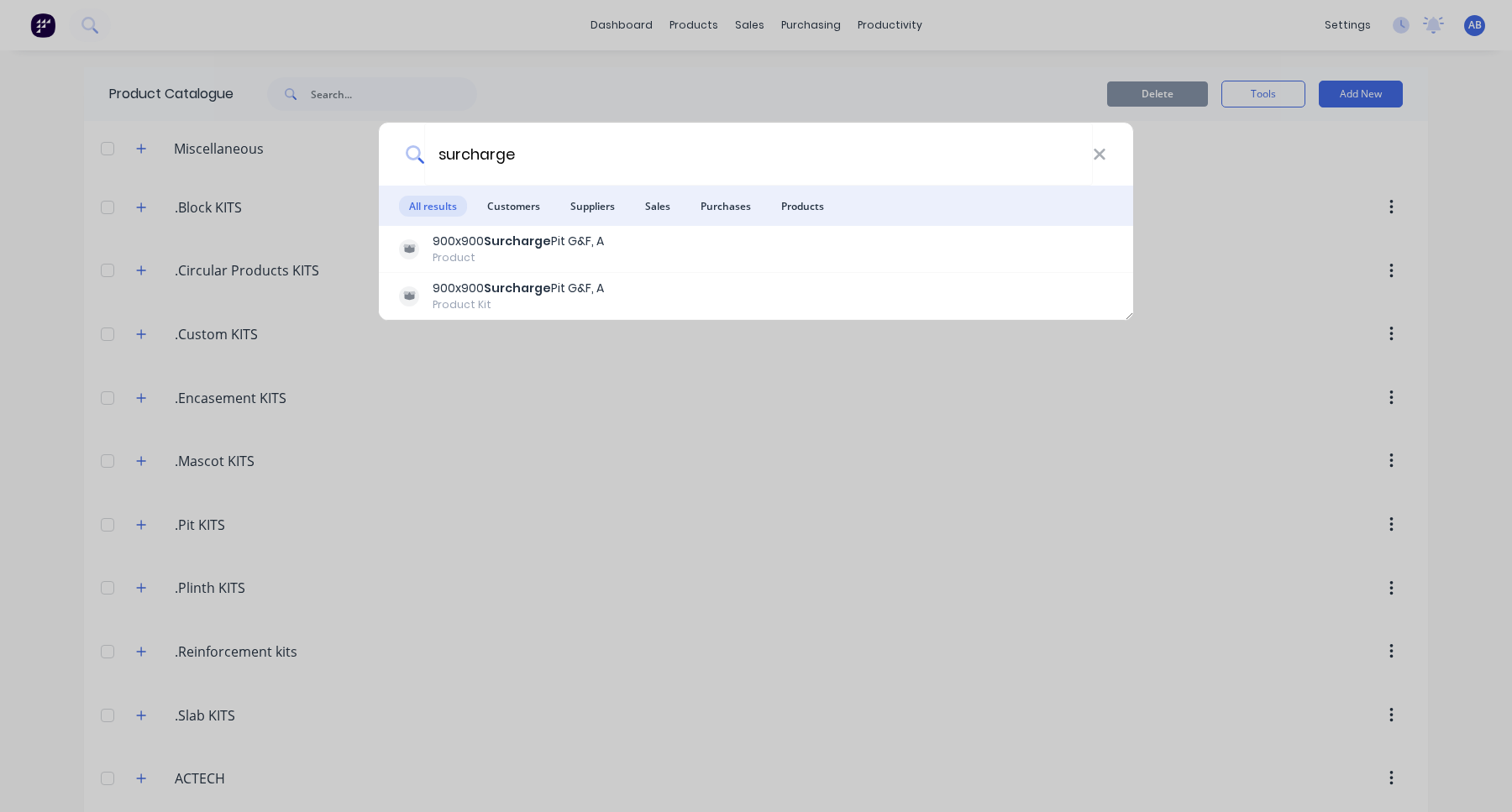
type input "surcharge"
click at [150, 207] on div "surcharge All results Customers Suppliers Sales Purchases Products 900x900 Surc…" at bounding box center [756, 406] width 1512 height 812
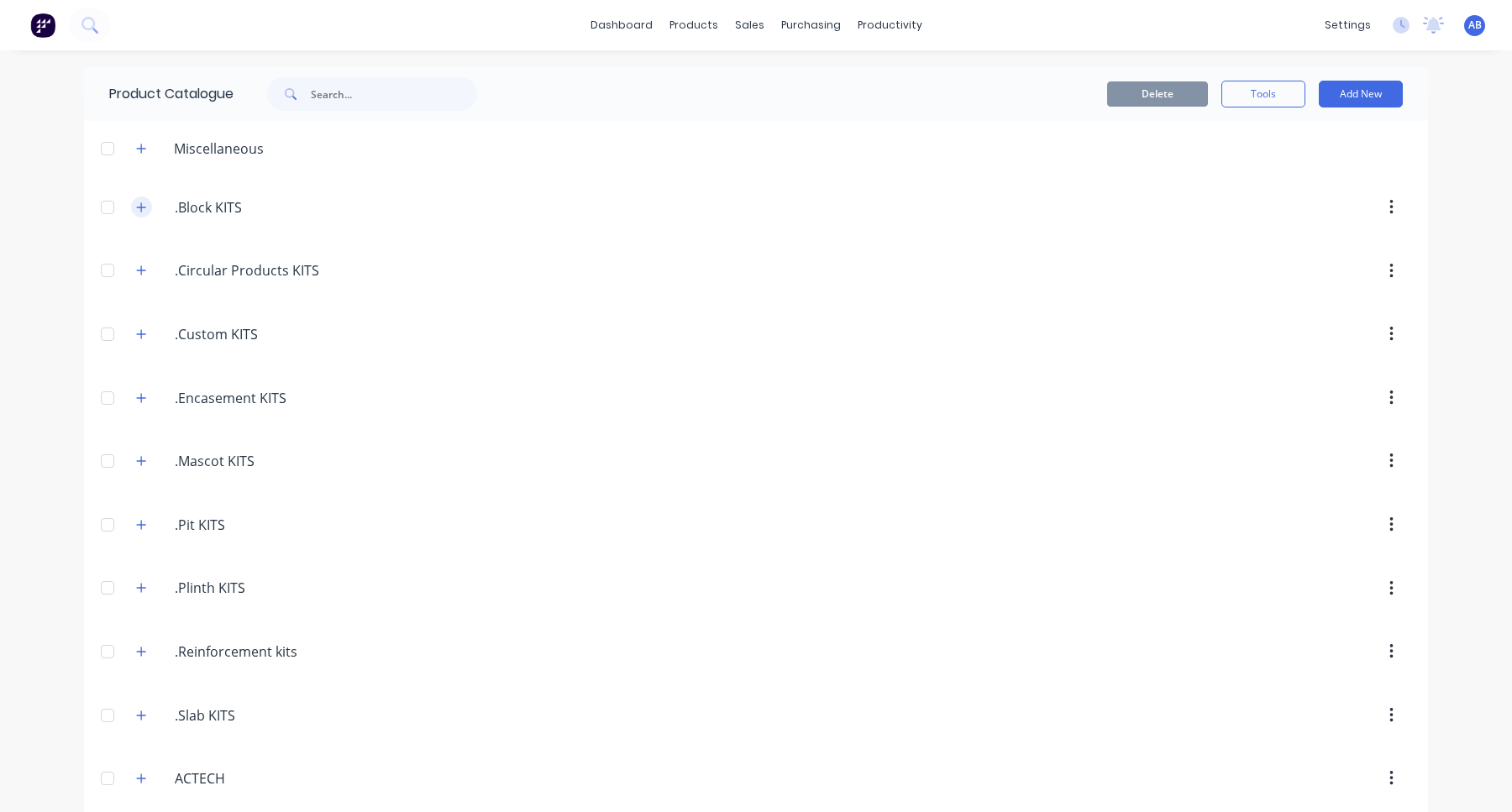
click at [146, 207] on button "button" at bounding box center [141, 206] width 21 height 21
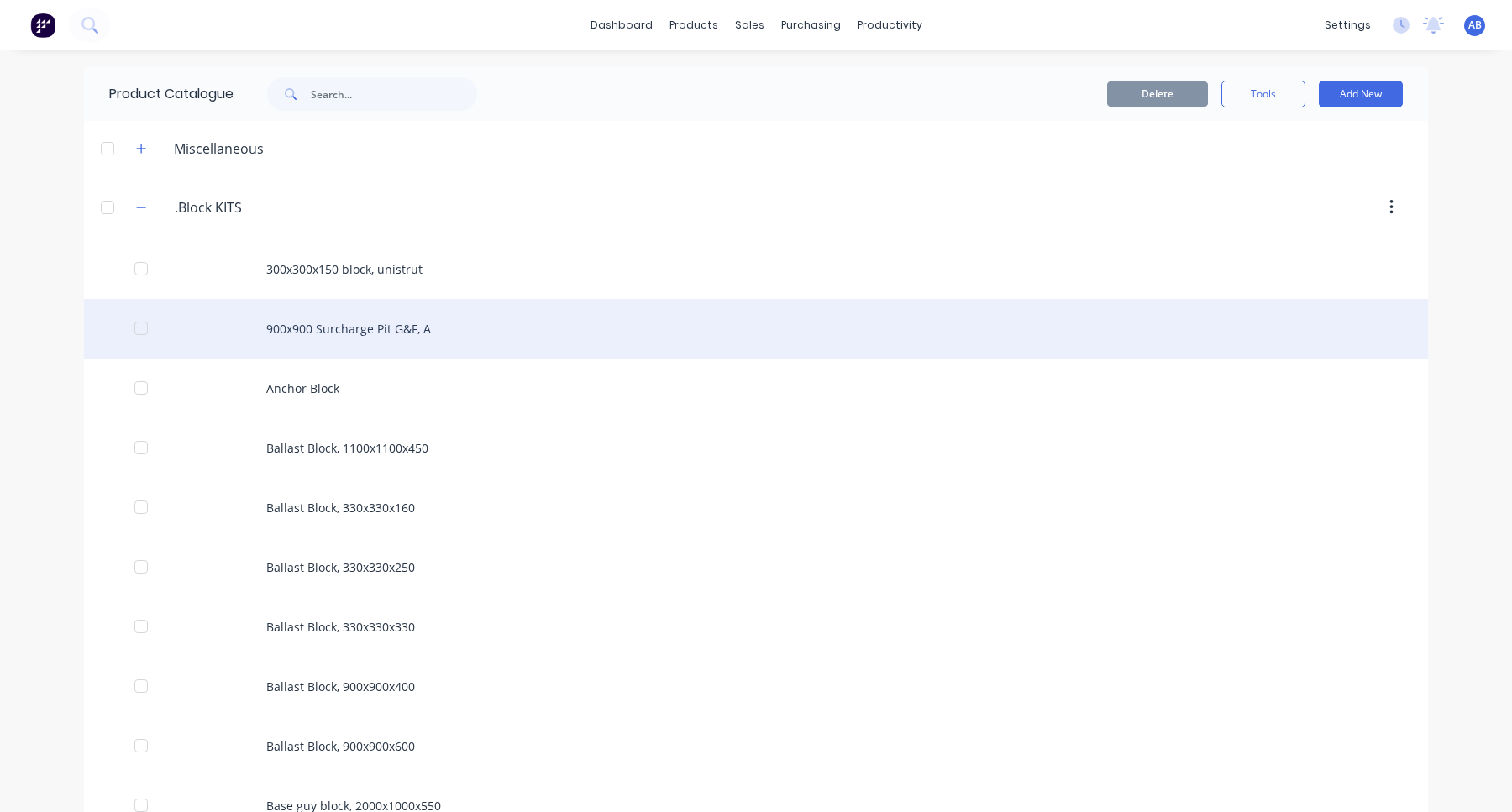
click at [431, 321] on div "900x900 Surcharge Pit G&F, A" at bounding box center [756, 329] width 1344 height 60
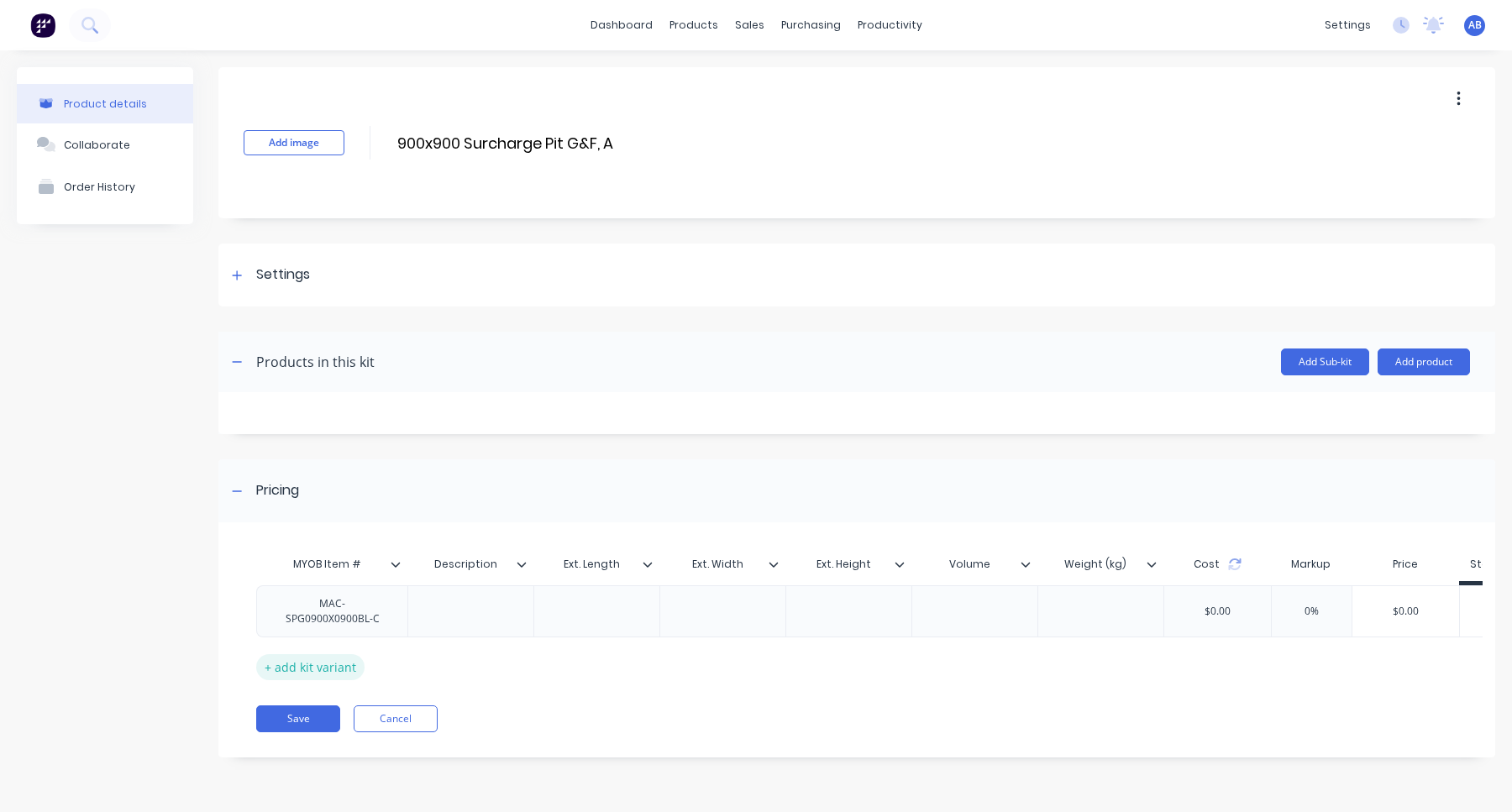
click at [355, 658] on div "+ add kit variant" at bounding box center [310, 667] width 108 height 26
click at [332, 658] on div at bounding box center [332, 658] width 84 height 22
click at [332, 658] on div at bounding box center [332, 658] width 84 height 22
click at [311, 759] on button "Save" at bounding box center [298, 761] width 84 height 27
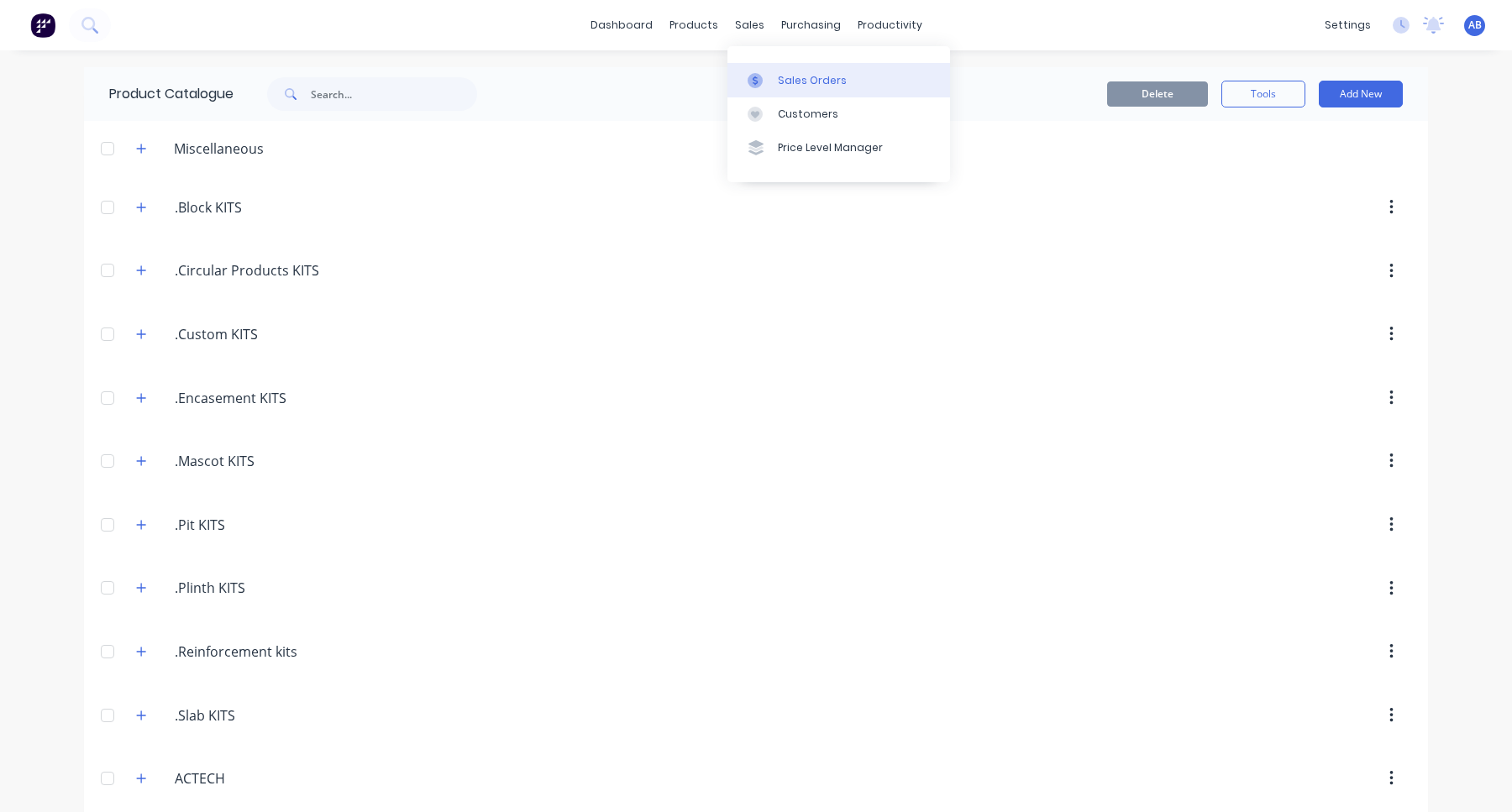
click at [778, 78] on div "Sales Orders" at bounding box center [812, 80] width 69 height 15
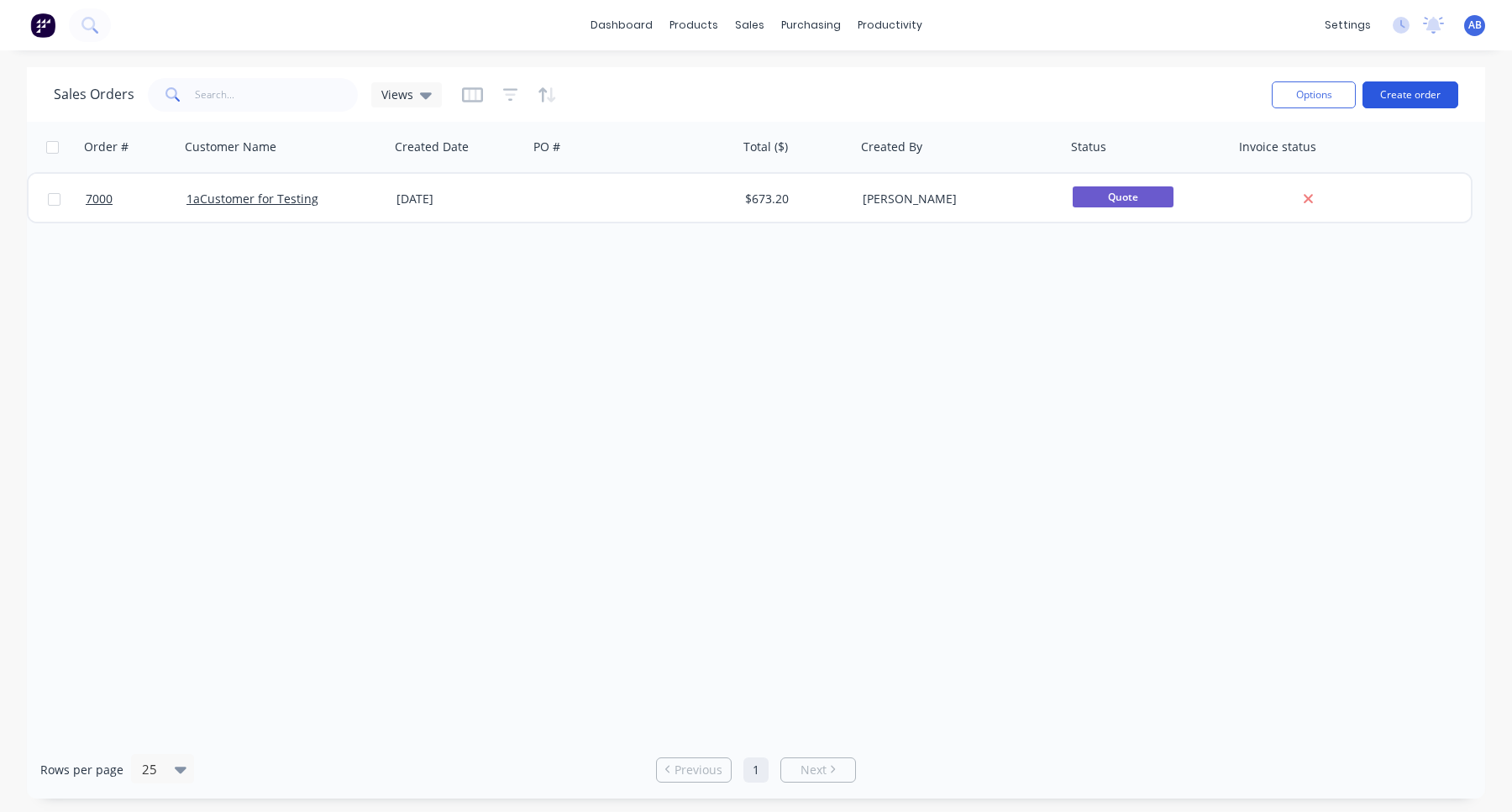
click at [1399, 97] on button "Create order" at bounding box center [1410, 95] width 95 height 27
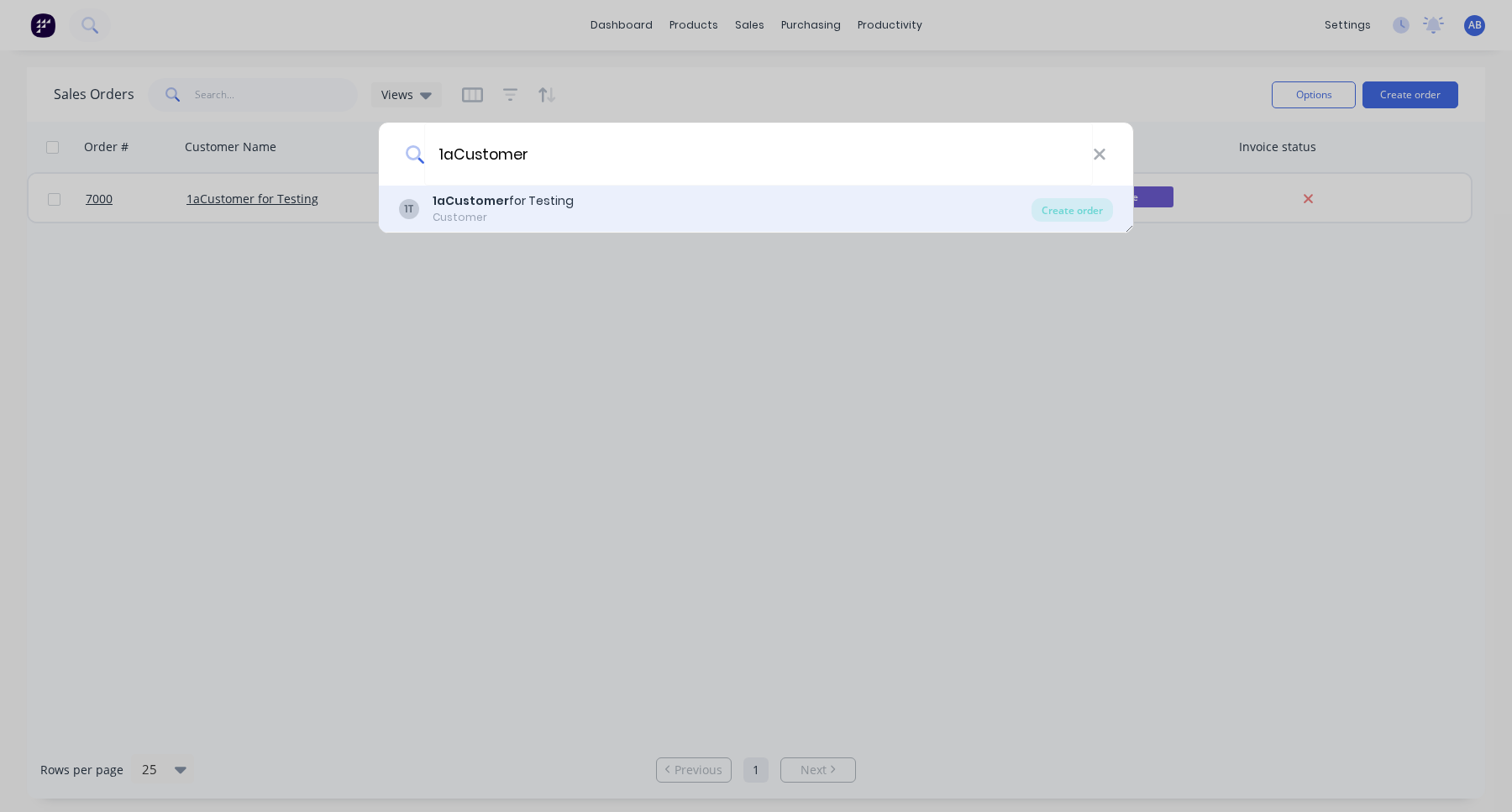
type input "1aCustomer"
click at [513, 196] on div "1aCustomer for Testing" at bounding box center [503, 201] width 141 height 17
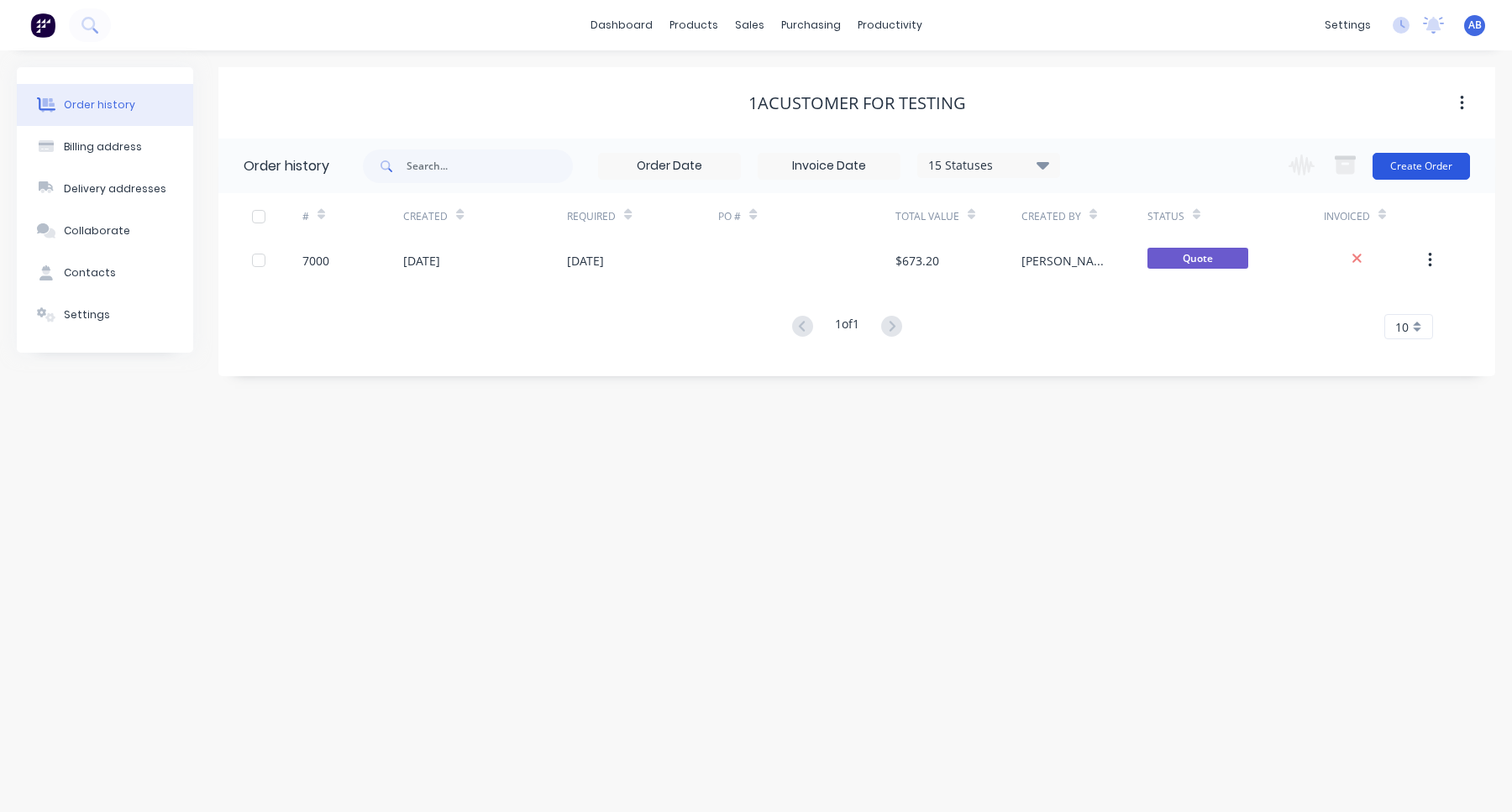
click at [1447, 169] on button "Create Order" at bounding box center [1422, 166] width 97 height 27
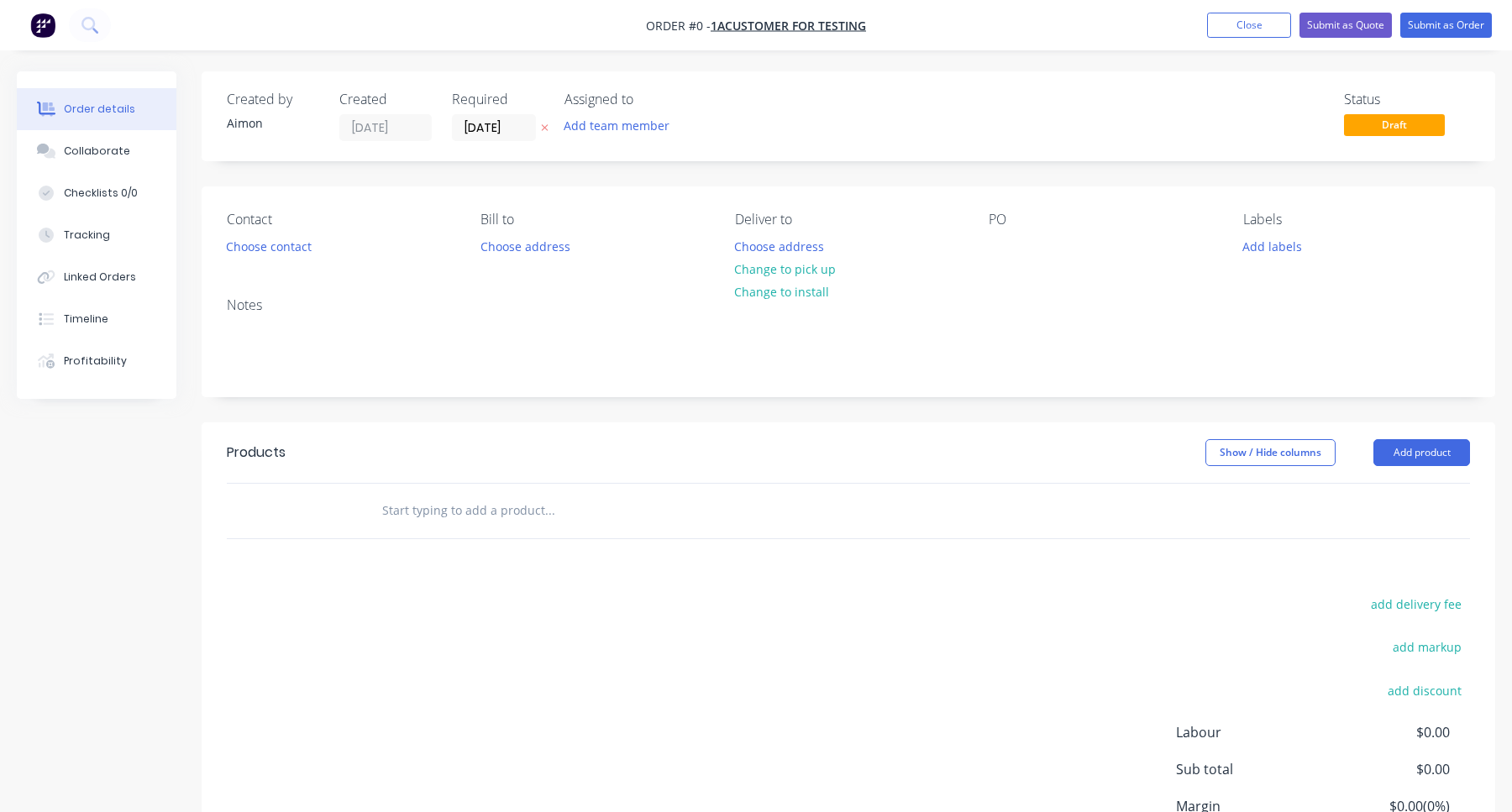
click at [513, 528] on div at bounding box center [663, 511] width 605 height 55
click at [510, 498] on input "text" at bounding box center [549, 510] width 336 height 34
type input "m"
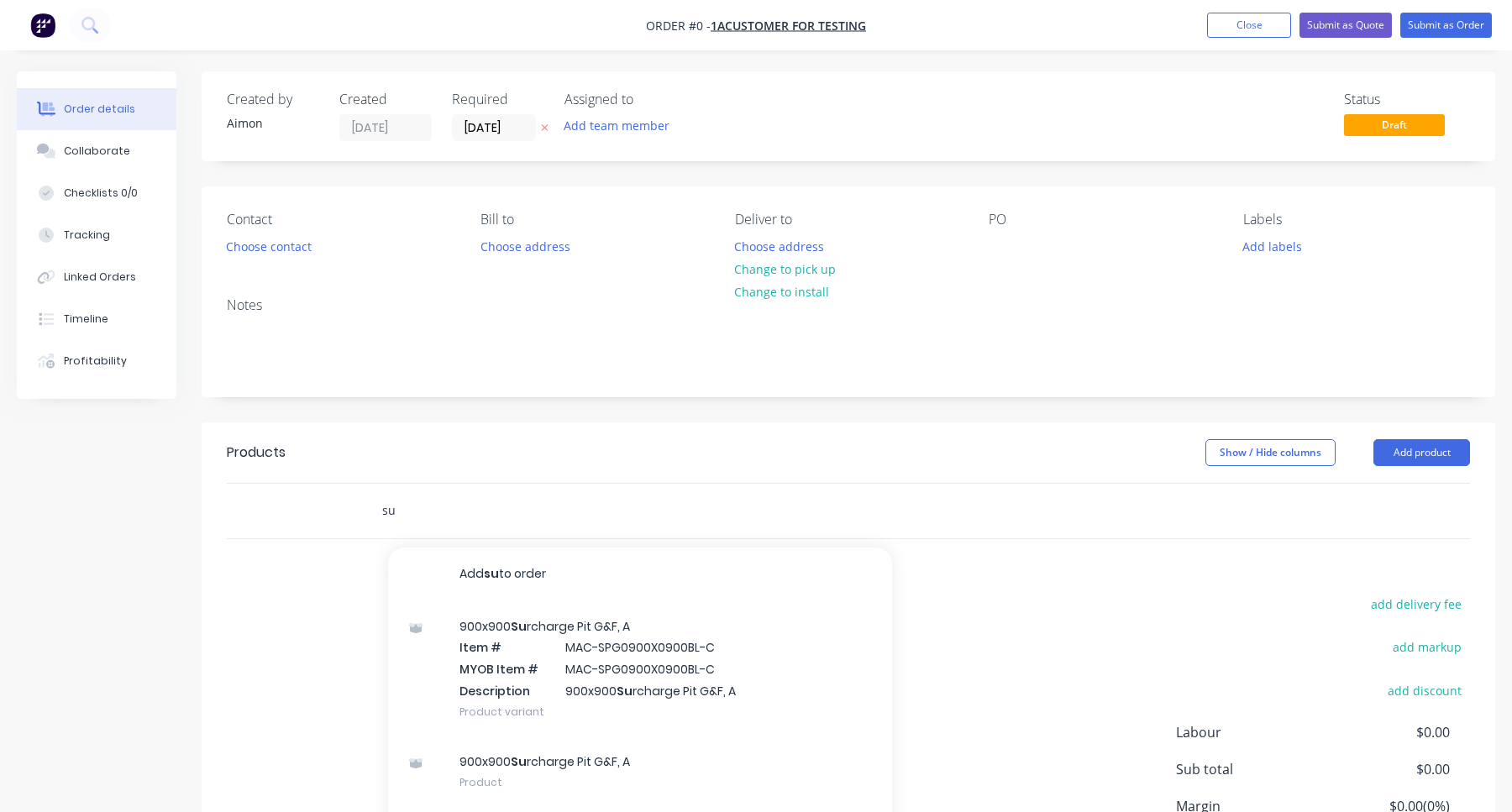
type input "s"
type input "MAC-TESTING"
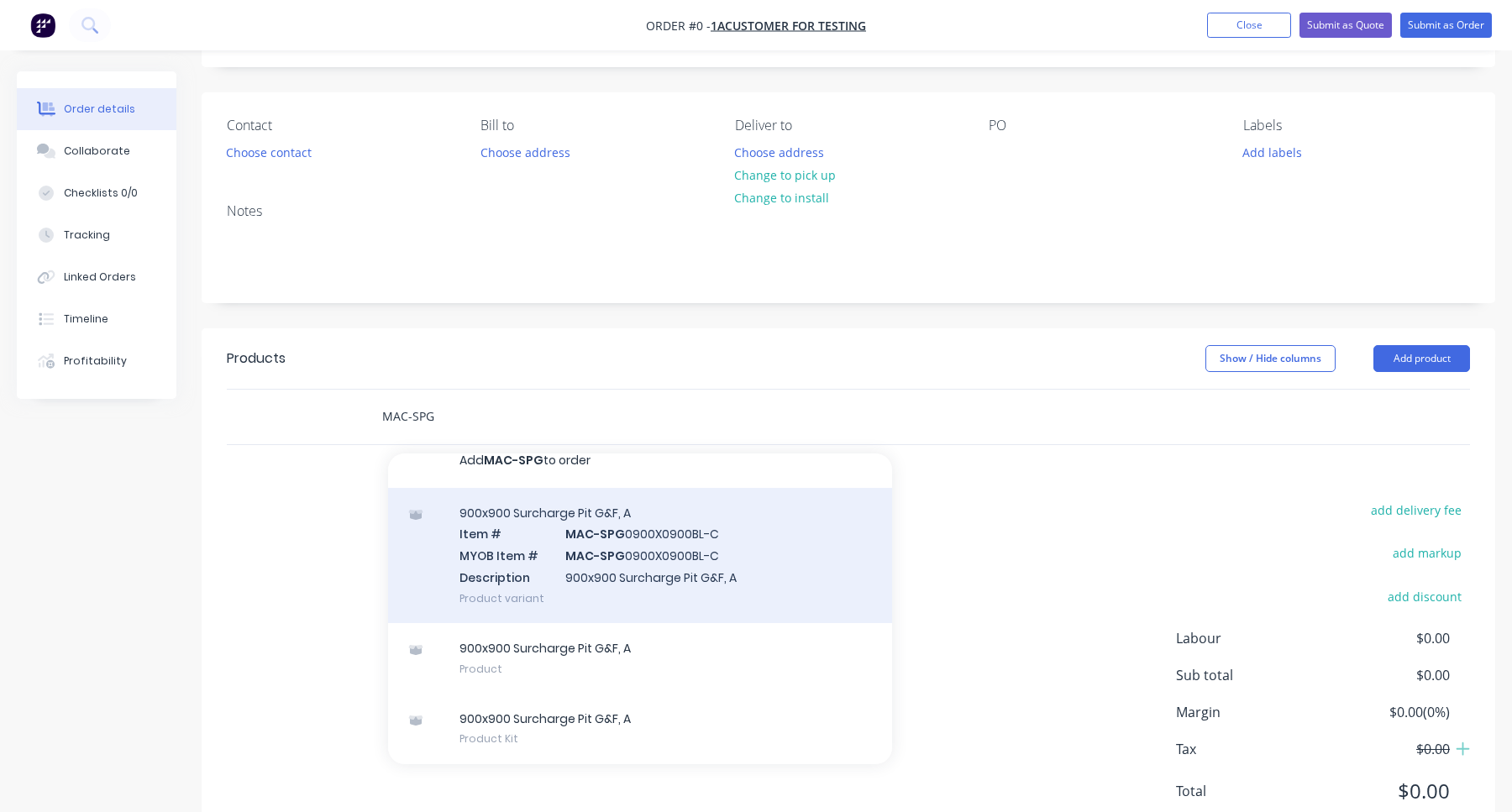
scroll to position [107, 0]
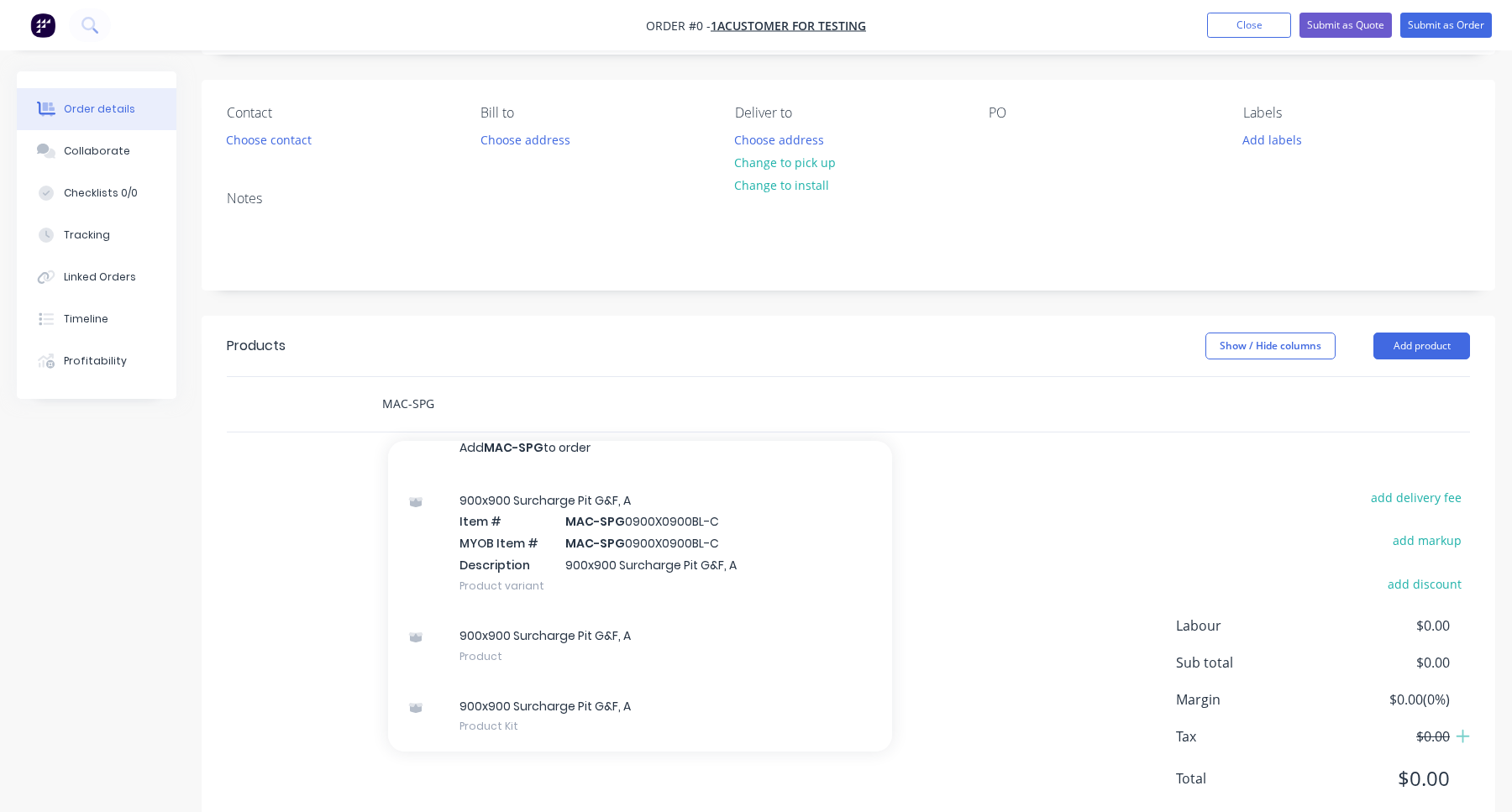
type input "MAC-SPG"
click at [1007, 553] on div "add delivery fee add markup add discount Labour $0.00 Sub total $0.00 Margin $0…" at bounding box center [848, 648] width 1243 height 324
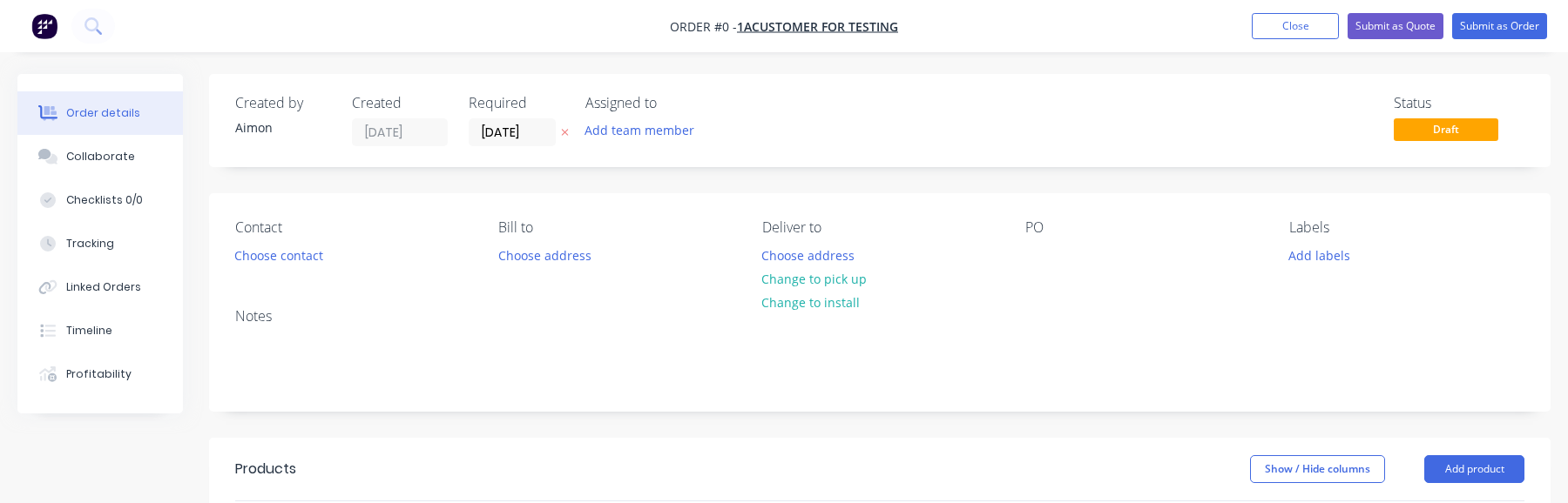
scroll to position [182, 0]
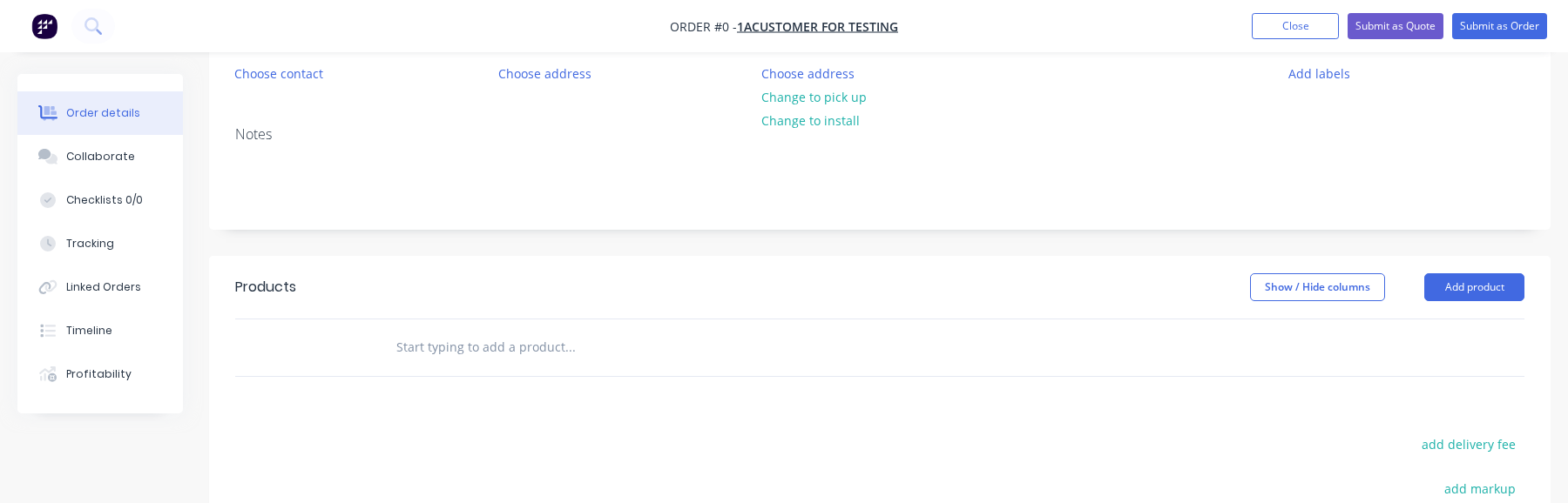
click at [478, 361] on input "text" at bounding box center [569, 347] width 348 height 35
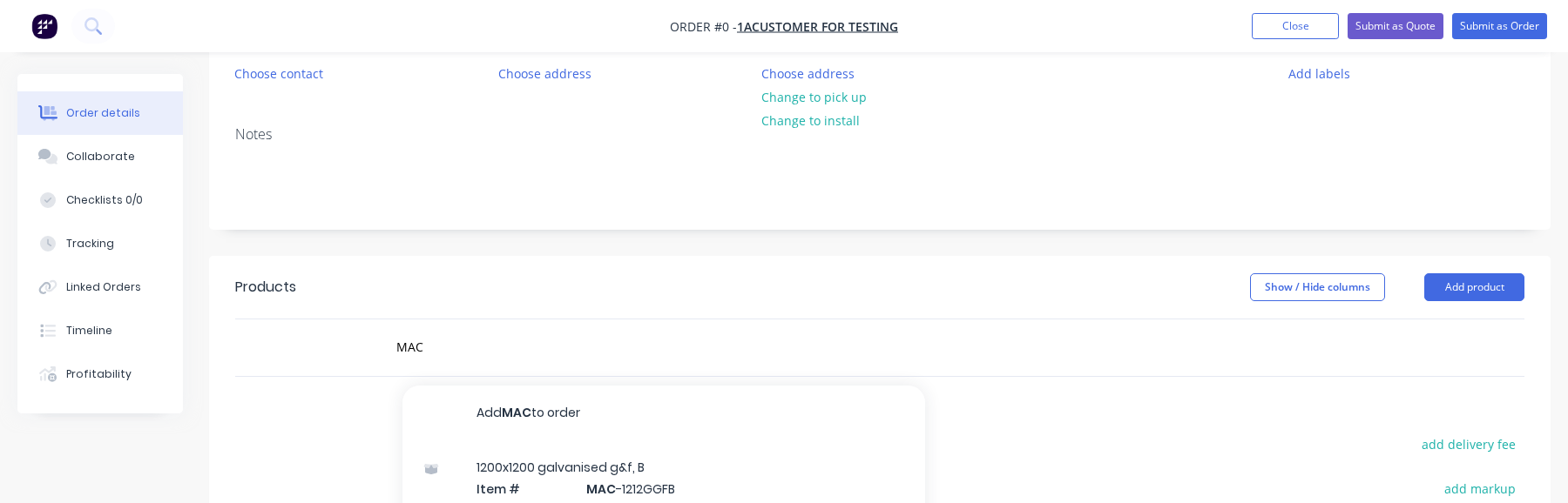
click at [571, 366] on div "MAC Add MAC to order 1200x1200 galvanised g&f, B Item # MAC -1212GGFB Descripti…" at bounding box center [688, 347] width 627 height 57
click at [571, 353] on input "MAC" at bounding box center [569, 347] width 348 height 35
click at [617, 352] on input "MAC-SG" at bounding box center [569, 347] width 348 height 35
type input "M"
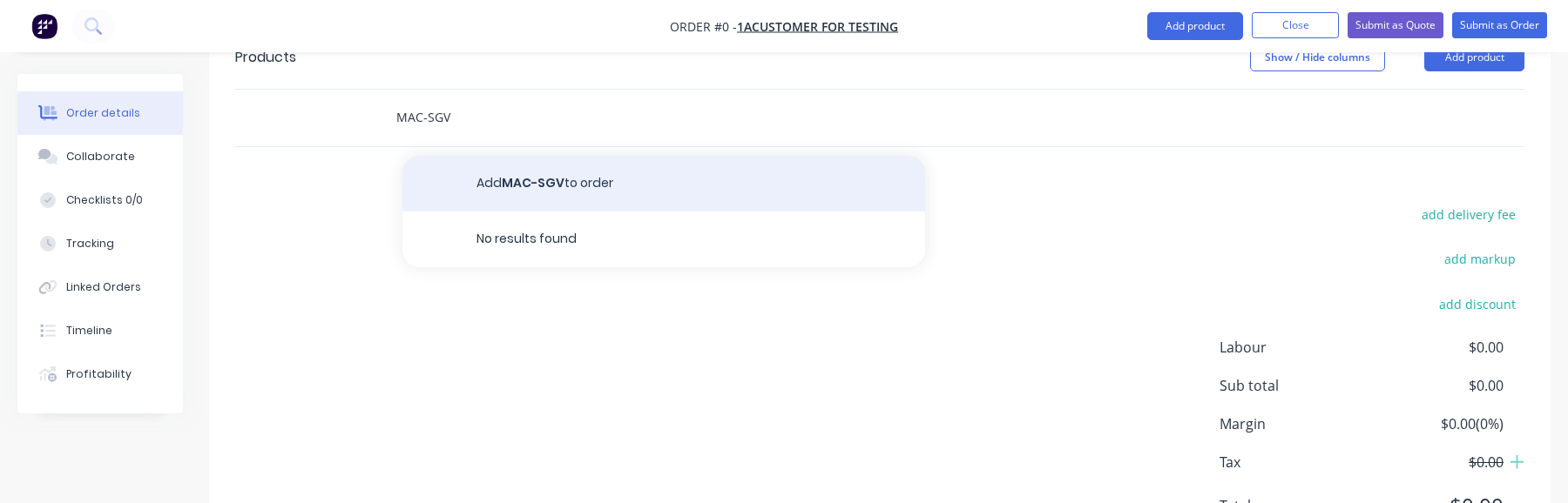
scroll to position [460, 0]
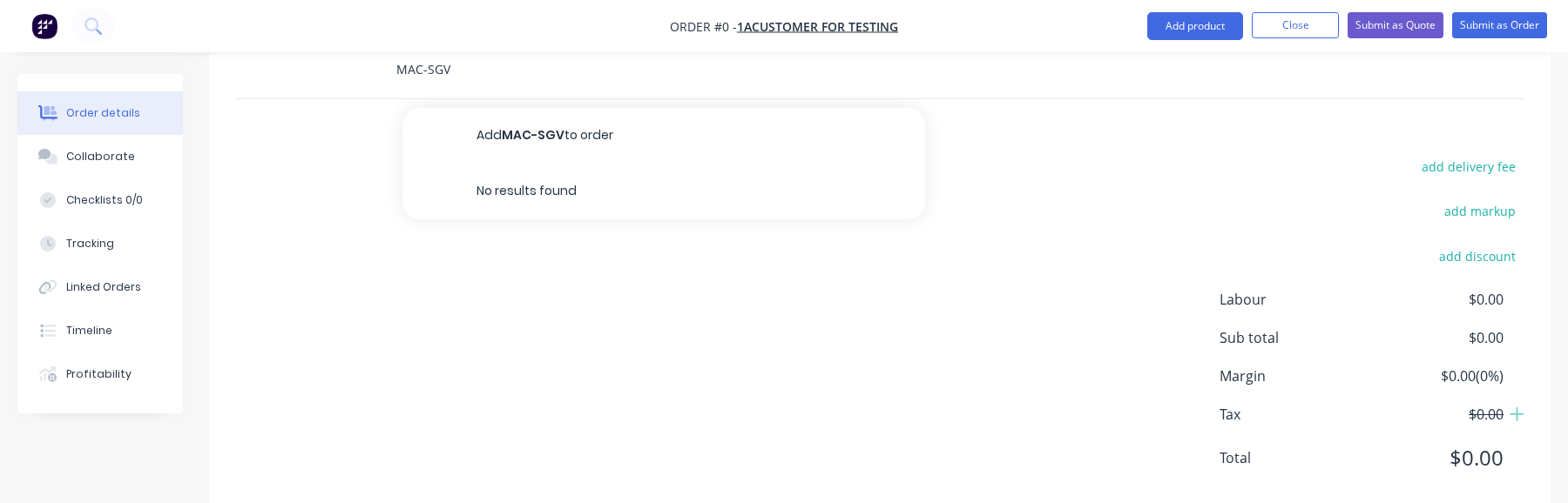
type input "MAC-SGV"
click at [1295, 22] on button "Close" at bounding box center [1295, 25] width 87 height 26
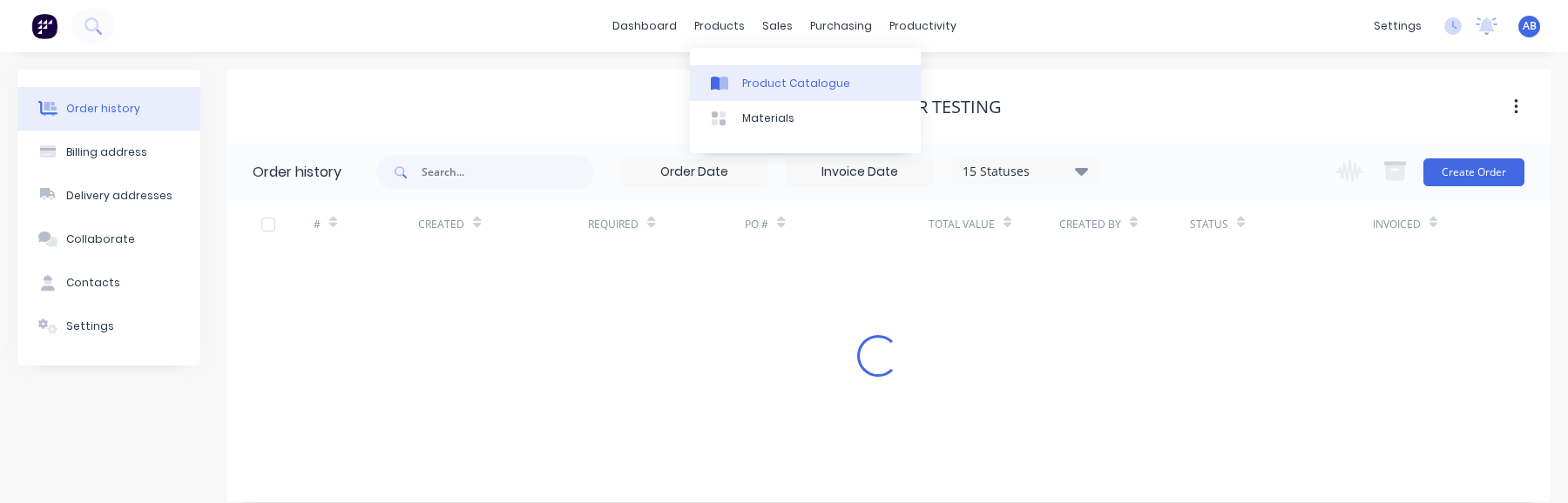
click at [756, 94] on link "Product Catalogue" at bounding box center [806, 83] width 230 height 35
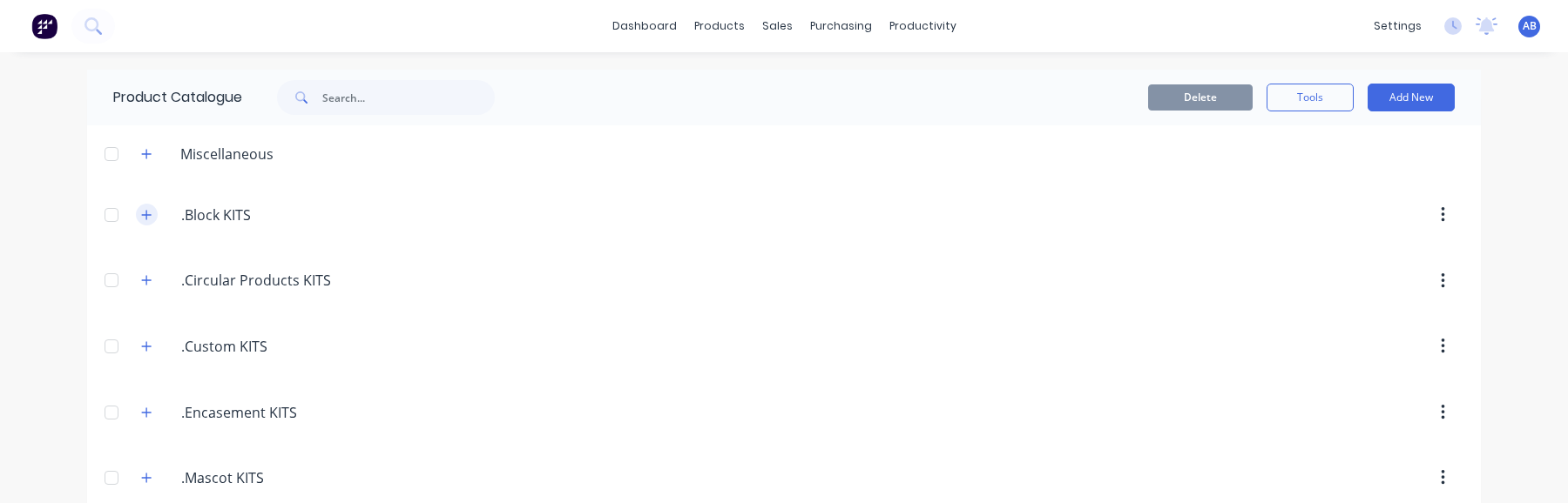
click at [143, 207] on button "button" at bounding box center [147, 214] width 22 height 22
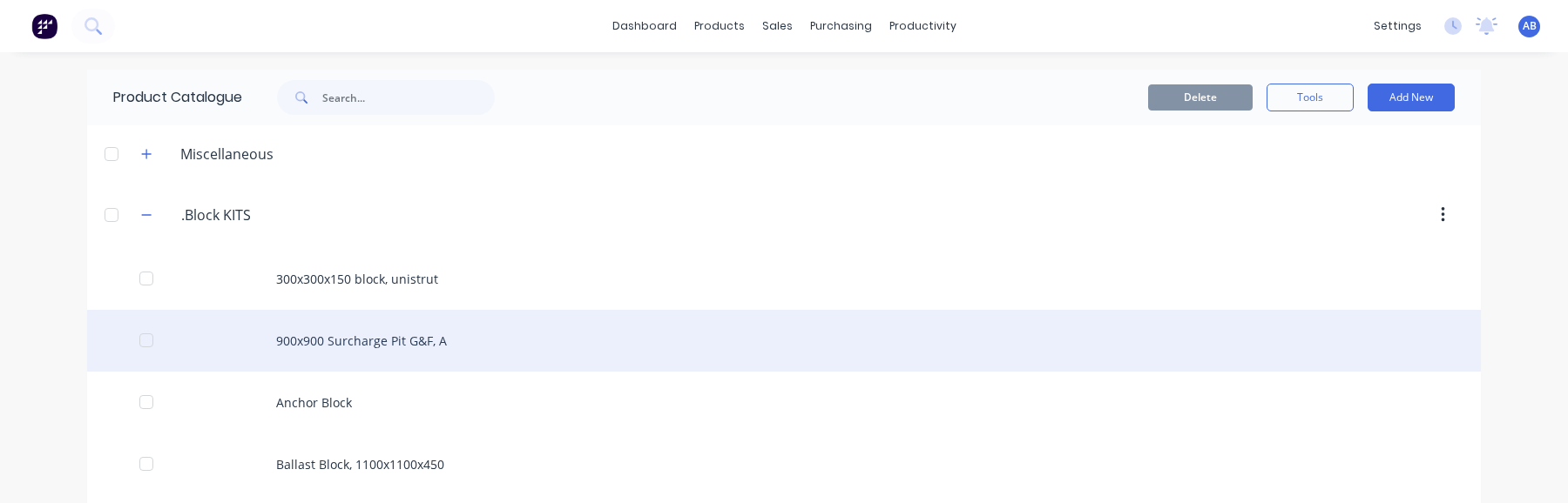
click at [446, 332] on div "900x900 Surcharge Pit G&F, A" at bounding box center [784, 341] width 1394 height 62
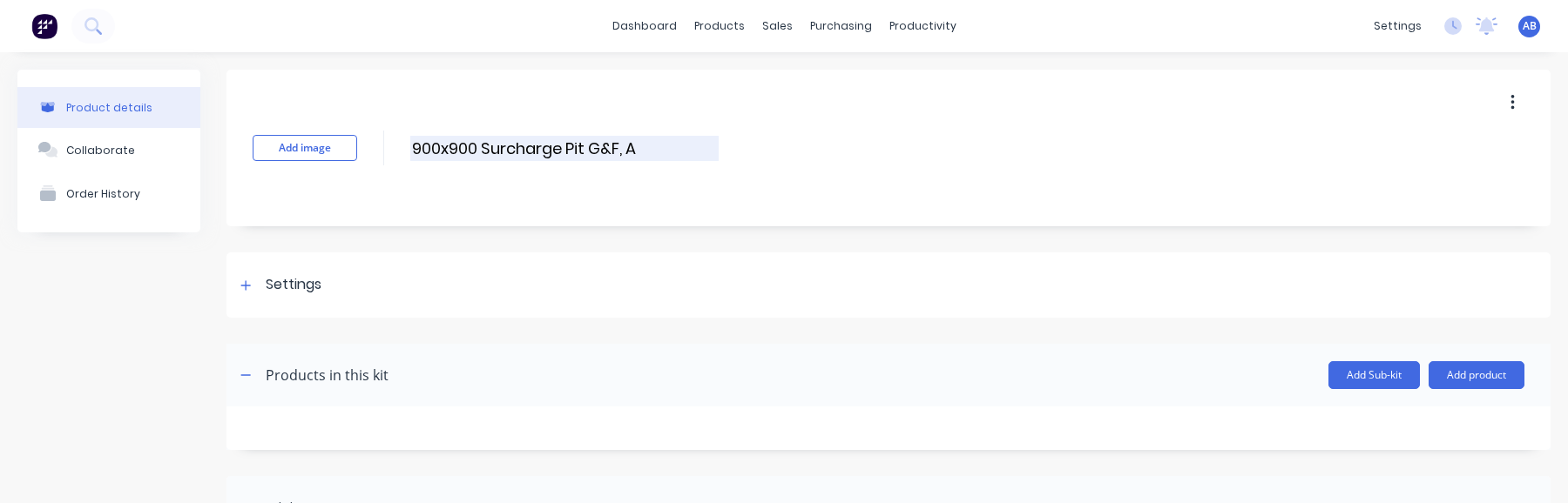
click at [663, 154] on input "900x900 Surcharge Pit G&F, A" at bounding box center [564, 148] width 309 height 25
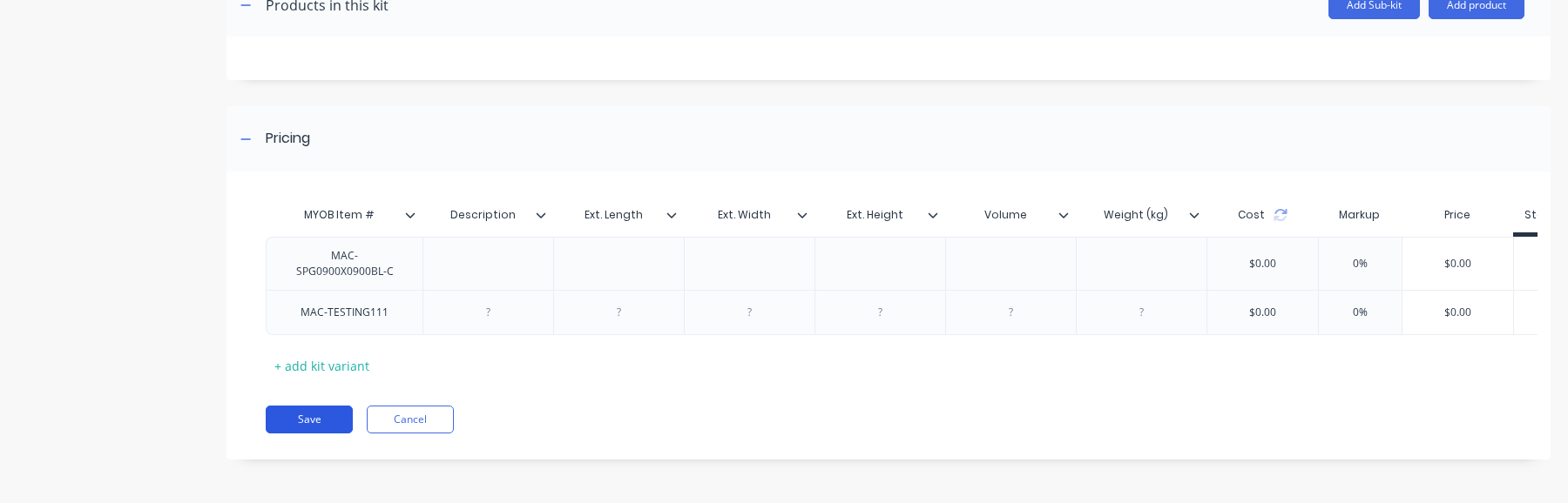
type input "900x900 Surcharge Pit G&F, A 1"
click at [338, 427] on button "Save" at bounding box center [309, 419] width 87 height 28
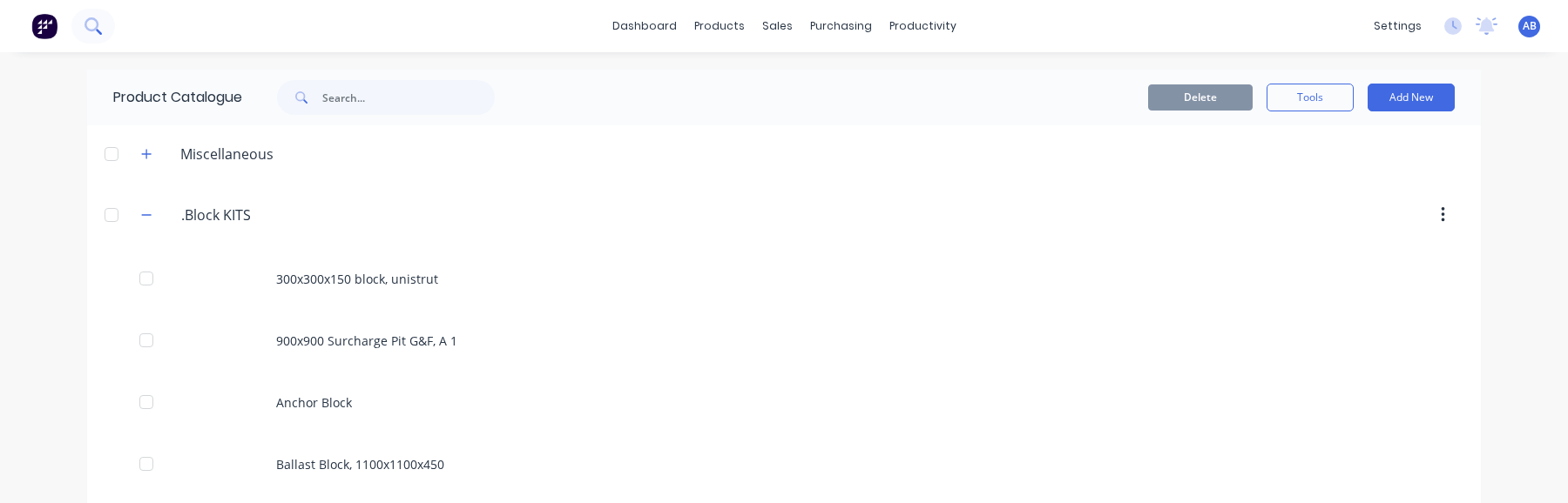
click at [91, 25] on icon at bounding box center [93, 25] width 16 height 16
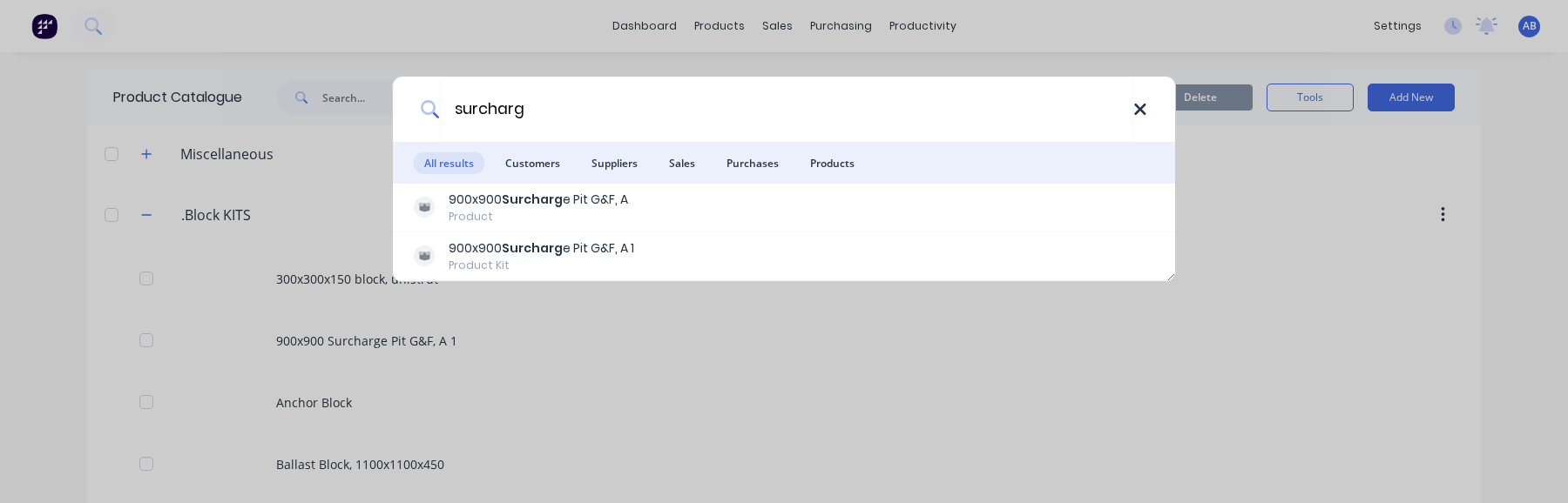
type input "surcharg"
click at [1136, 109] on icon at bounding box center [1140, 109] width 14 height 19
